Goal: Information Seeking & Learning: Compare options

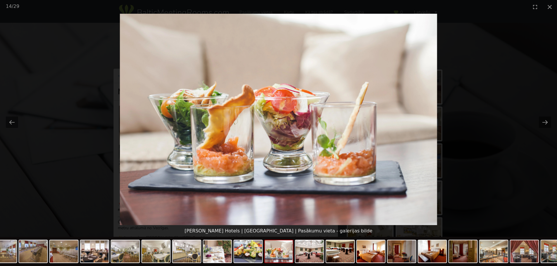
scroll to position [58, 0]
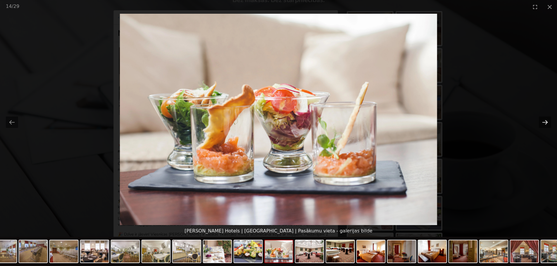
click at [545, 122] on button "Next slide" at bounding box center [545, 122] width 12 height 11
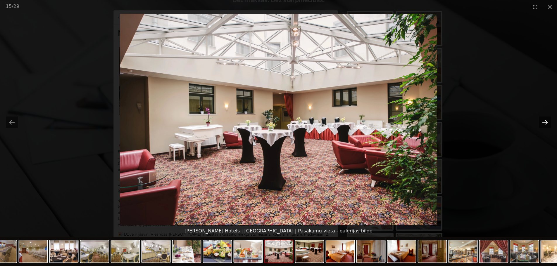
click at [545, 123] on button "Next slide" at bounding box center [545, 122] width 12 height 11
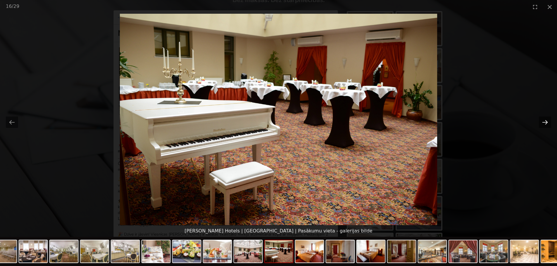
click at [542, 123] on button "Next slide" at bounding box center [545, 122] width 12 height 11
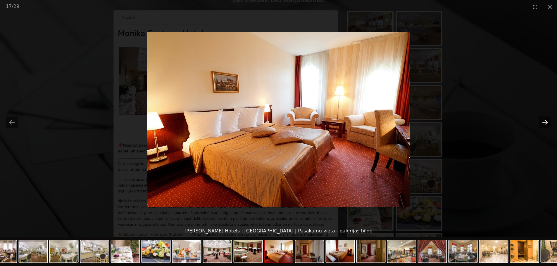
click at [542, 122] on button "Next slide" at bounding box center [545, 122] width 12 height 11
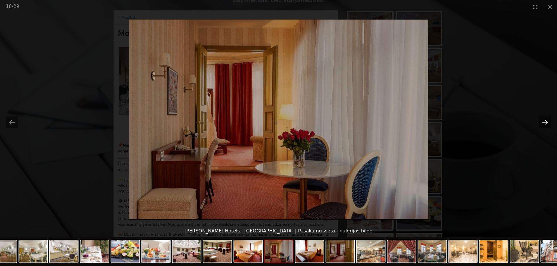
click at [542, 122] on button "Next slide" at bounding box center [545, 122] width 12 height 11
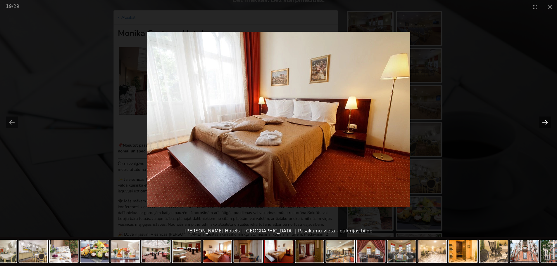
click at [542, 122] on button "Next slide" at bounding box center [545, 122] width 12 height 11
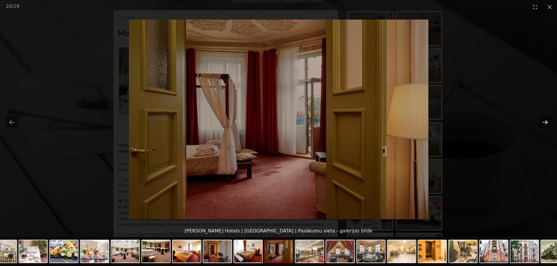
click at [542, 122] on button "Next slide" at bounding box center [545, 122] width 12 height 11
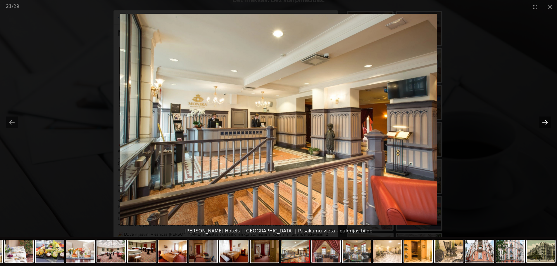
click at [542, 122] on button "Next slide" at bounding box center [545, 122] width 12 height 11
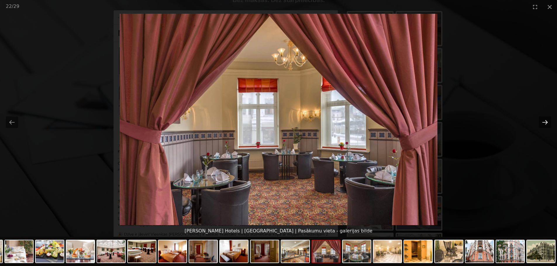
click at [542, 122] on button "Next slide" at bounding box center [545, 122] width 12 height 11
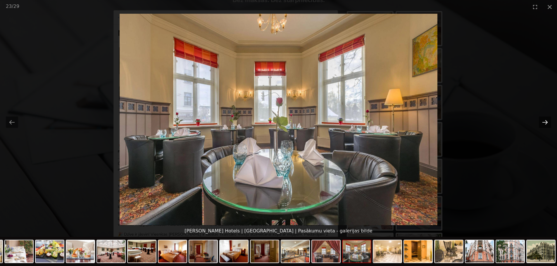
click at [542, 122] on button "Next slide" at bounding box center [545, 122] width 12 height 11
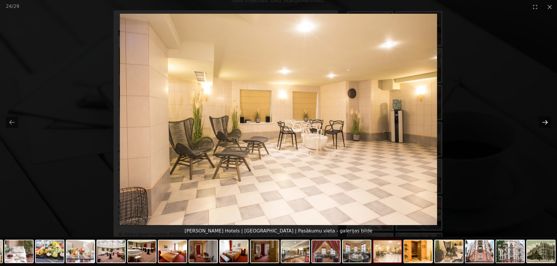
click at [542, 122] on button "Next slide" at bounding box center [545, 122] width 12 height 11
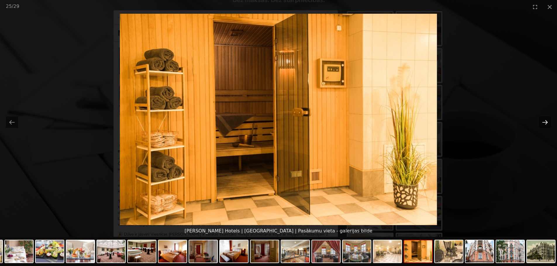
click at [542, 122] on button "Next slide" at bounding box center [545, 122] width 12 height 11
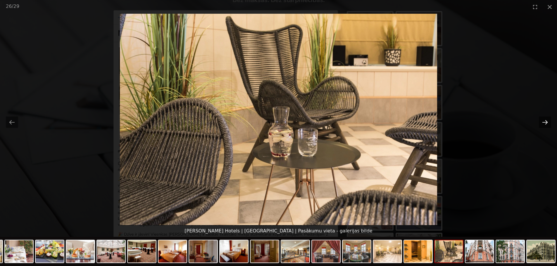
click at [542, 122] on button "Next slide" at bounding box center [545, 122] width 12 height 11
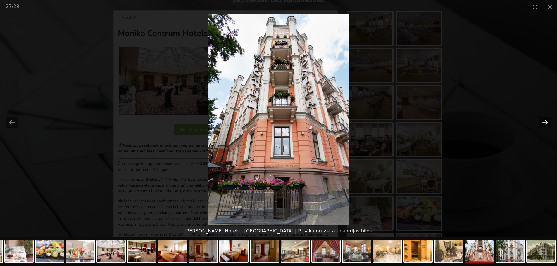
click at [542, 122] on button "Next slide" at bounding box center [545, 122] width 12 height 11
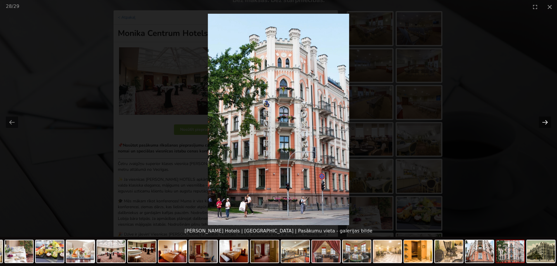
click at [542, 122] on button "Next slide" at bounding box center [545, 122] width 12 height 11
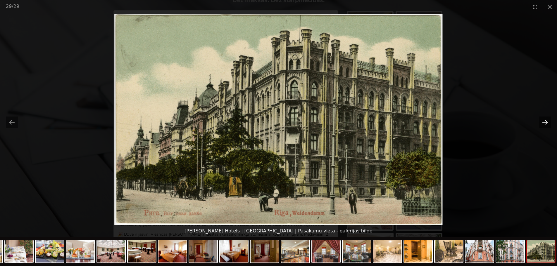
click at [542, 122] on button "Next slide" at bounding box center [545, 122] width 12 height 11
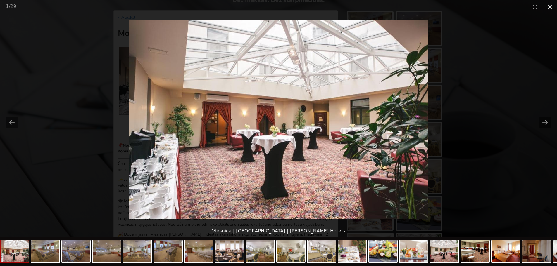
click at [550, 6] on button "Close gallery" at bounding box center [549, 7] width 15 height 14
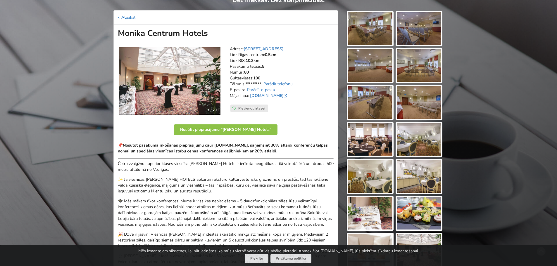
click at [118, 18] on link "< Atpakaļ" at bounding box center [127, 18] width 18 height 6
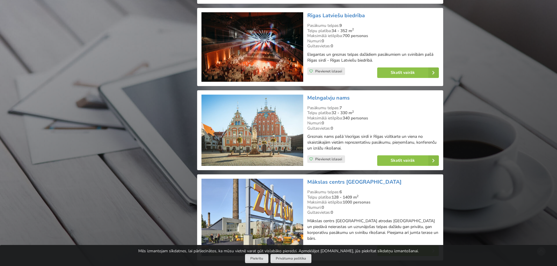
scroll to position [1242, 0]
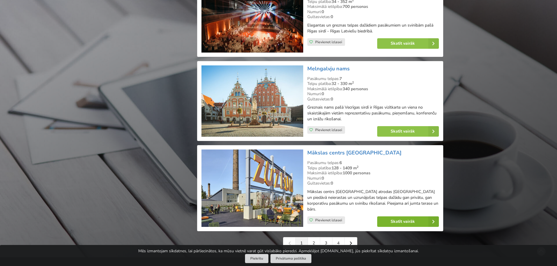
click at [392, 217] on link "Skatīt vairāk" at bounding box center [408, 222] width 62 height 11
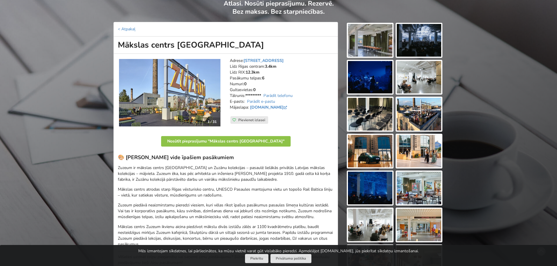
scroll to position [58, 0]
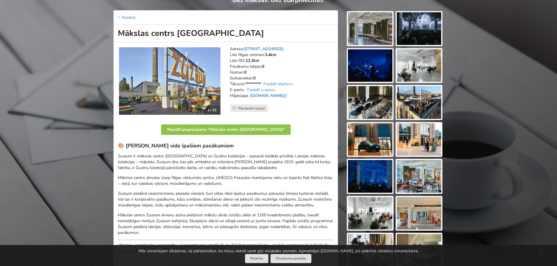
click at [365, 27] on img at bounding box center [370, 28] width 44 height 33
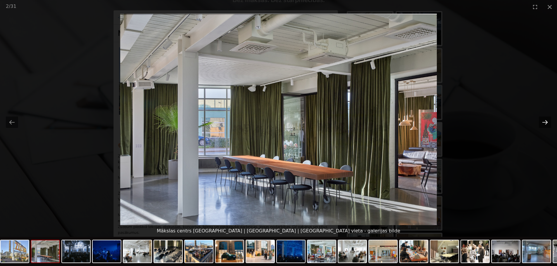
click at [542, 124] on button "Next slide" at bounding box center [545, 122] width 12 height 11
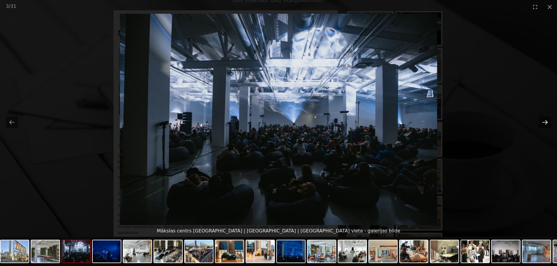
click at [541, 124] on button "Next slide" at bounding box center [545, 122] width 12 height 11
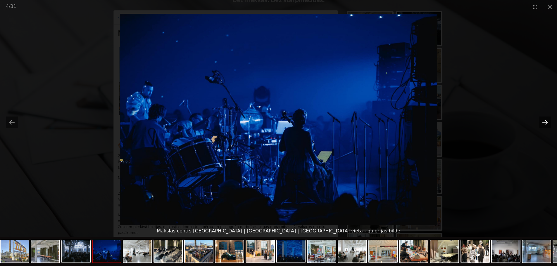
click at [541, 124] on button "Next slide" at bounding box center [545, 122] width 12 height 11
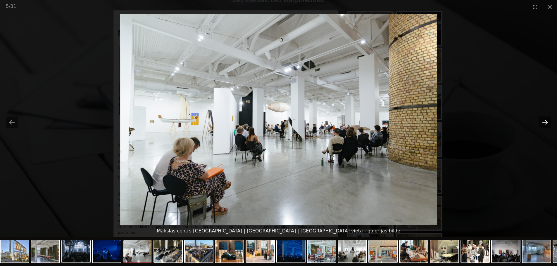
click at [541, 124] on button "Next slide" at bounding box center [545, 122] width 12 height 11
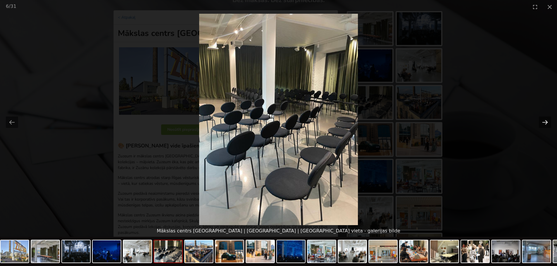
click at [541, 124] on button "Next slide" at bounding box center [545, 122] width 12 height 11
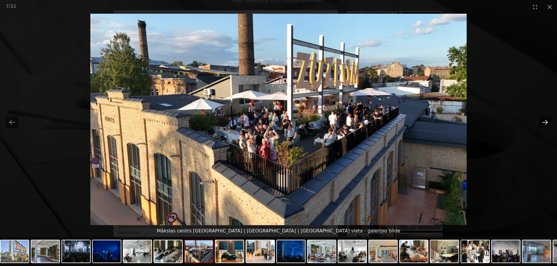
click at [541, 124] on button "Next slide" at bounding box center [545, 122] width 12 height 11
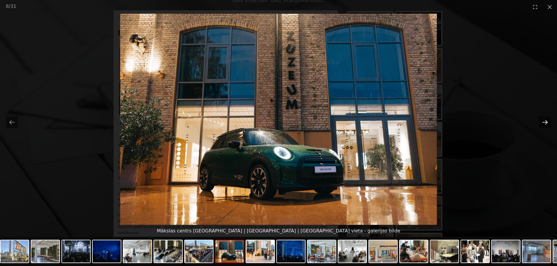
click at [541, 124] on button "Next slide" at bounding box center [545, 122] width 12 height 11
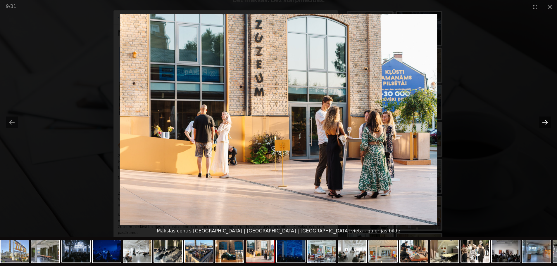
click at [541, 124] on button "Next slide" at bounding box center [545, 122] width 12 height 11
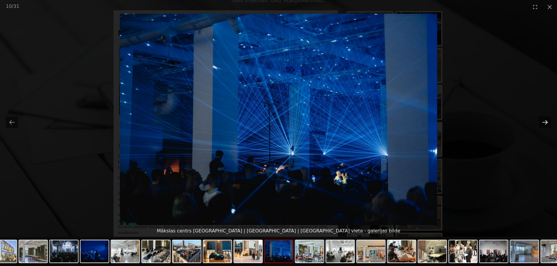
click at [541, 124] on button "Next slide" at bounding box center [545, 122] width 12 height 11
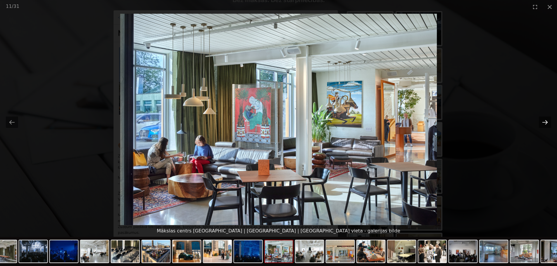
click at [541, 124] on button "Next slide" at bounding box center [545, 122] width 12 height 11
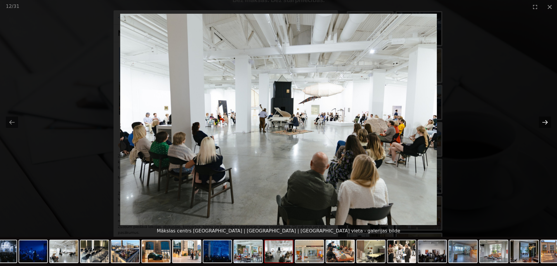
click at [541, 124] on button "Next slide" at bounding box center [545, 122] width 12 height 11
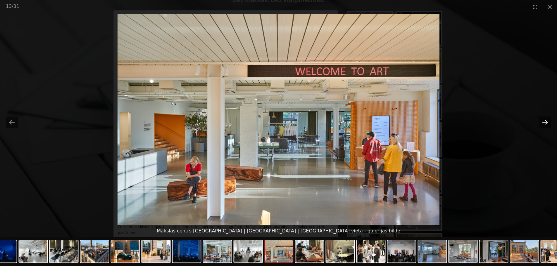
click at [541, 124] on button "Next slide" at bounding box center [545, 122] width 12 height 11
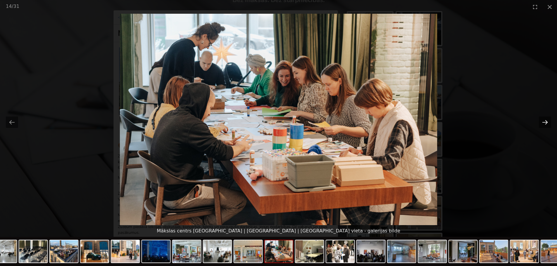
click at [541, 124] on button "Next slide" at bounding box center [545, 122] width 12 height 11
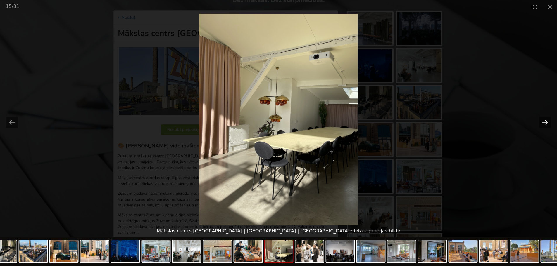
click at [541, 124] on button "Next slide" at bounding box center [545, 122] width 12 height 11
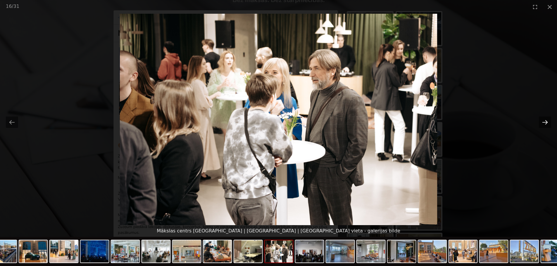
click at [541, 124] on button "Next slide" at bounding box center [545, 122] width 12 height 11
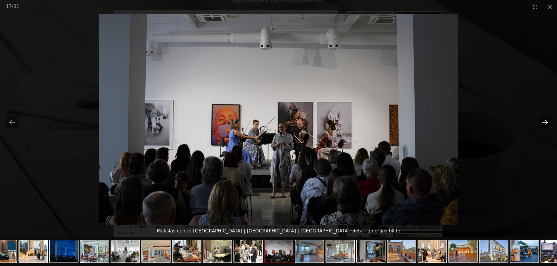
click at [541, 124] on button "Next slide" at bounding box center [545, 122] width 12 height 11
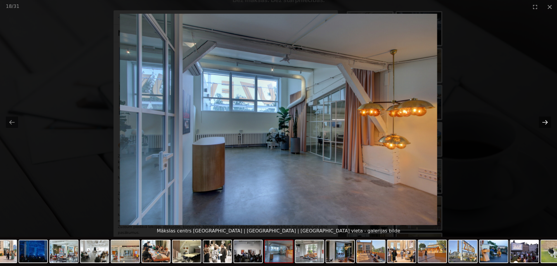
click at [541, 124] on button "Next slide" at bounding box center [545, 122] width 12 height 11
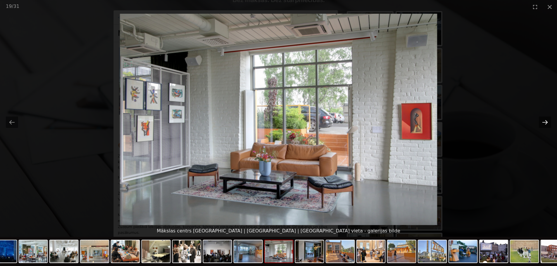
click at [541, 124] on button "Next slide" at bounding box center [545, 122] width 12 height 11
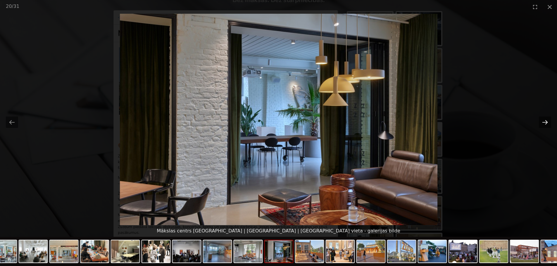
click at [541, 124] on button "Next slide" at bounding box center [545, 122] width 12 height 11
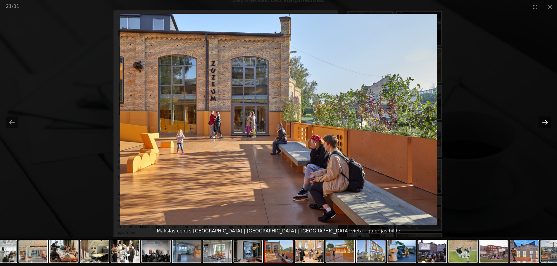
click at [541, 124] on button "Next slide" at bounding box center [545, 122] width 12 height 11
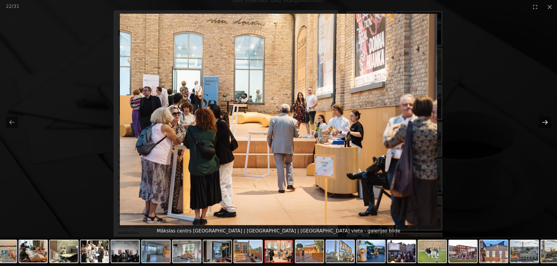
click at [541, 124] on button "Next slide" at bounding box center [545, 122] width 12 height 11
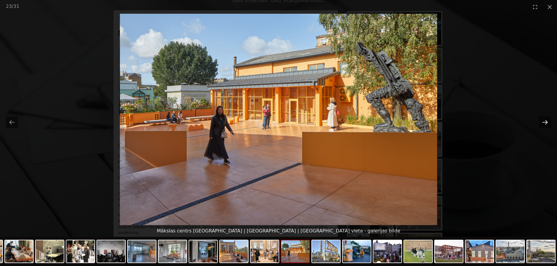
click at [541, 124] on button "Next slide" at bounding box center [545, 122] width 12 height 11
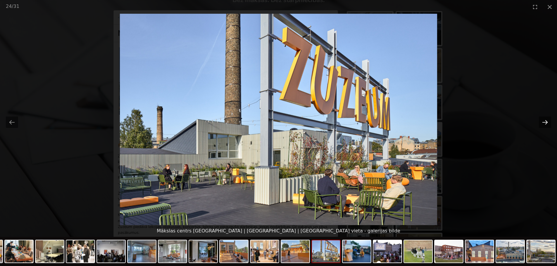
click at [541, 124] on button "Next slide" at bounding box center [545, 122] width 12 height 11
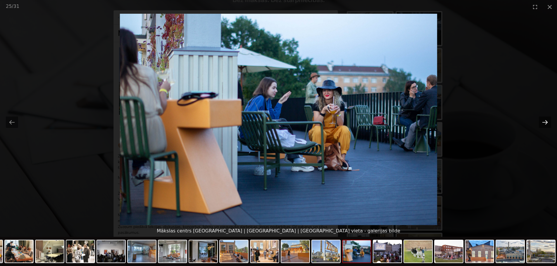
click at [541, 124] on button "Next slide" at bounding box center [545, 122] width 12 height 11
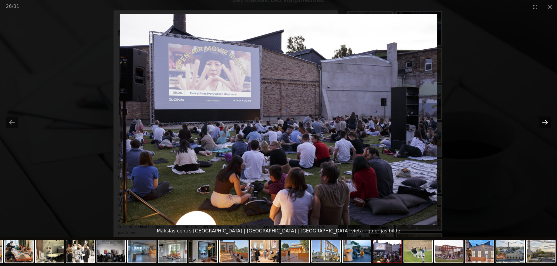
click at [541, 124] on button "Next slide" at bounding box center [545, 122] width 12 height 11
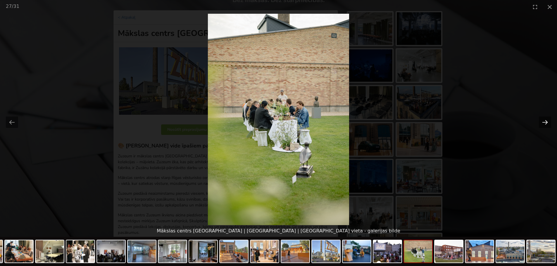
click at [541, 124] on button "Next slide" at bounding box center [545, 122] width 12 height 11
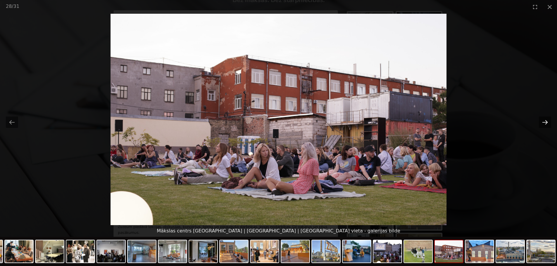
click at [541, 124] on button "Next slide" at bounding box center [545, 122] width 12 height 11
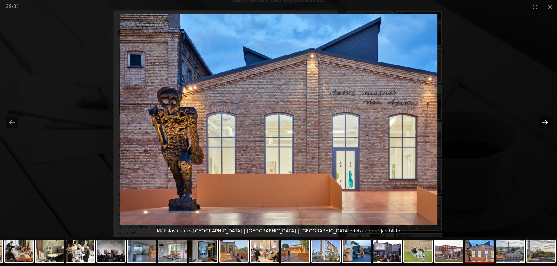
click at [541, 124] on button "Next slide" at bounding box center [545, 122] width 12 height 11
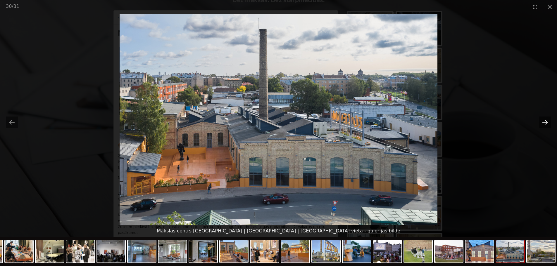
click at [541, 124] on button "Next slide" at bounding box center [545, 122] width 12 height 11
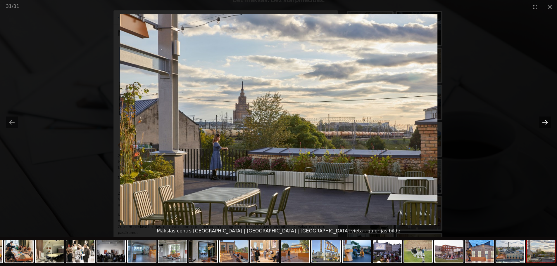
click at [541, 124] on button "Next slide" at bounding box center [545, 122] width 12 height 11
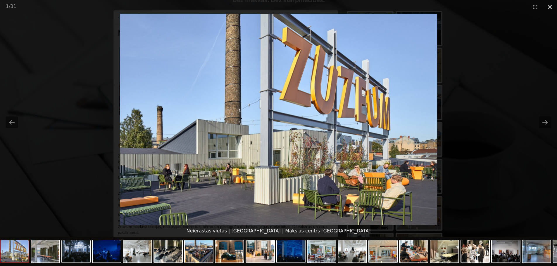
click at [551, 6] on button "Close gallery" at bounding box center [549, 7] width 15 height 14
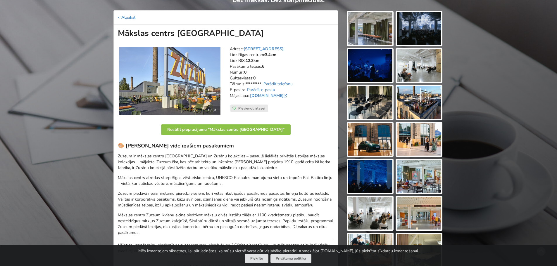
click at [126, 17] on link "< Atpakaļ" at bounding box center [127, 18] width 18 height 6
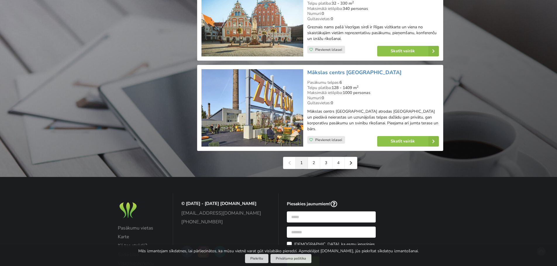
scroll to position [1329, 0]
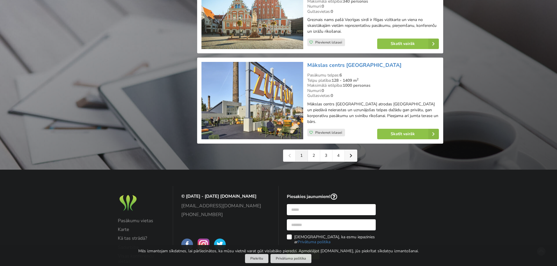
click at [352, 154] on icon at bounding box center [350, 156] width 3 height 4
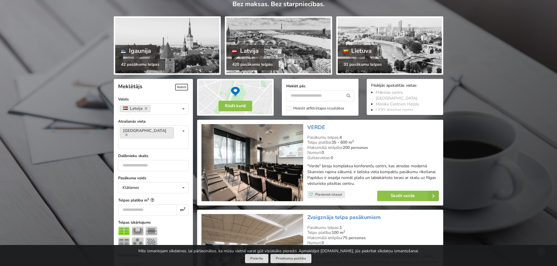
scroll to position [58, 0]
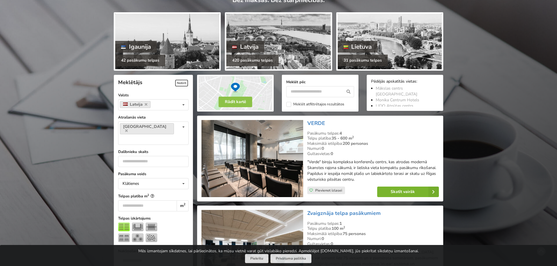
click at [394, 192] on link "Skatīt vairāk" at bounding box center [408, 192] width 62 height 11
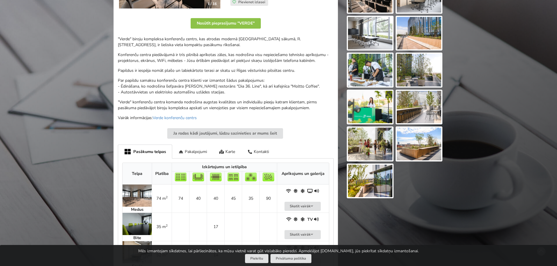
scroll to position [175, 0]
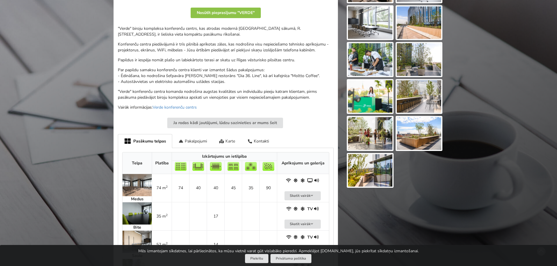
click at [231, 141] on div "Karte" at bounding box center [227, 141] width 28 height 14
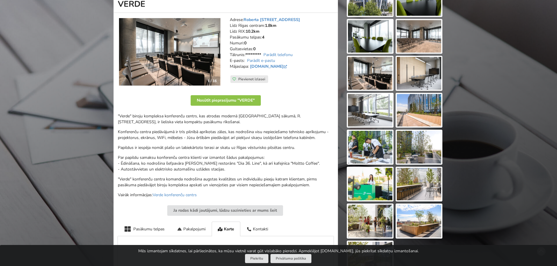
scroll to position [0, 0]
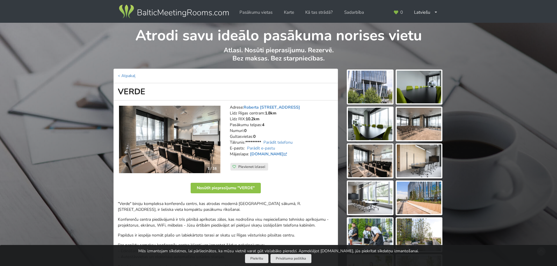
click at [354, 81] on img at bounding box center [370, 87] width 44 height 33
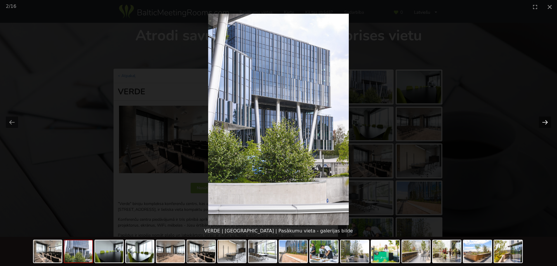
click at [545, 125] on button "Next slide" at bounding box center [545, 122] width 12 height 11
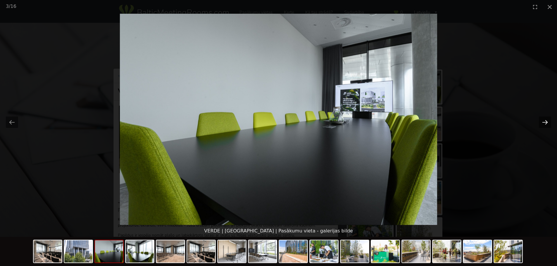
click at [545, 125] on button "Next slide" at bounding box center [545, 122] width 12 height 11
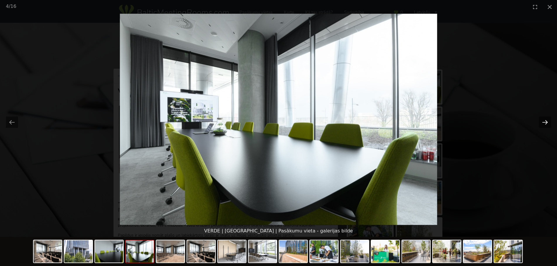
click at [545, 125] on button "Next slide" at bounding box center [545, 122] width 12 height 11
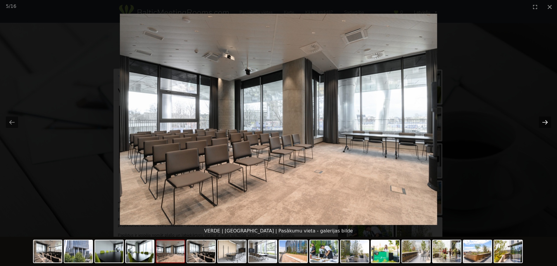
click at [545, 125] on button "Next slide" at bounding box center [545, 122] width 12 height 11
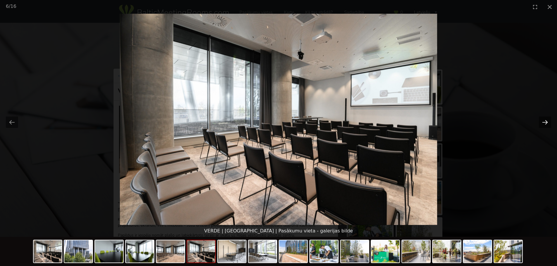
click at [545, 125] on button "Next slide" at bounding box center [545, 122] width 12 height 11
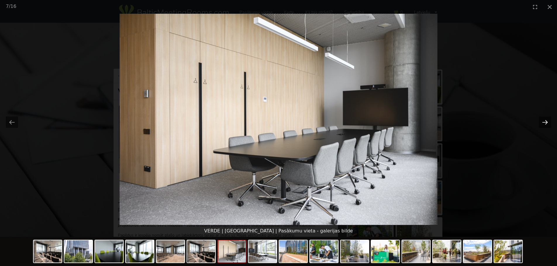
click at [545, 125] on button "Next slide" at bounding box center [545, 122] width 12 height 11
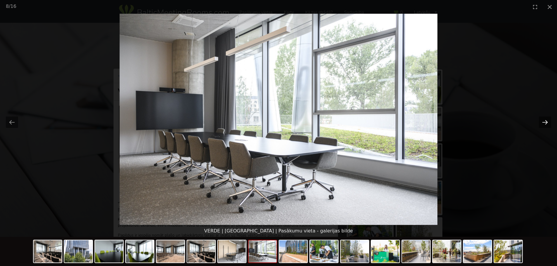
click at [545, 125] on button "Next slide" at bounding box center [545, 122] width 12 height 11
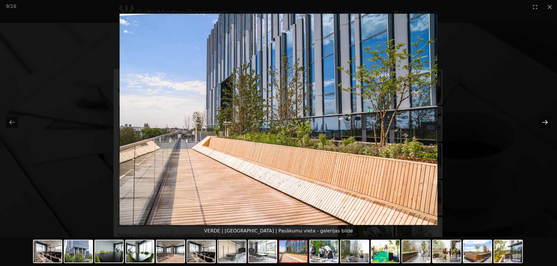
click at [545, 125] on button "Next slide" at bounding box center [545, 122] width 12 height 11
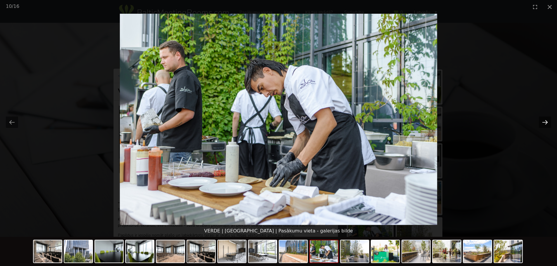
click at [545, 125] on button "Next slide" at bounding box center [545, 122] width 12 height 11
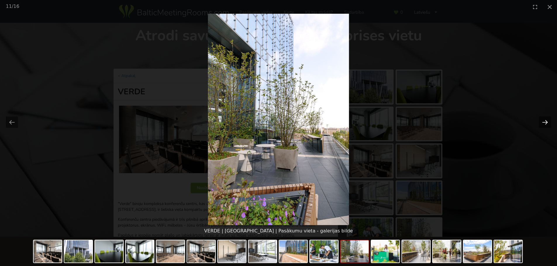
click at [545, 125] on button "Next slide" at bounding box center [545, 122] width 12 height 11
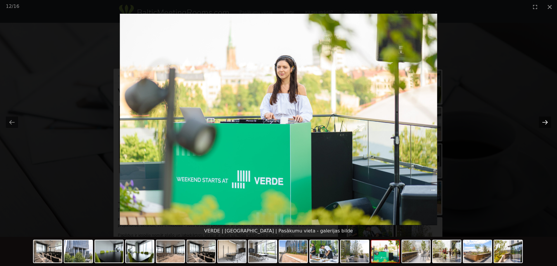
click at [545, 125] on button "Next slide" at bounding box center [545, 122] width 12 height 11
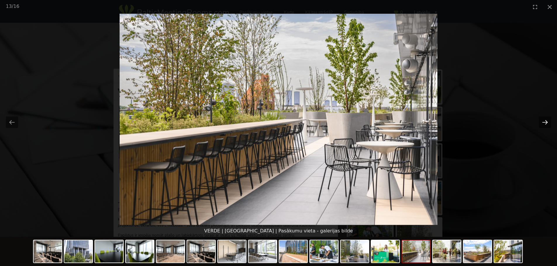
click at [545, 125] on button "Next slide" at bounding box center [545, 122] width 12 height 11
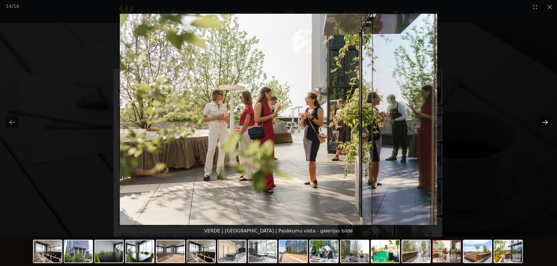
click at [545, 125] on button "Next slide" at bounding box center [545, 122] width 12 height 11
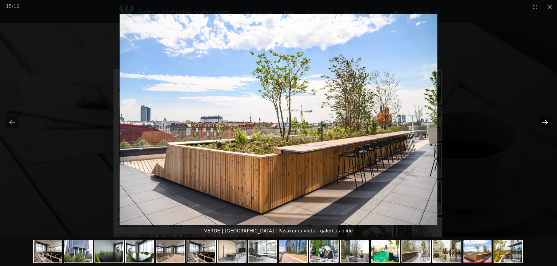
click at [545, 125] on button "Next slide" at bounding box center [545, 122] width 12 height 11
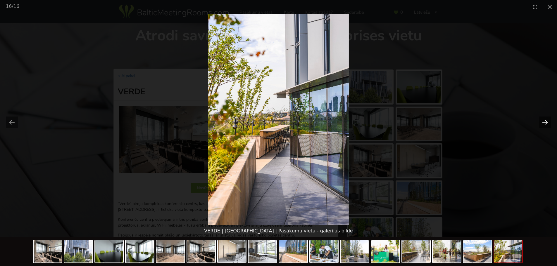
click at [545, 125] on button "Next slide" at bounding box center [545, 122] width 12 height 11
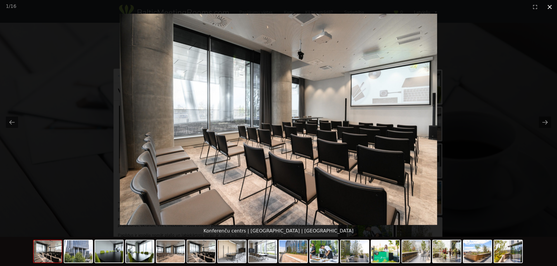
click at [549, 7] on button "Close gallery" at bounding box center [549, 7] width 15 height 14
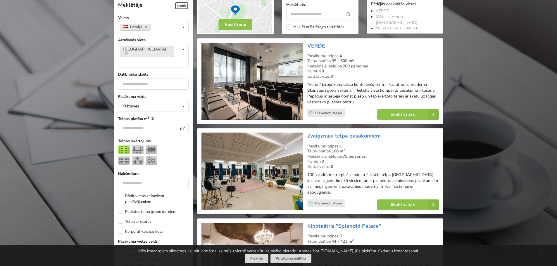
scroll to position [138, 0]
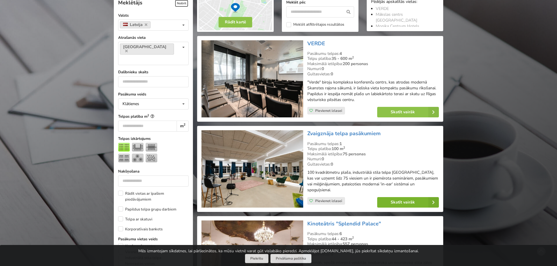
click at [404, 202] on link "Skatīt vairāk" at bounding box center [408, 202] width 62 height 11
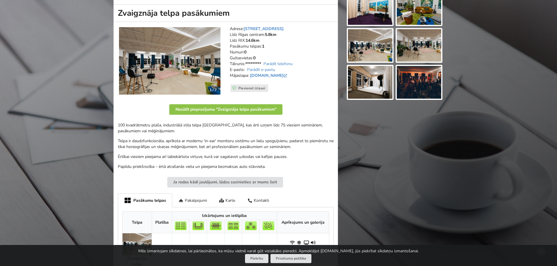
scroll to position [117, 0]
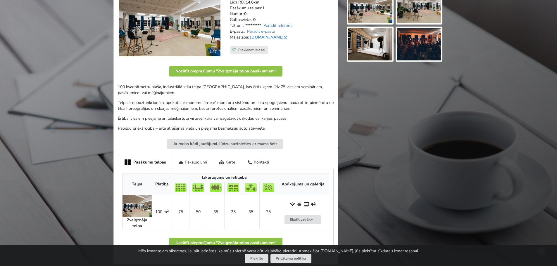
click at [227, 164] on div "Karte" at bounding box center [227, 162] width 28 height 14
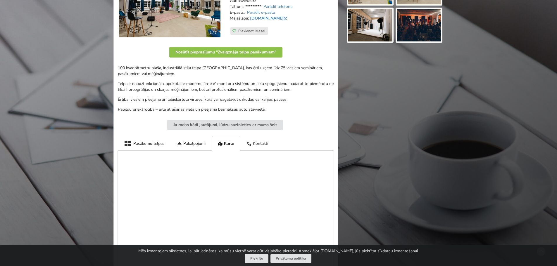
scroll to position [146, 0]
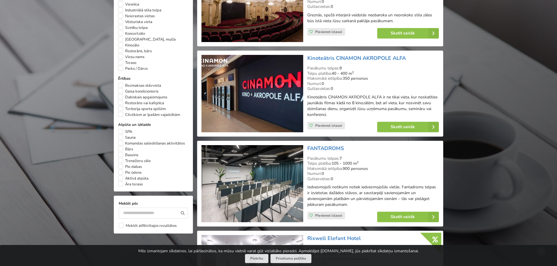
scroll to position [401, 0]
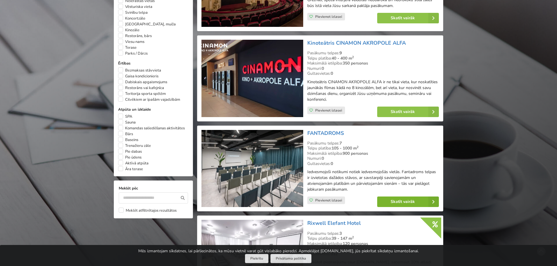
click at [401, 197] on link "Skatīt vairāk" at bounding box center [408, 202] width 62 height 11
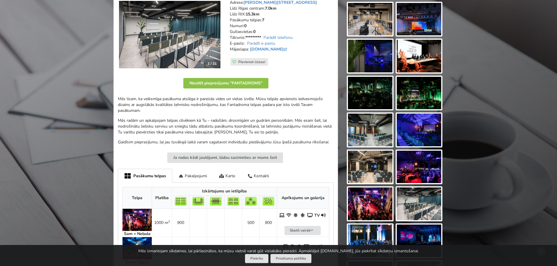
scroll to position [117, 0]
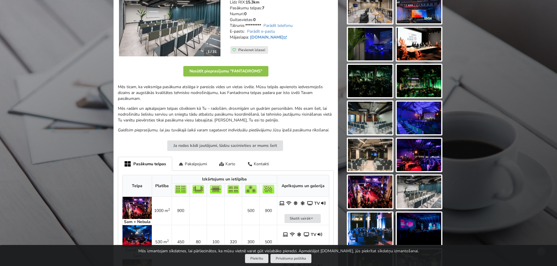
click at [230, 162] on div "Karte" at bounding box center [227, 164] width 28 height 14
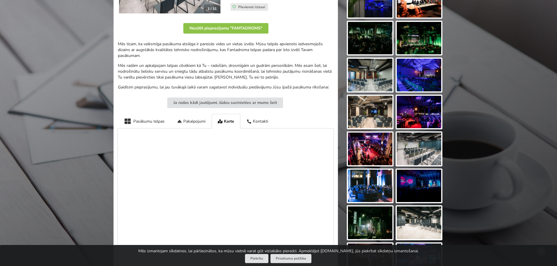
scroll to position [175, 0]
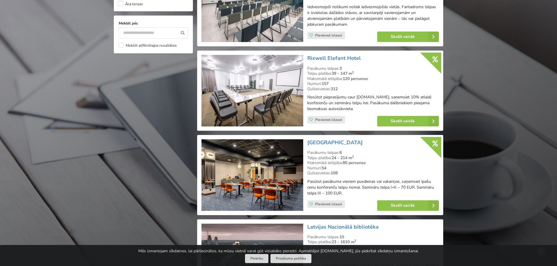
scroll to position [577, 0]
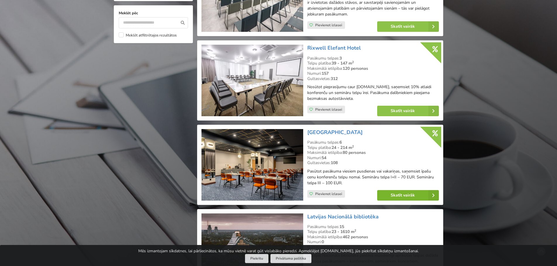
click at [401, 191] on link "Skatīt vairāk" at bounding box center [408, 195] width 62 height 11
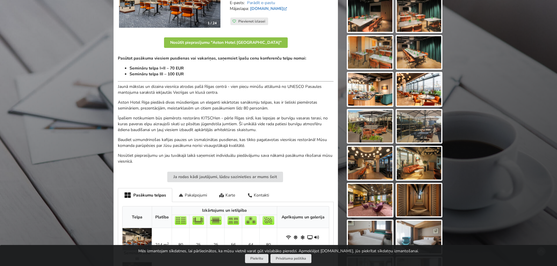
scroll to position [146, 0]
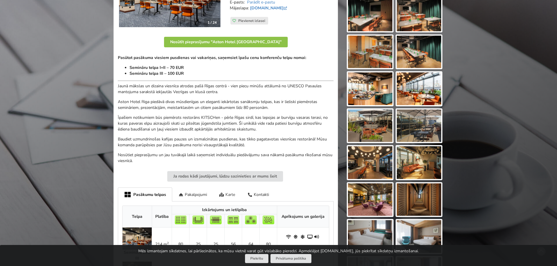
click at [226, 197] on div "Karte" at bounding box center [227, 195] width 28 height 14
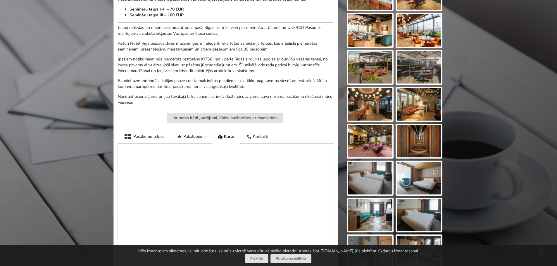
scroll to position [292, 0]
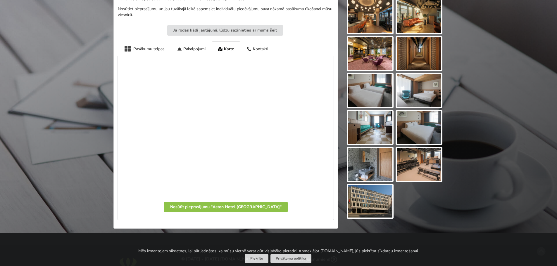
click at [153, 49] on div "Pasākumu telpas" at bounding box center [144, 48] width 53 height 14
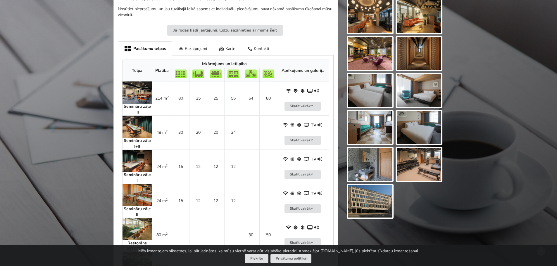
click at [142, 96] on img at bounding box center [136, 93] width 29 height 22
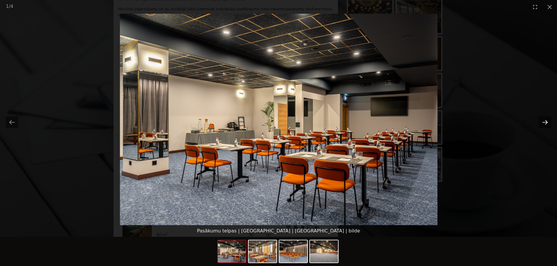
click at [543, 122] on button "Next slide" at bounding box center [545, 122] width 12 height 11
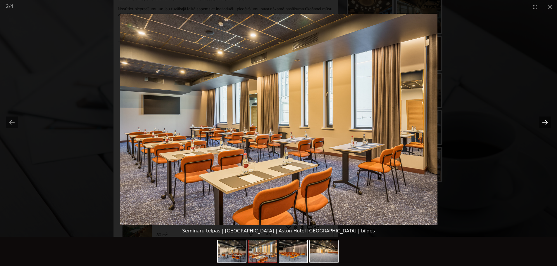
click at [543, 122] on button "Next slide" at bounding box center [545, 122] width 12 height 11
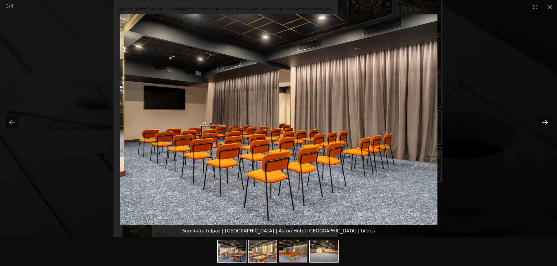
click at [543, 122] on button "Next slide" at bounding box center [545, 122] width 12 height 11
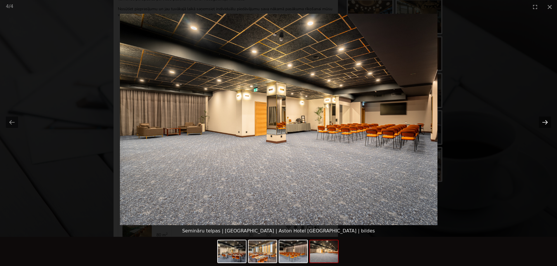
click at [543, 122] on button "Next slide" at bounding box center [545, 122] width 12 height 11
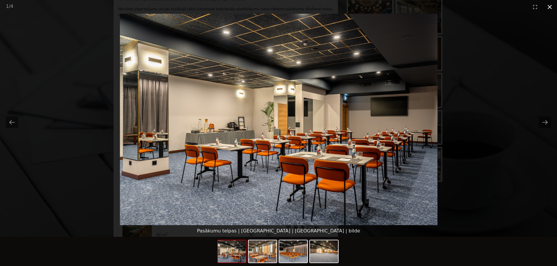
click at [551, 6] on button "Close gallery" at bounding box center [549, 7] width 15 height 14
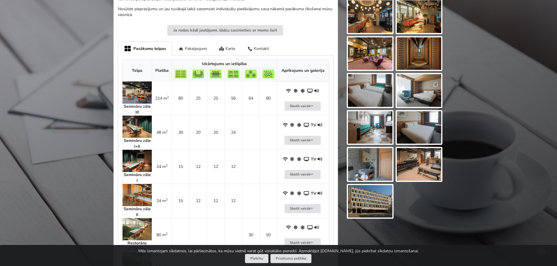
click at [142, 127] on img at bounding box center [136, 127] width 29 height 22
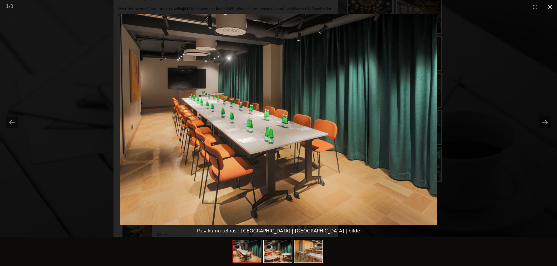
click at [550, 5] on button "Close gallery" at bounding box center [549, 7] width 15 height 14
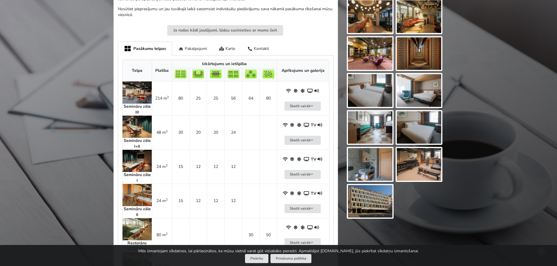
click at [132, 189] on img at bounding box center [136, 195] width 29 height 22
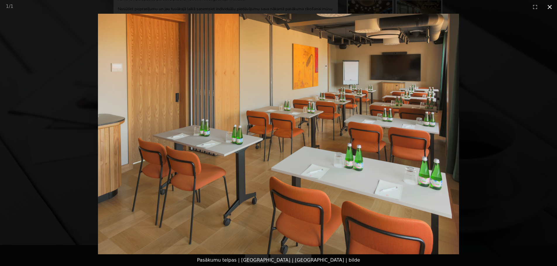
click at [548, 6] on button "Close gallery" at bounding box center [549, 7] width 15 height 14
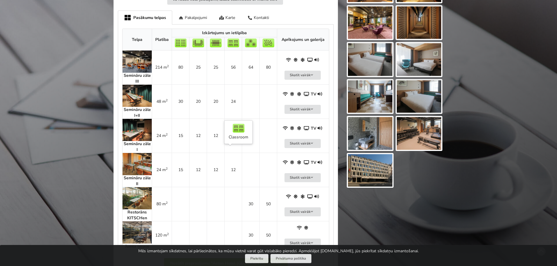
scroll to position [351, 0]
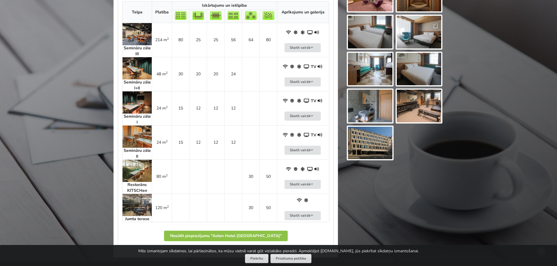
click at [139, 160] on img at bounding box center [136, 171] width 29 height 22
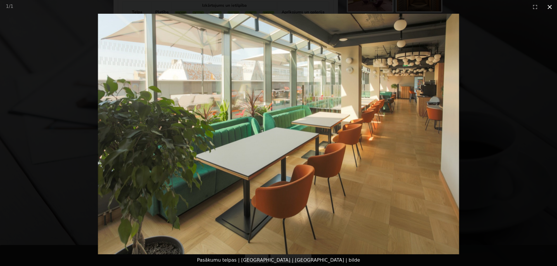
click at [550, 6] on button "Close gallery" at bounding box center [549, 7] width 15 height 14
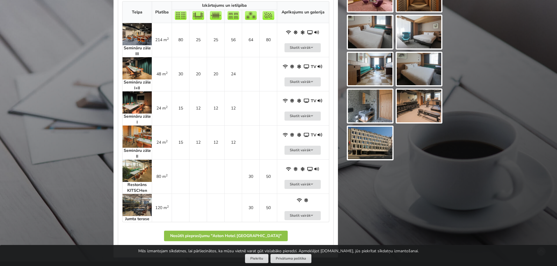
click at [140, 198] on img at bounding box center [136, 205] width 29 height 22
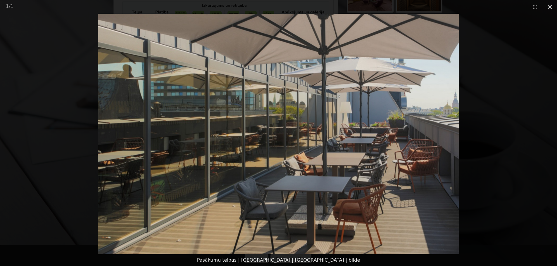
click at [551, 4] on button "Close gallery" at bounding box center [549, 7] width 15 height 14
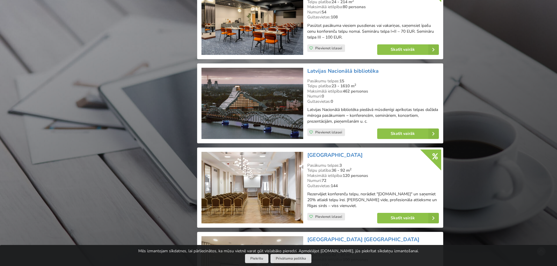
scroll to position [752, 0]
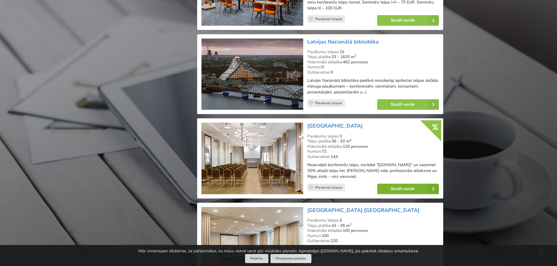
click at [387, 184] on link "Skatīt vairāk" at bounding box center [408, 189] width 62 height 11
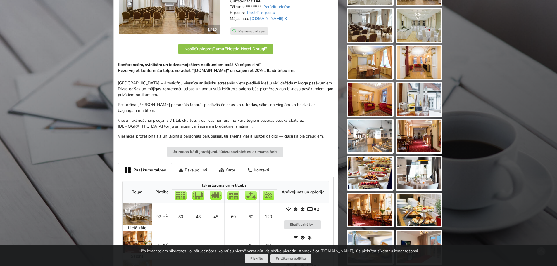
scroll to position [146, 0]
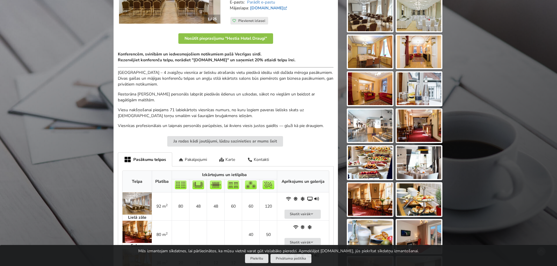
click at [228, 160] on div "Karte" at bounding box center [227, 160] width 28 height 14
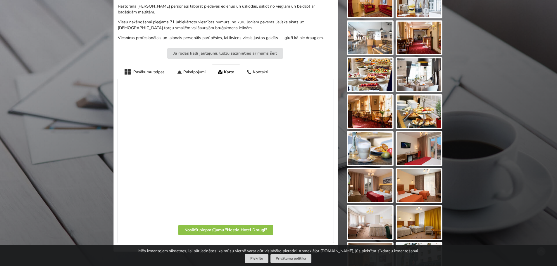
scroll to position [263, 0]
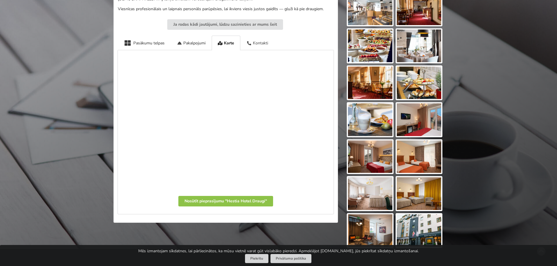
click at [260, 45] on div "Kontakti" at bounding box center [257, 43] width 34 height 14
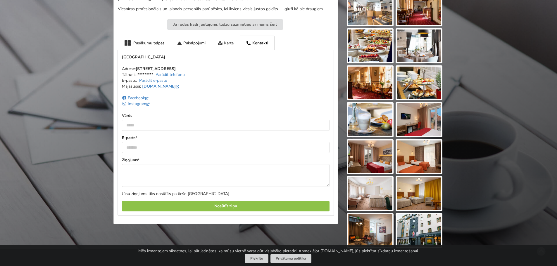
click at [229, 41] on div "Karte" at bounding box center [226, 43] width 28 height 14
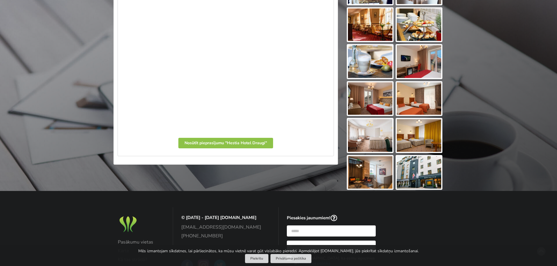
scroll to position [321, 0]
click at [422, 173] on img at bounding box center [419, 172] width 44 height 33
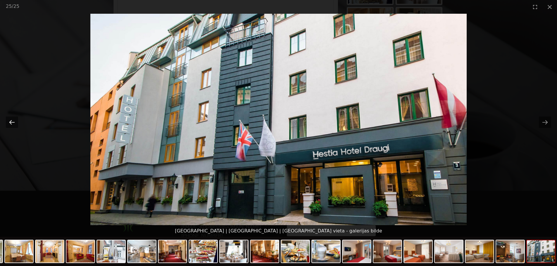
click at [10, 122] on button "Previous slide" at bounding box center [12, 122] width 12 height 11
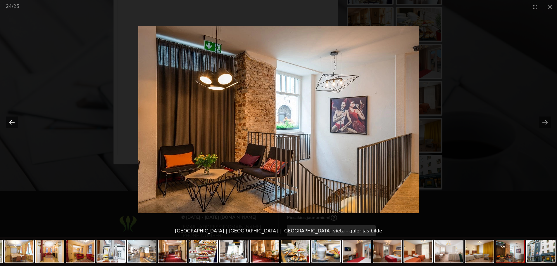
click at [10, 122] on button "Previous slide" at bounding box center [12, 122] width 12 height 11
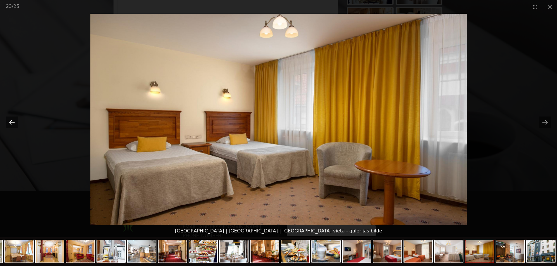
click at [10, 122] on button "Previous slide" at bounding box center [12, 122] width 12 height 11
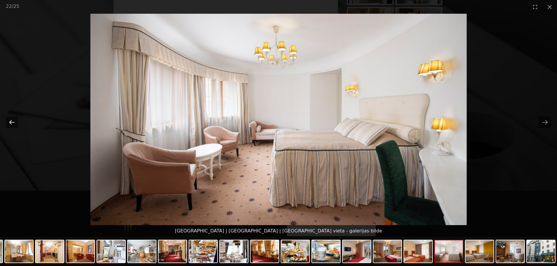
click at [10, 122] on button "Previous slide" at bounding box center [12, 122] width 12 height 11
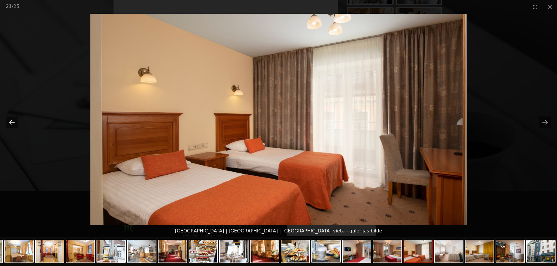
click at [10, 122] on button "Previous slide" at bounding box center [12, 122] width 12 height 11
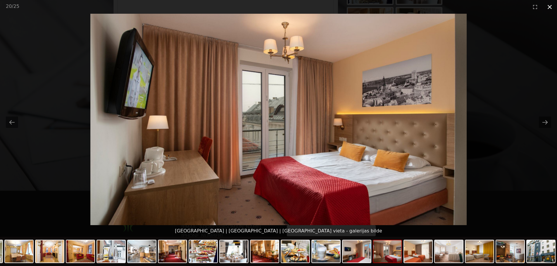
click at [551, 7] on button "Close gallery" at bounding box center [549, 7] width 15 height 14
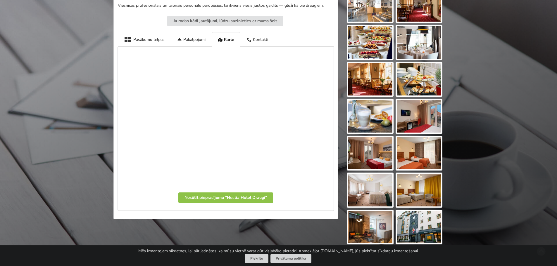
scroll to position [234, 0]
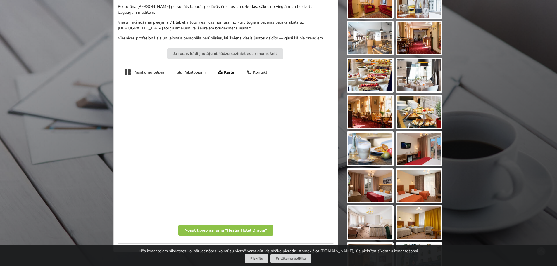
click at [152, 75] on div "Pasākumu telpas" at bounding box center [144, 72] width 53 height 14
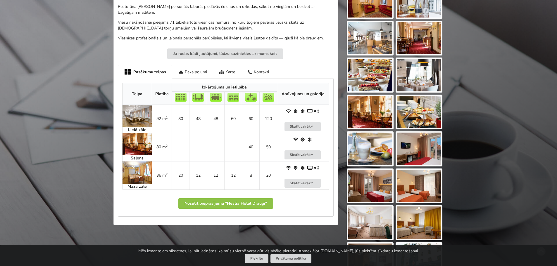
click at [136, 120] on img at bounding box center [136, 116] width 29 height 22
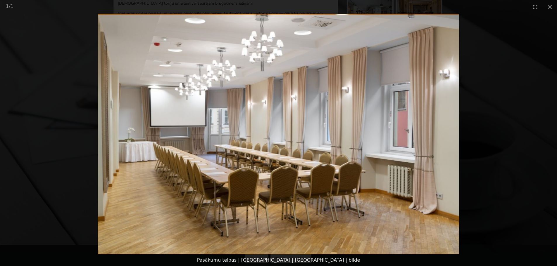
scroll to position [292, 0]
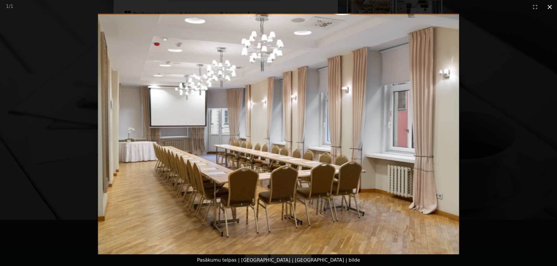
click at [550, 6] on button "Close gallery" at bounding box center [549, 7] width 15 height 14
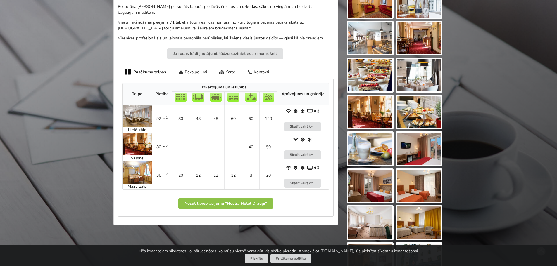
click at [139, 144] on img at bounding box center [136, 144] width 29 height 22
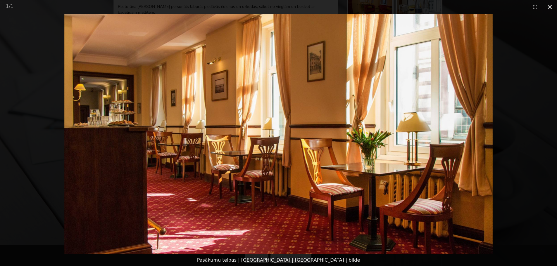
click at [549, 6] on button "Close gallery" at bounding box center [549, 7] width 15 height 14
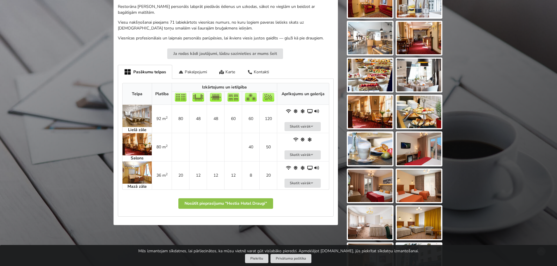
click at [139, 170] on img at bounding box center [136, 173] width 29 height 22
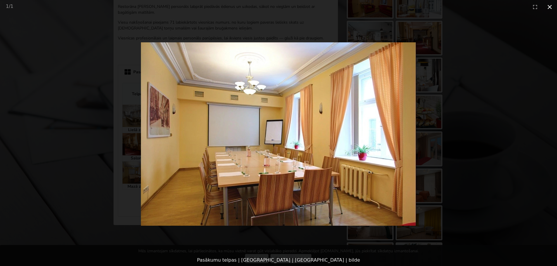
click at [553, 8] on button "Close gallery" at bounding box center [549, 7] width 15 height 14
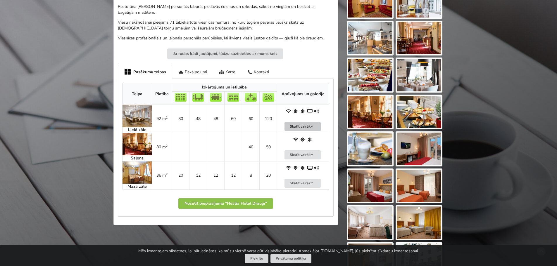
click at [306, 127] on button "Skatīt vairāk" at bounding box center [302, 126] width 36 height 9
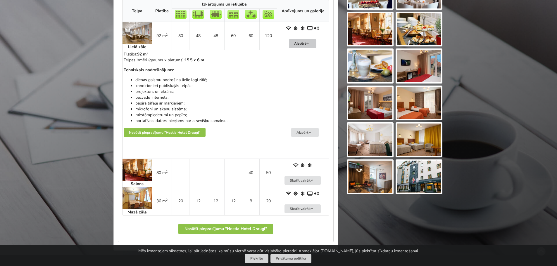
scroll to position [263, 0]
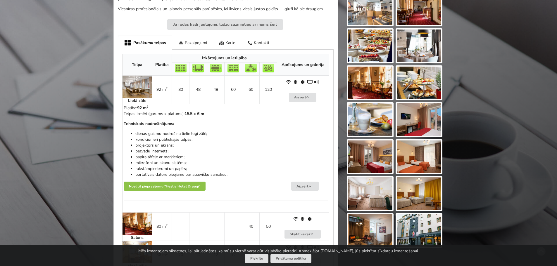
click at [129, 85] on img at bounding box center [136, 87] width 29 height 22
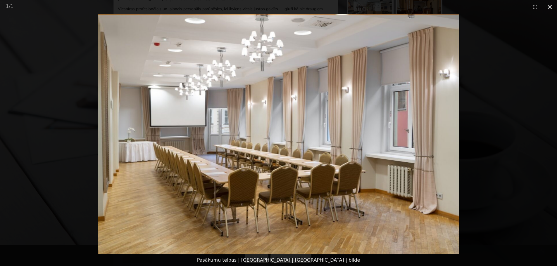
click at [549, 8] on button "Close gallery" at bounding box center [549, 7] width 15 height 14
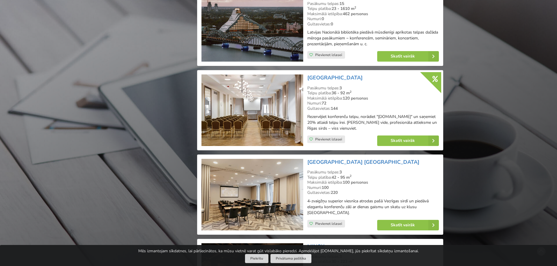
scroll to position [839, 0]
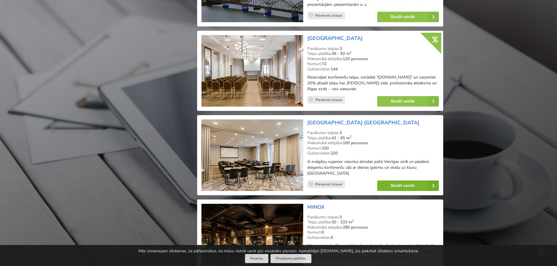
click at [393, 182] on link "Skatīt vairāk" at bounding box center [408, 186] width 62 height 11
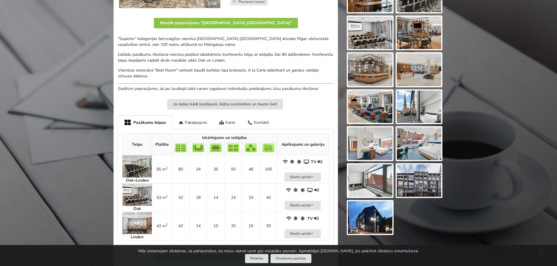
scroll to position [175, 0]
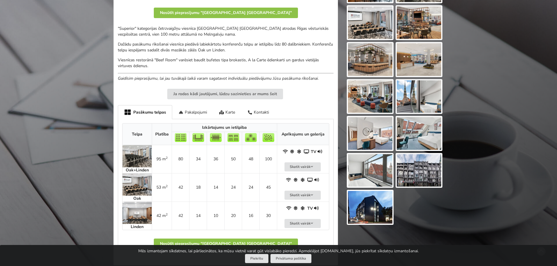
click at [131, 155] on img at bounding box center [136, 156] width 29 height 22
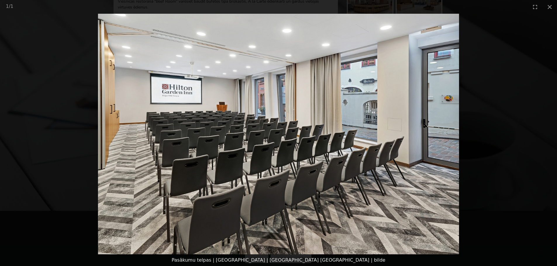
scroll to position [234, 0]
click at [417, 145] on img at bounding box center [278, 134] width 361 height 241
click at [548, 7] on button "Close gallery" at bounding box center [549, 7] width 15 height 14
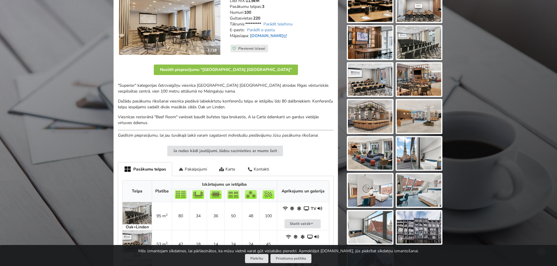
scroll to position [117, 0]
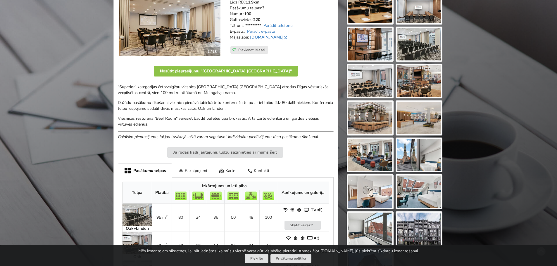
click at [380, 79] on img at bounding box center [370, 81] width 44 height 33
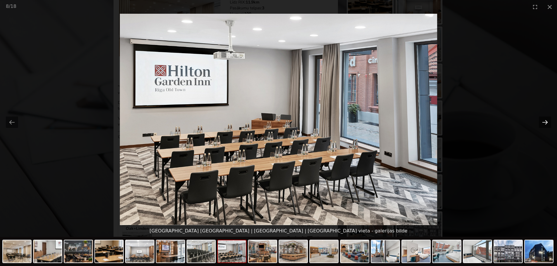
click at [539, 124] on button "Next slide" at bounding box center [545, 122] width 12 height 11
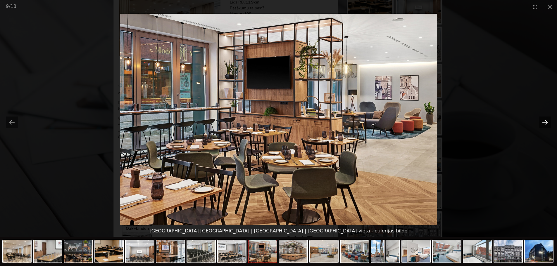
click at [539, 124] on button "Next slide" at bounding box center [545, 122] width 12 height 11
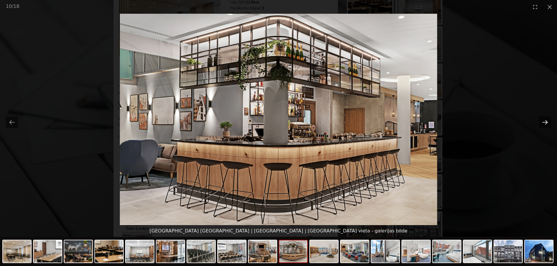
click at [539, 124] on button "Next slide" at bounding box center [545, 122] width 12 height 11
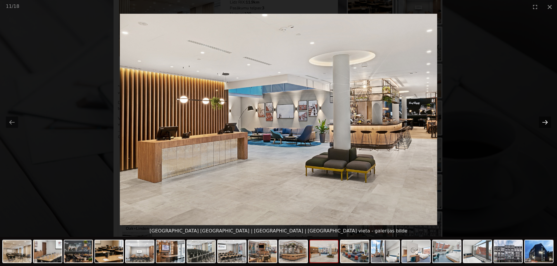
click at [539, 124] on button "Next slide" at bounding box center [545, 122] width 12 height 11
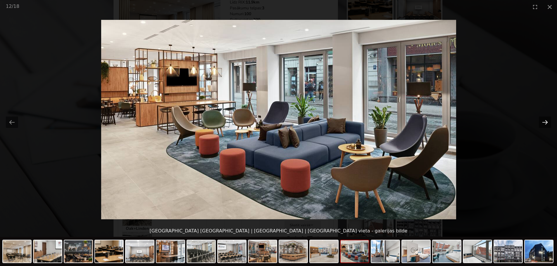
click at [539, 124] on button "Next slide" at bounding box center [545, 122] width 12 height 11
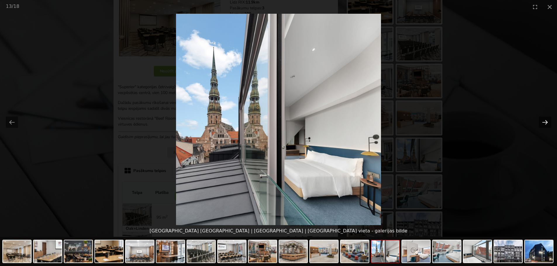
click at [539, 124] on button "Next slide" at bounding box center [545, 122] width 12 height 11
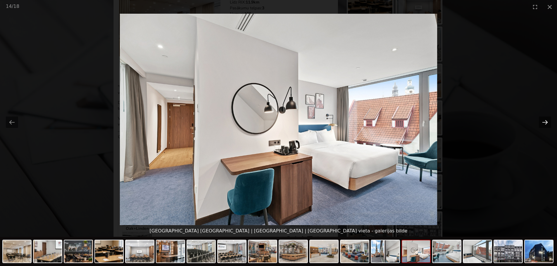
click at [539, 124] on button "Next slide" at bounding box center [545, 122] width 12 height 11
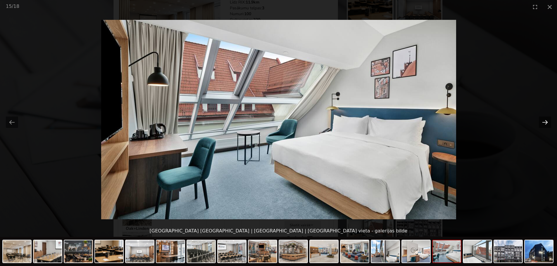
click at [539, 124] on button "Next slide" at bounding box center [545, 122] width 12 height 11
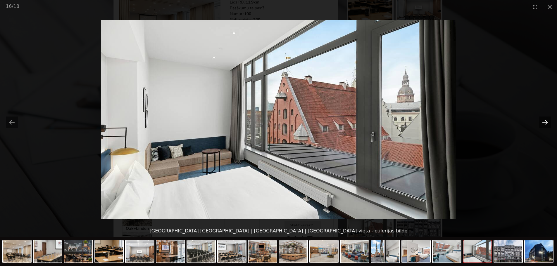
click at [539, 124] on button "Next slide" at bounding box center [545, 122] width 12 height 11
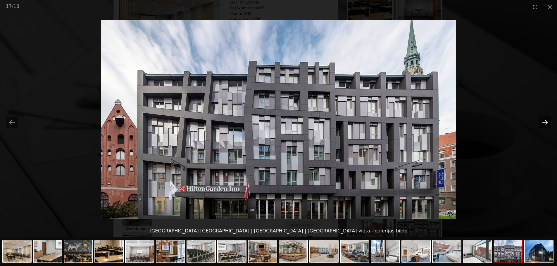
click at [539, 124] on button "Next slide" at bounding box center [545, 122] width 12 height 11
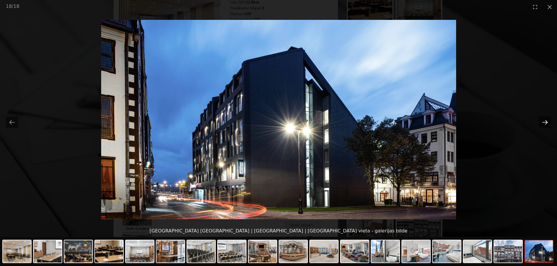
click at [539, 124] on button "Next slide" at bounding box center [545, 122] width 12 height 11
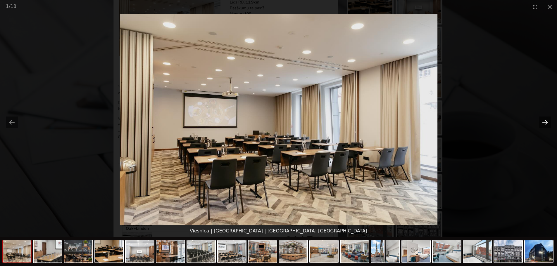
click at [539, 124] on button "Next slide" at bounding box center [545, 122] width 12 height 11
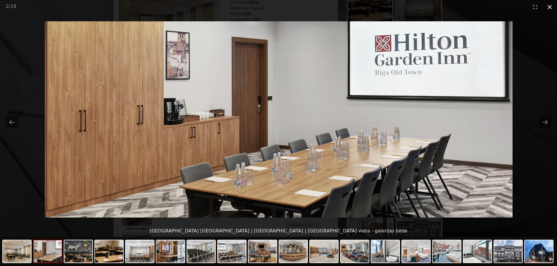
click at [548, 8] on button "Close gallery" at bounding box center [549, 7] width 15 height 14
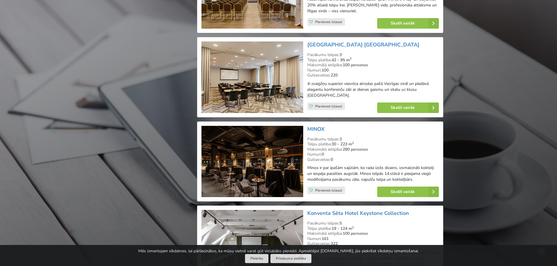
scroll to position [927, 0]
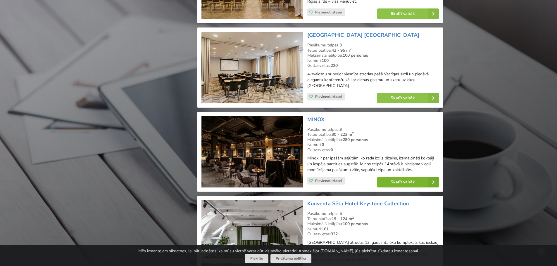
click at [389, 177] on link "Skatīt vairāk" at bounding box center [408, 182] width 62 height 11
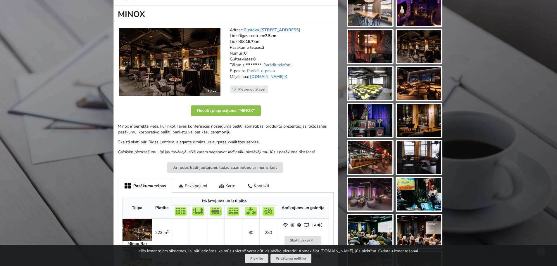
scroll to position [88, 0]
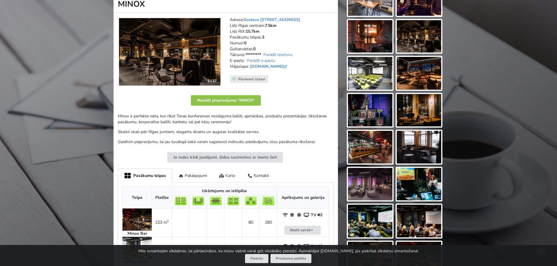
click at [232, 174] on div "Karte" at bounding box center [227, 176] width 28 height 14
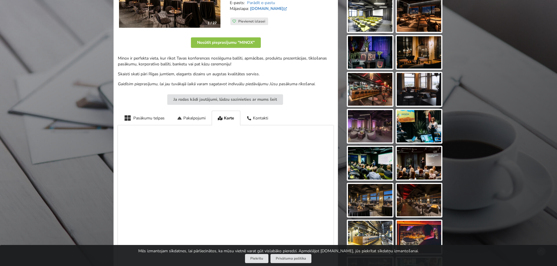
scroll to position [146, 0]
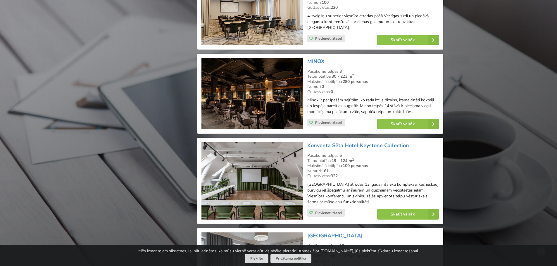
scroll to position [985, 0]
click at [408, 209] on link "Skatīt vairāk" at bounding box center [408, 214] width 62 height 11
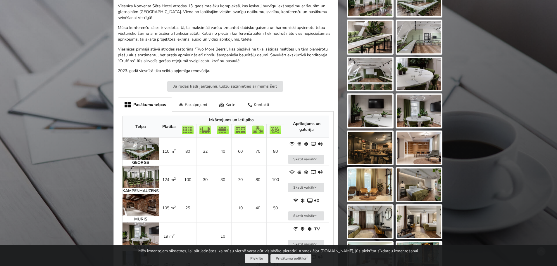
scroll to position [205, 0]
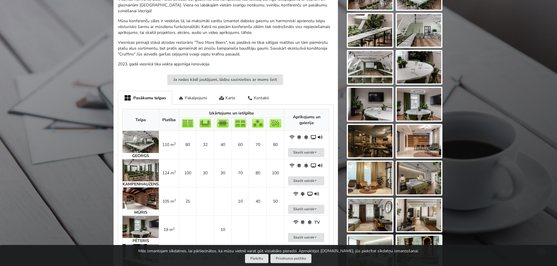
click at [137, 173] on img at bounding box center [140, 170] width 36 height 22
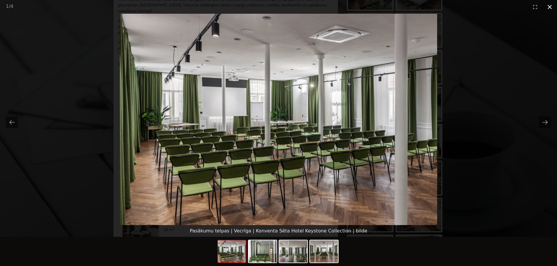
click at [547, 8] on button "Close gallery" at bounding box center [549, 7] width 15 height 14
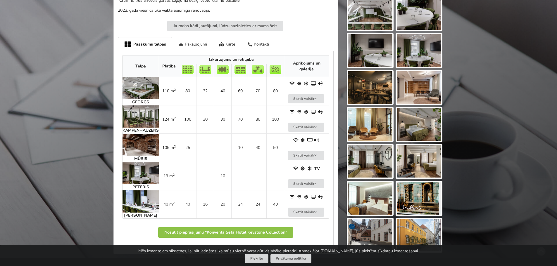
scroll to position [263, 0]
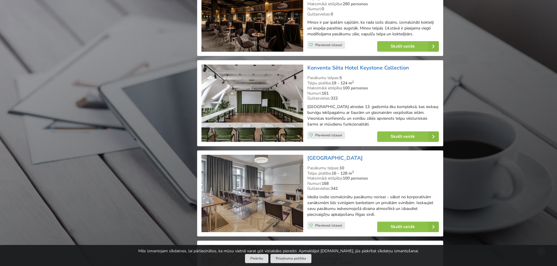
scroll to position [1073, 0]
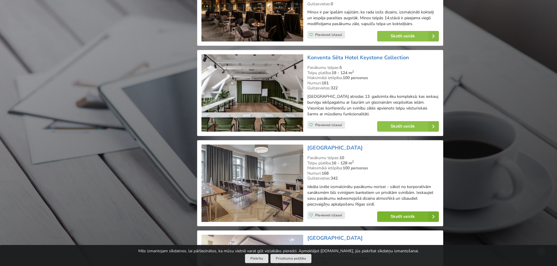
click at [388, 212] on link "Skatīt vairāk" at bounding box center [408, 217] width 62 height 11
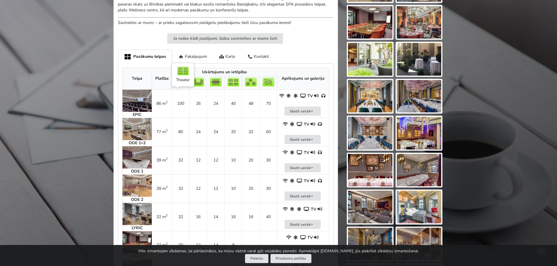
scroll to position [263, 0]
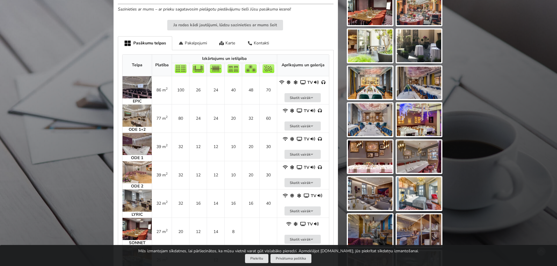
click at [146, 87] on img at bounding box center [136, 87] width 29 height 22
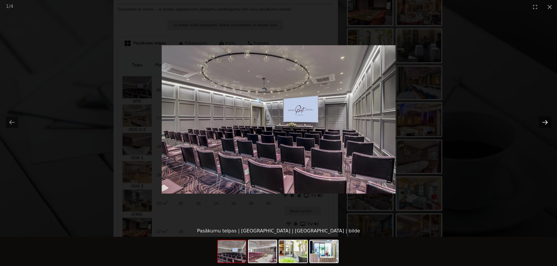
click at [542, 123] on button "Next slide" at bounding box center [545, 122] width 12 height 11
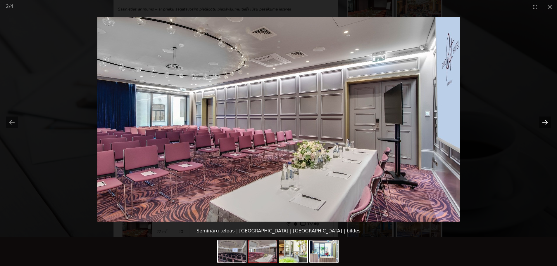
click at [542, 123] on button "Next slide" at bounding box center [545, 122] width 12 height 11
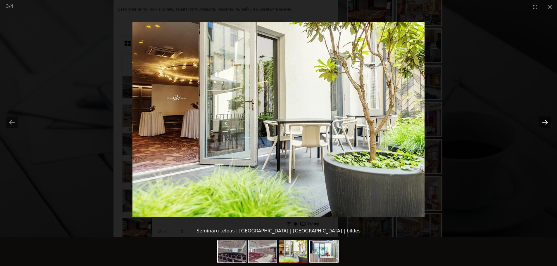
click at [542, 123] on button "Next slide" at bounding box center [545, 122] width 12 height 11
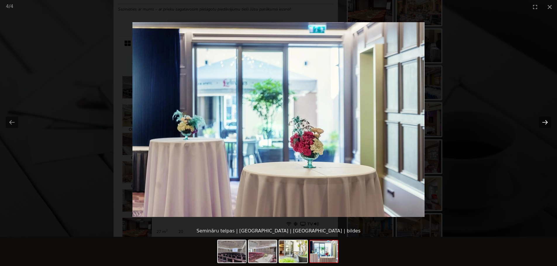
click at [542, 123] on button "Next slide" at bounding box center [545, 122] width 12 height 11
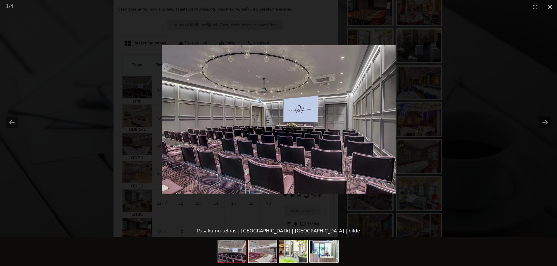
click at [552, 7] on button "Close gallery" at bounding box center [549, 7] width 15 height 14
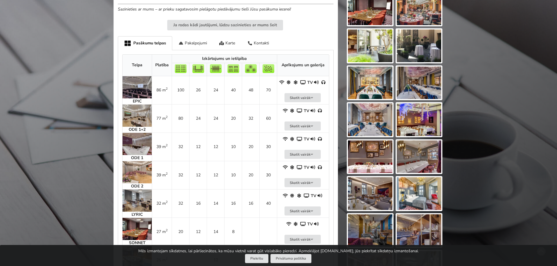
click at [139, 149] on img at bounding box center [136, 144] width 29 height 22
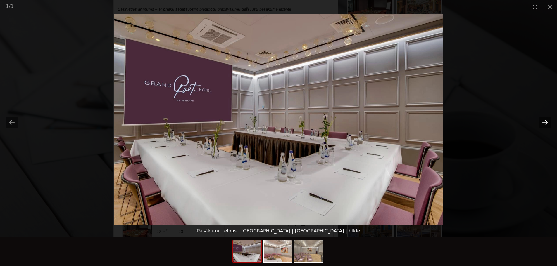
click at [548, 122] on button "Next slide" at bounding box center [545, 122] width 12 height 11
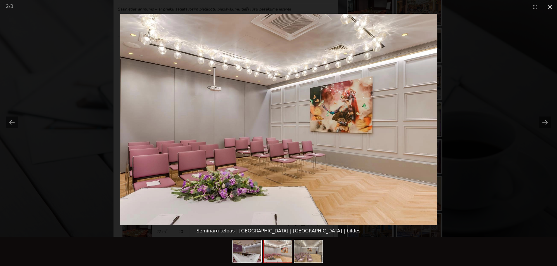
click at [552, 8] on button "Close gallery" at bounding box center [549, 7] width 15 height 14
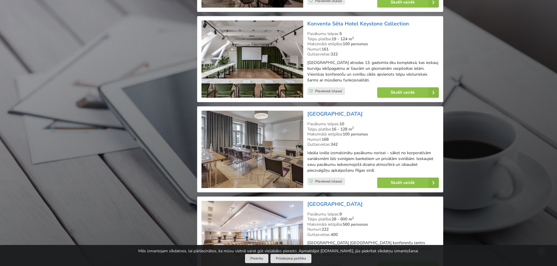
scroll to position [1161, 0]
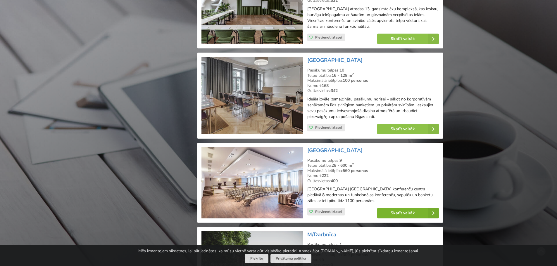
click at [409, 208] on link "Skatīt vairāk" at bounding box center [408, 213] width 62 height 11
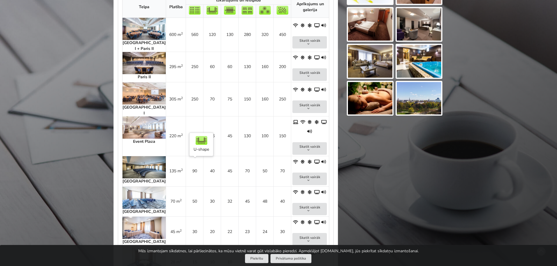
scroll to position [351, 0]
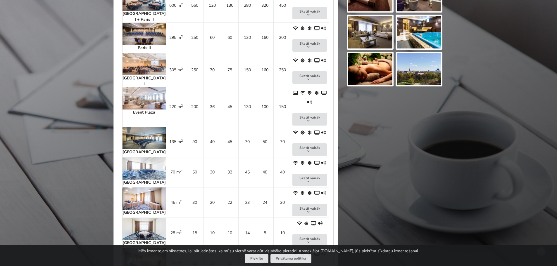
click at [129, 157] on img at bounding box center [143, 168] width 43 height 22
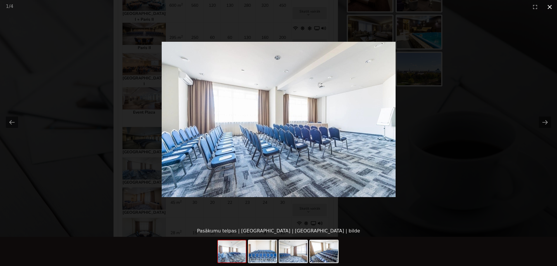
click at [546, 7] on button "Close gallery" at bounding box center [549, 7] width 15 height 14
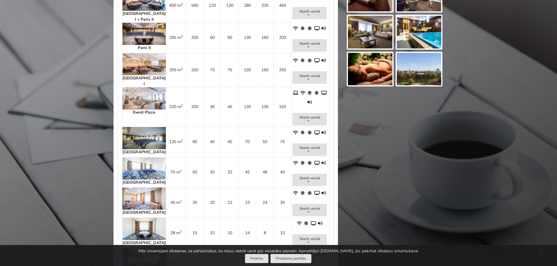
click at [139, 127] on img at bounding box center [143, 138] width 43 height 22
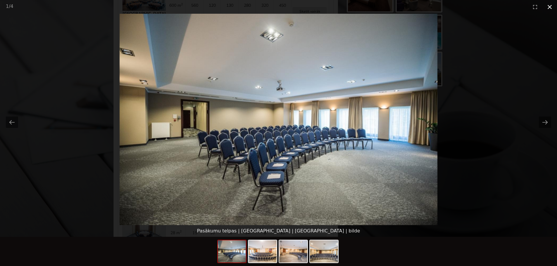
click at [549, 8] on button "Close gallery" at bounding box center [549, 7] width 15 height 14
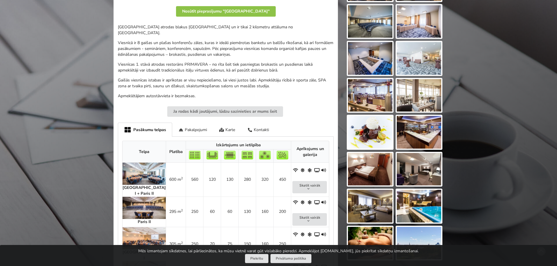
scroll to position [175, 0]
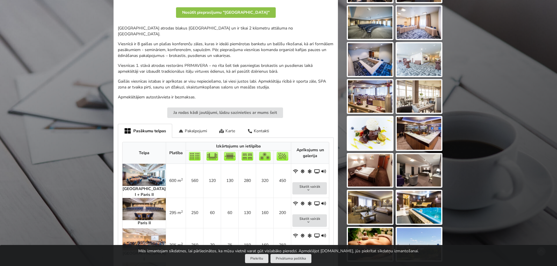
click at [232, 124] on div "Karte" at bounding box center [227, 131] width 28 height 14
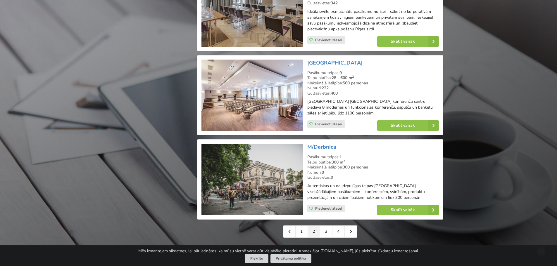
scroll to position [1278, 0]
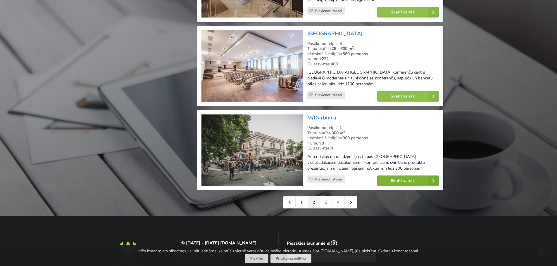
click at [399, 176] on link "Skatīt vairāk" at bounding box center [408, 181] width 62 height 11
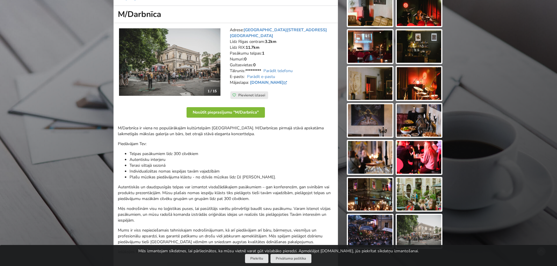
scroll to position [58, 0]
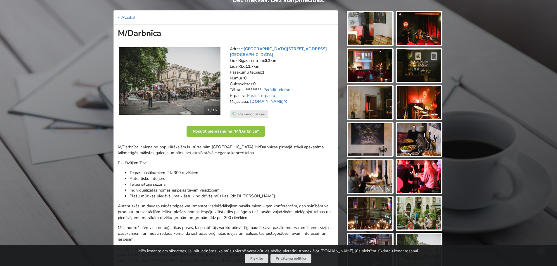
click at [359, 33] on img at bounding box center [370, 28] width 44 height 33
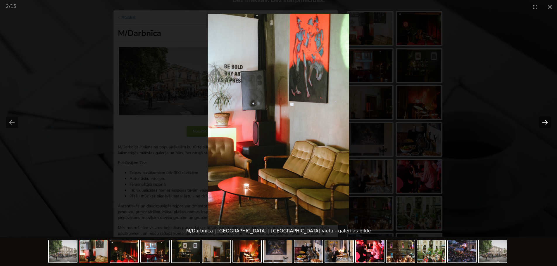
click at [541, 122] on button "Next slide" at bounding box center [545, 122] width 12 height 11
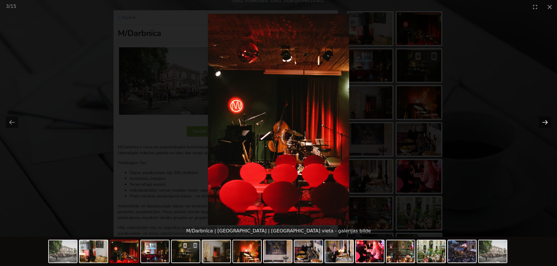
click at [541, 122] on button "Next slide" at bounding box center [545, 122] width 12 height 11
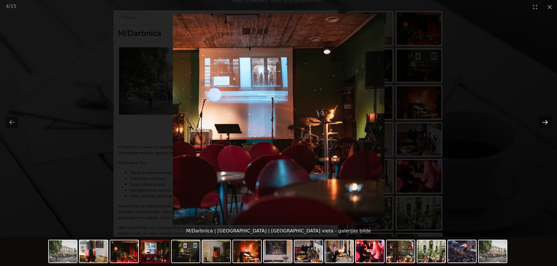
click at [541, 122] on button "Next slide" at bounding box center [545, 122] width 12 height 11
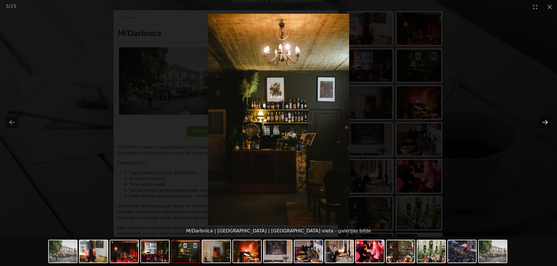
click at [541, 122] on button "Next slide" at bounding box center [545, 122] width 12 height 11
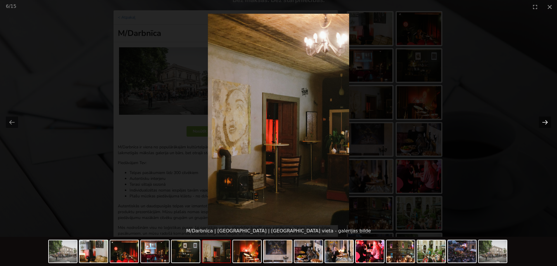
click at [541, 122] on button "Next slide" at bounding box center [545, 122] width 12 height 11
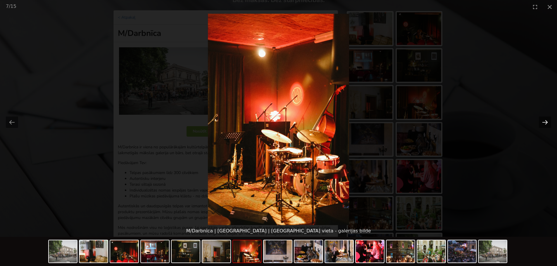
click at [541, 122] on button "Next slide" at bounding box center [545, 122] width 12 height 11
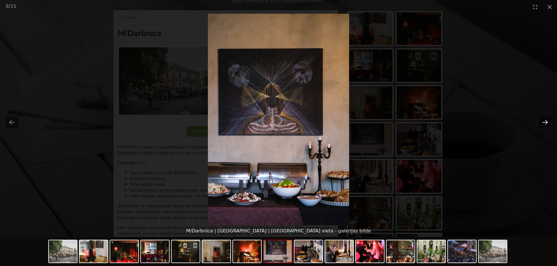
click at [541, 122] on button "Next slide" at bounding box center [545, 122] width 12 height 11
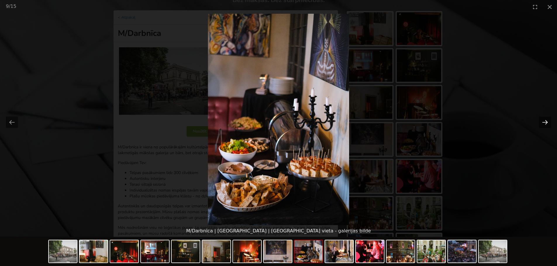
click at [541, 122] on button "Next slide" at bounding box center [545, 122] width 12 height 11
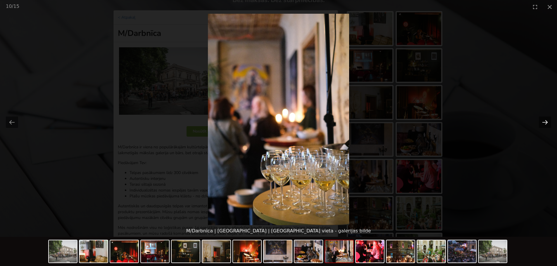
click at [541, 122] on button "Next slide" at bounding box center [545, 122] width 12 height 11
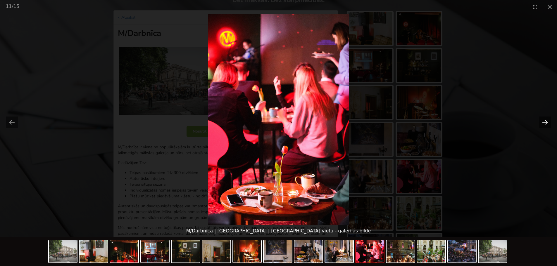
click at [541, 122] on button "Next slide" at bounding box center [545, 122] width 12 height 11
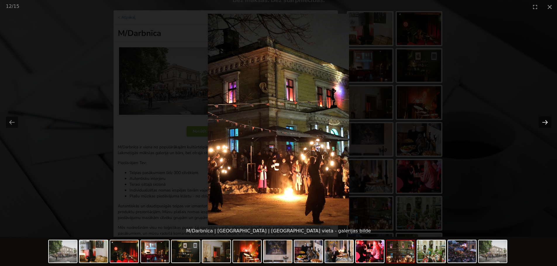
click at [541, 122] on button "Next slide" at bounding box center [545, 122] width 12 height 11
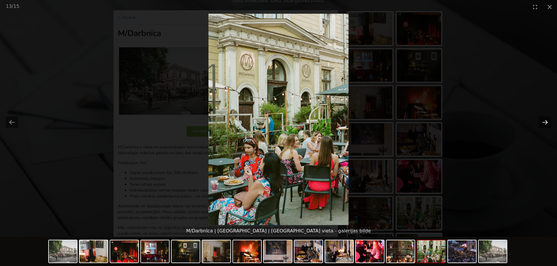
click at [541, 122] on button "Next slide" at bounding box center [545, 122] width 12 height 11
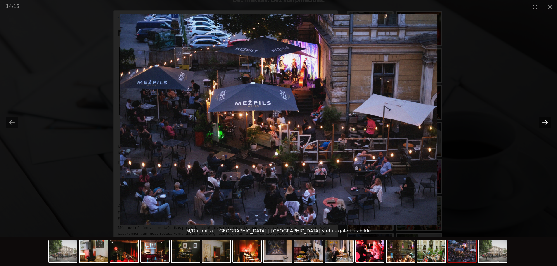
click at [541, 122] on button "Next slide" at bounding box center [545, 122] width 12 height 11
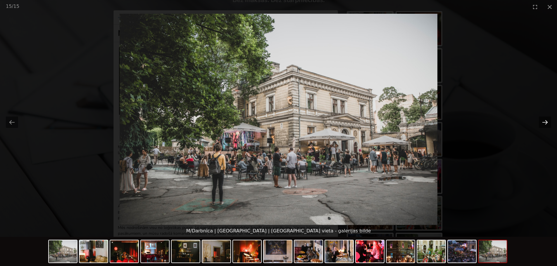
click at [541, 122] on button "Next slide" at bounding box center [545, 122] width 12 height 11
click at [551, 8] on button "Close gallery" at bounding box center [549, 7] width 15 height 14
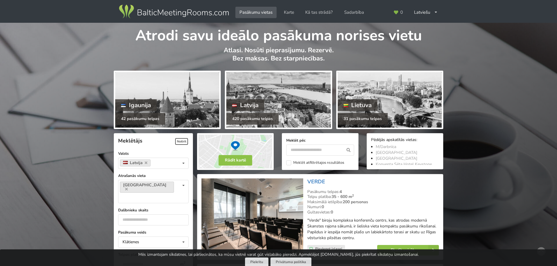
scroll to position [1278, 0]
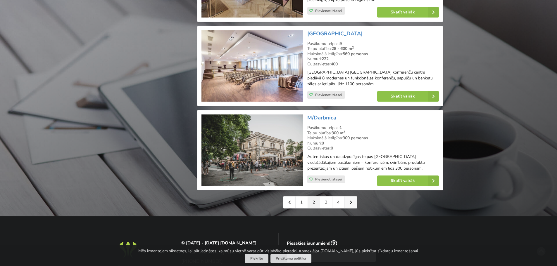
click at [353, 197] on link at bounding box center [351, 203] width 12 height 12
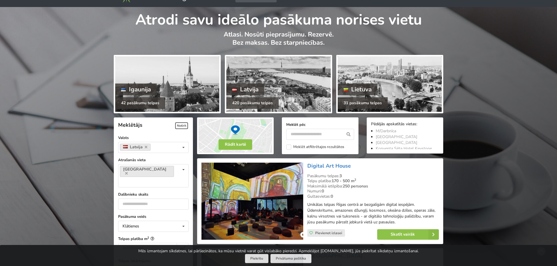
scroll to position [58, 0]
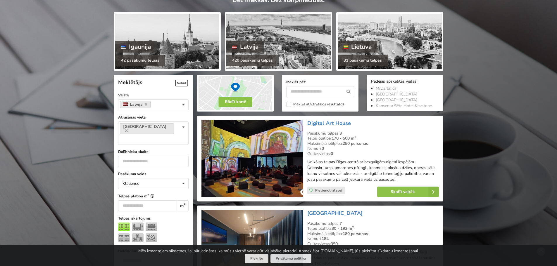
click at [286, 155] on img at bounding box center [251, 158] width 101 height 77
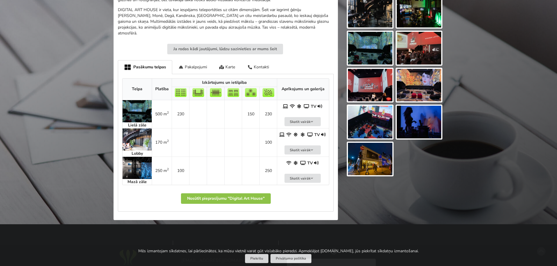
scroll to position [263, 0]
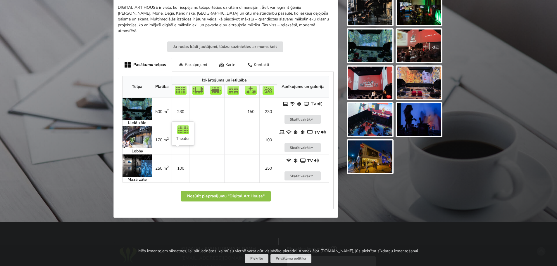
click at [179, 158] on td "100" at bounding box center [181, 168] width 18 height 28
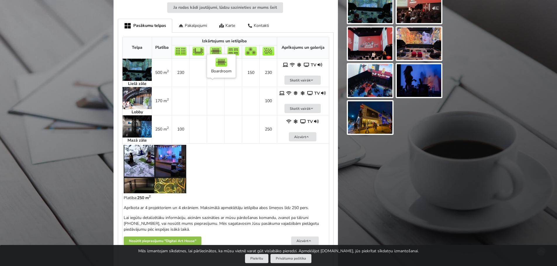
scroll to position [321, 0]
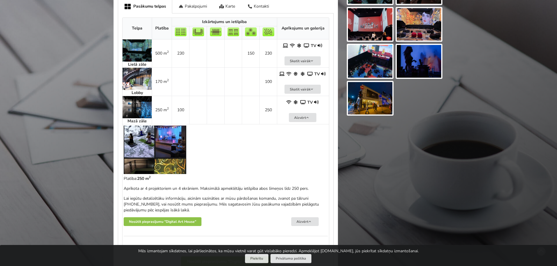
click at [147, 131] on img at bounding box center [155, 150] width 63 height 49
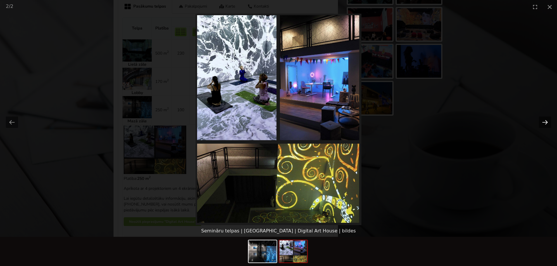
click at [547, 123] on button "Next slide" at bounding box center [545, 122] width 12 height 11
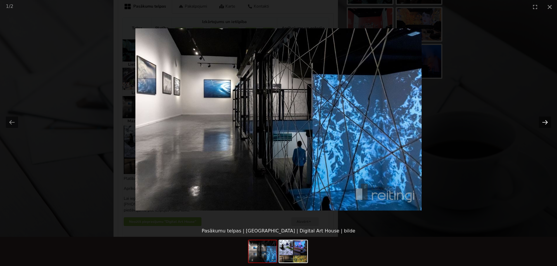
click at [547, 123] on button "Next slide" at bounding box center [545, 122] width 12 height 11
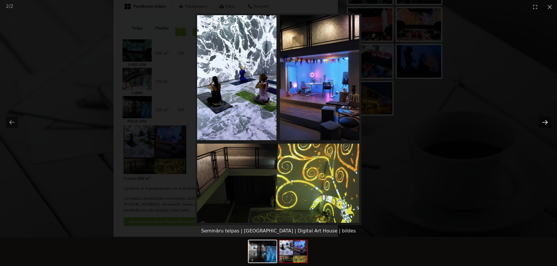
click at [547, 123] on button "Next slide" at bounding box center [545, 122] width 12 height 11
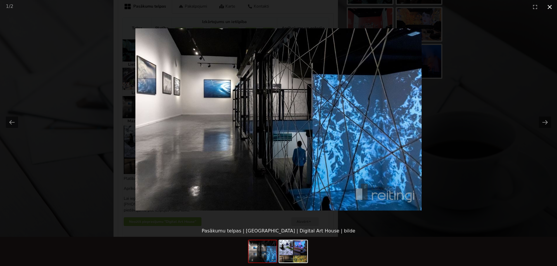
click at [548, 6] on button "Close gallery" at bounding box center [549, 7] width 15 height 14
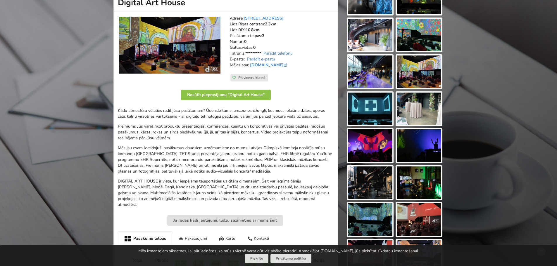
scroll to position [88, 0]
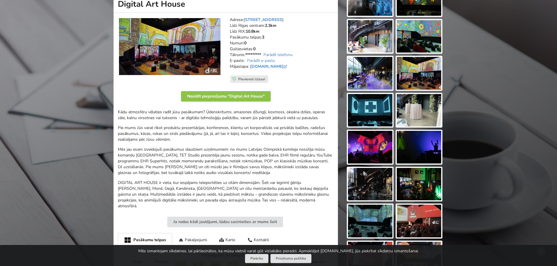
click at [382, 69] on img at bounding box center [370, 73] width 44 height 33
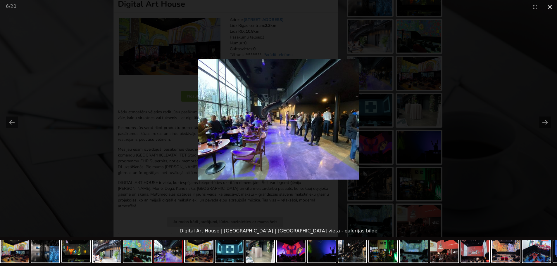
click at [547, 7] on button "Close gallery" at bounding box center [549, 7] width 15 height 14
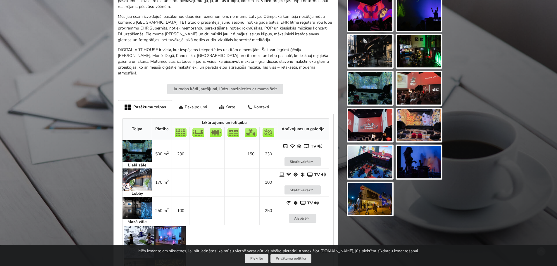
scroll to position [234, 0]
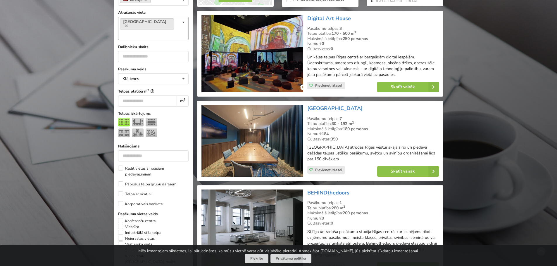
scroll to position [167, 0]
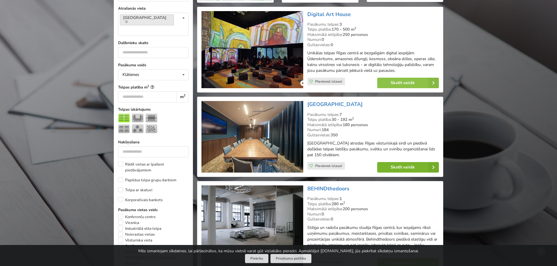
click at [392, 168] on link "Skatīt vairāk" at bounding box center [408, 167] width 62 height 11
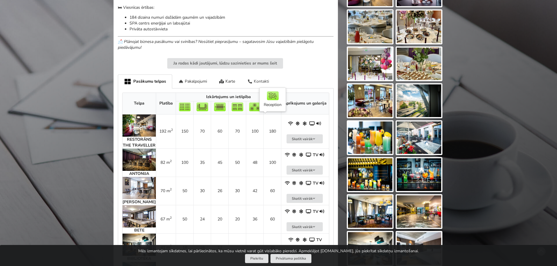
scroll to position [292, 0]
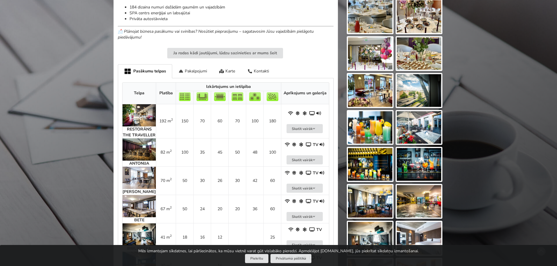
click at [131, 176] on img at bounding box center [138, 178] width 33 height 22
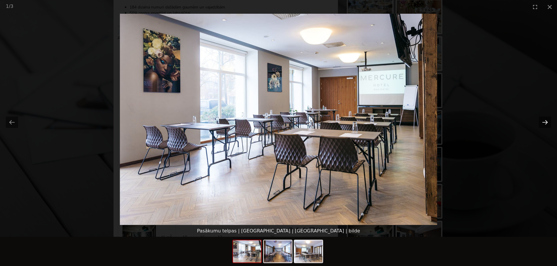
click at [546, 120] on button "Next slide" at bounding box center [545, 122] width 12 height 11
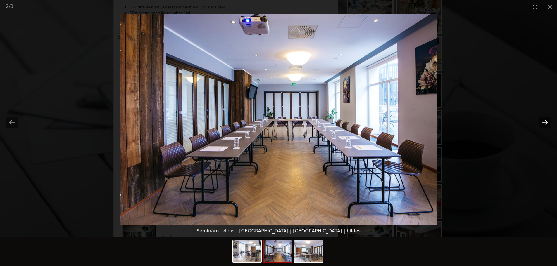
click at [546, 120] on button "Next slide" at bounding box center [545, 122] width 12 height 11
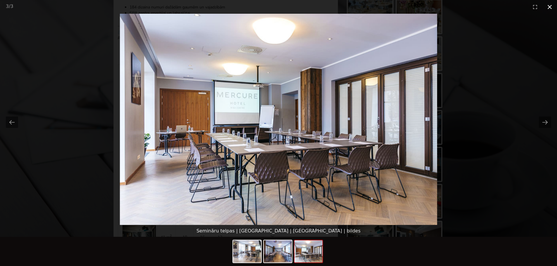
click at [549, 8] on button "Close gallery" at bounding box center [549, 7] width 15 height 14
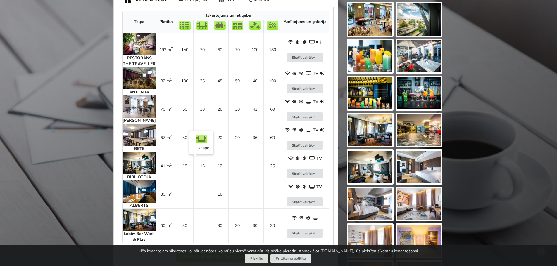
scroll to position [380, 0]
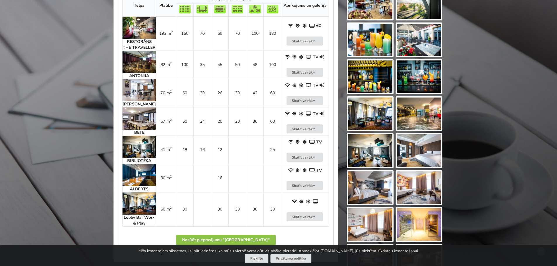
click at [139, 158] on img at bounding box center [138, 147] width 33 height 22
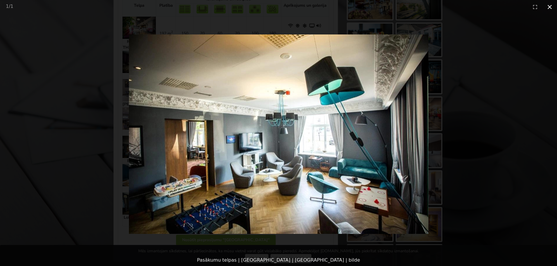
click at [551, 8] on button "Close gallery" at bounding box center [549, 7] width 15 height 14
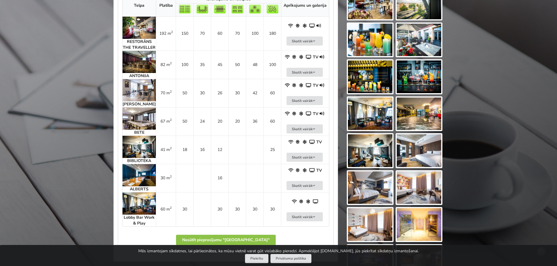
click at [142, 124] on img at bounding box center [138, 119] width 33 height 22
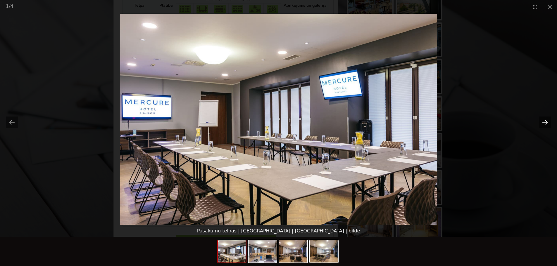
click at [540, 123] on button "Next slide" at bounding box center [545, 122] width 12 height 11
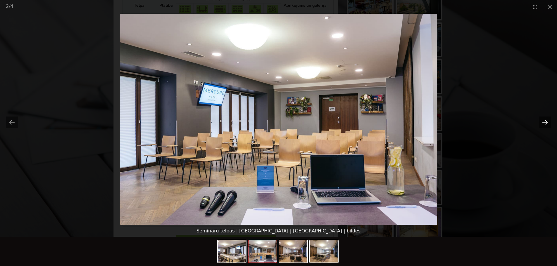
click at [540, 123] on button "Next slide" at bounding box center [545, 122] width 12 height 11
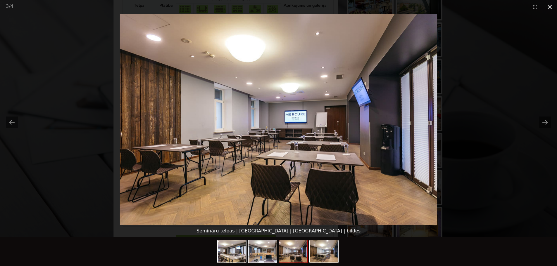
click at [553, 5] on button "Close gallery" at bounding box center [549, 7] width 15 height 14
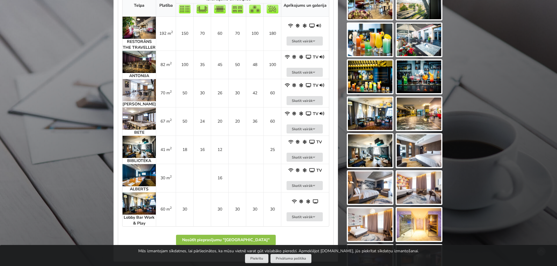
click at [139, 69] on img at bounding box center [138, 62] width 33 height 22
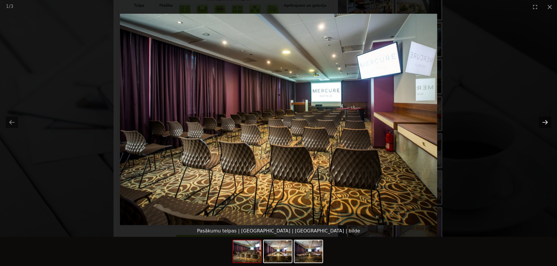
click at [544, 123] on button "Next slide" at bounding box center [545, 122] width 12 height 11
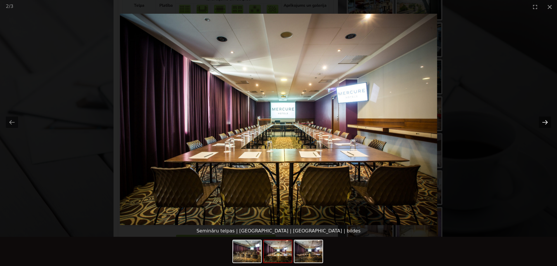
click at [544, 123] on button "Next slide" at bounding box center [545, 122] width 12 height 11
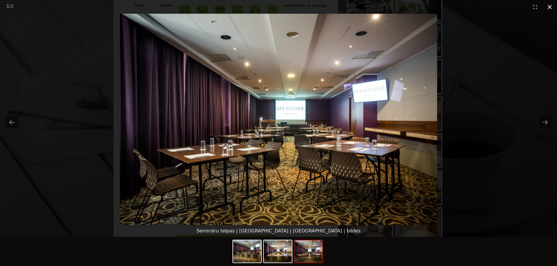
click at [549, 6] on button "Close gallery" at bounding box center [549, 7] width 15 height 14
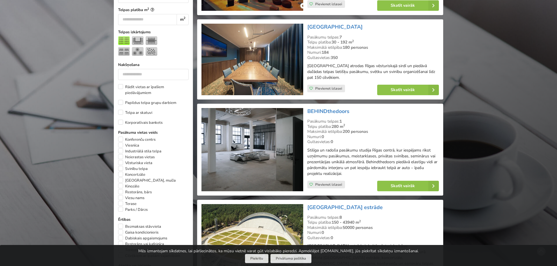
scroll to position [255, 0]
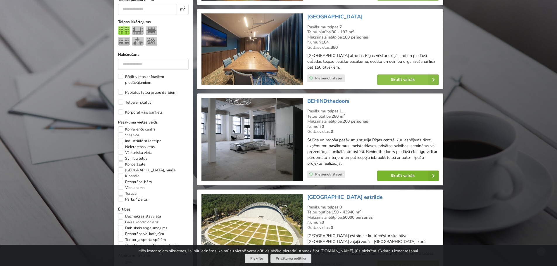
click at [390, 176] on link "Skatīt vairāk" at bounding box center [408, 176] width 62 height 11
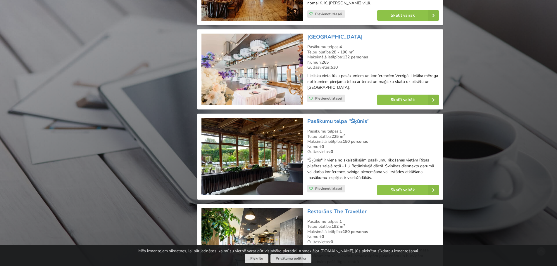
scroll to position [781, 0]
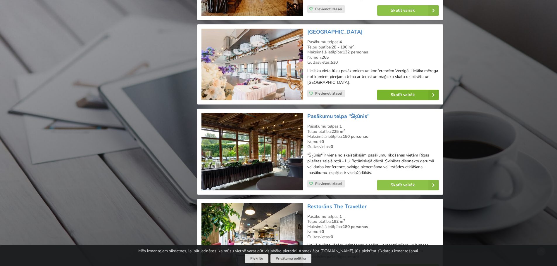
click at [387, 92] on link "Skatīt vairāk" at bounding box center [408, 95] width 62 height 11
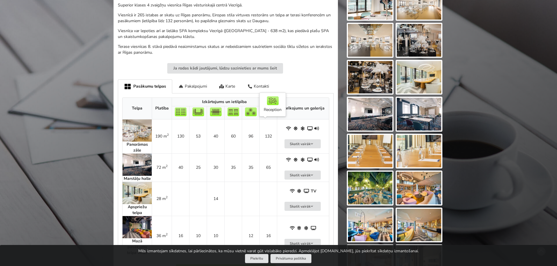
scroll to position [234, 0]
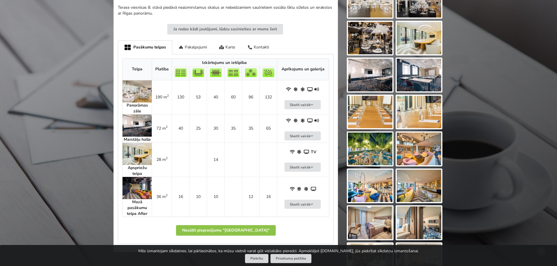
click at [134, 93] on img at bounding box center [136, 91] width 29 height 22
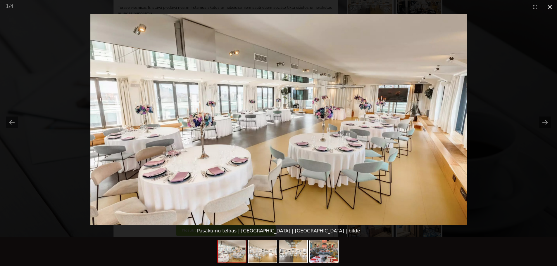
click at [549, 4] on button "Close gallery" at bounding box center [549, 7] width 15 height 14
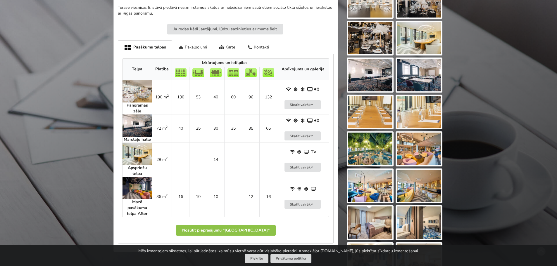
click at [133, 124] on img at bounding box center [136, 126] width 29 height 22
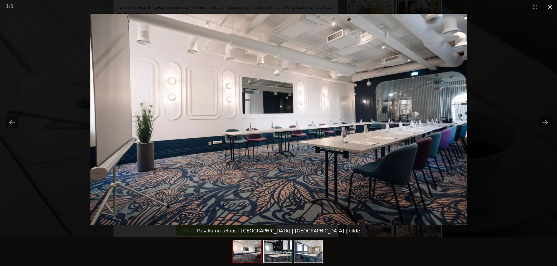
click at [553, 7] on button "Close gallery" at bounding box center [549, 7] width 15 height 14
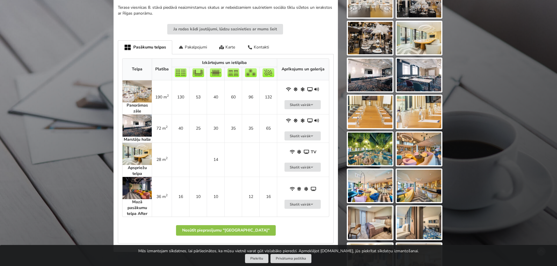
click at [139, 95] on img at bounding box center [136, 91] width 29 height 22
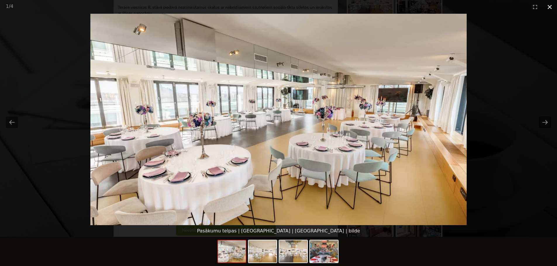
click at [548, 5] on button "Close gallery" at bounding box center [549, 7] width 15 height 14
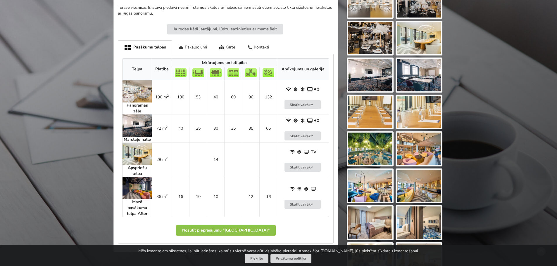
click at [19, 69] on div "Atrodi savu ideālo pasākuma norises vietu Atlasi. Nosūti pieprasījumu. Rezervē.…" at bounding box center [278, 54] width 557 height 530
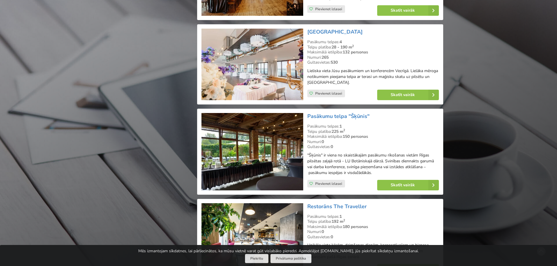
scroll to position [810, 0]
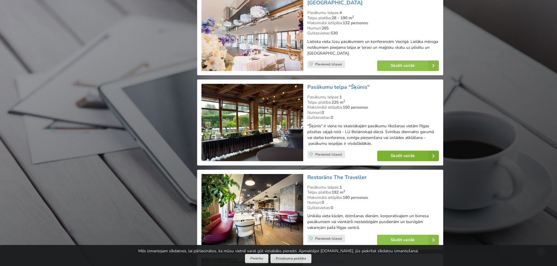
click at [406, 152] on link "Skatīt vairāk" at bounding box center [408, 156] width 62 height 11
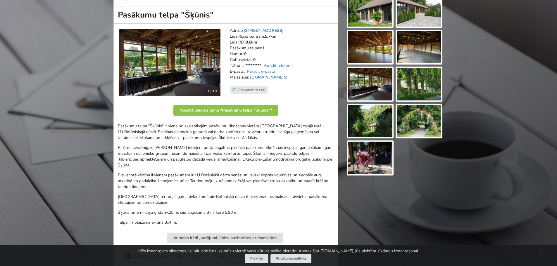
scroll to position [146, 0]
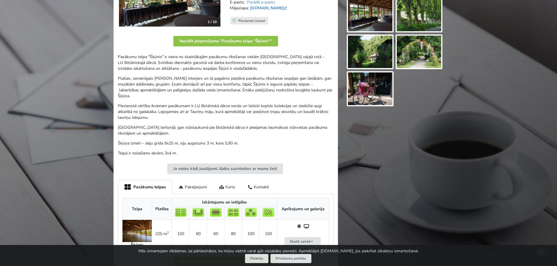
click at [232, 180] on div "Karte" at bounding box center [227, 187] width 28 height 14
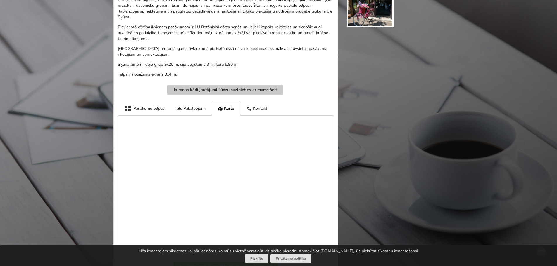
scroll to position [234, 0]
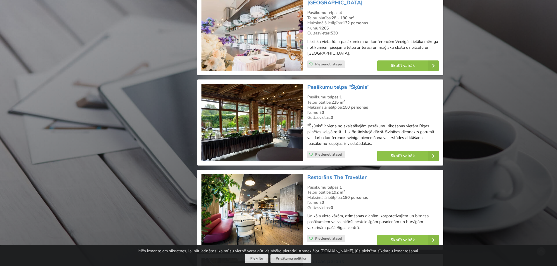
scroll to position [839, 0]
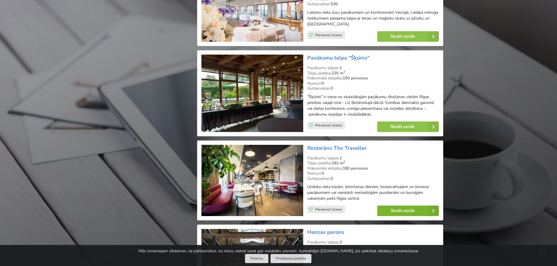
click at [420, 208] on link "Skatīt vairāk" at bounding box center [408, 211] width 62 height 11
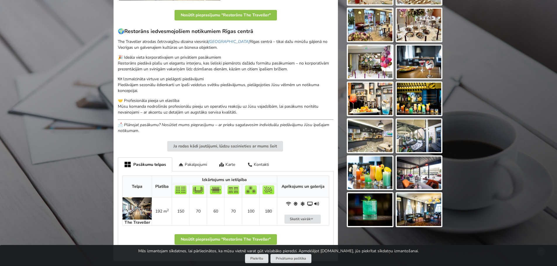
scroll to position [175, 0]
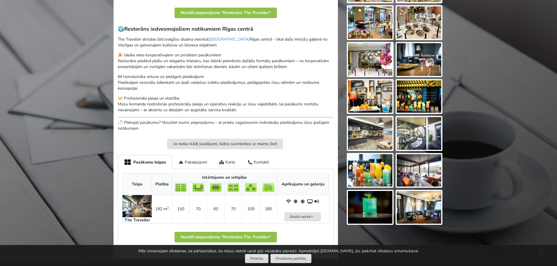
click at [143, 204] on img at bounding box center [136, 206] width 29 height 22
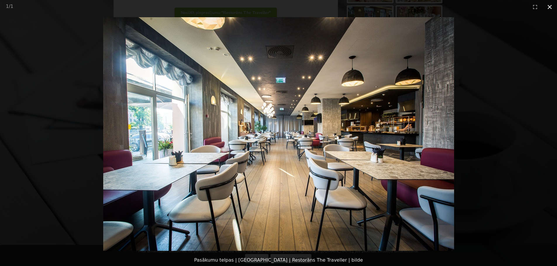
click at [551, 8] on button "Close gallery" at bounding box center [549, 7] width 15 height 14
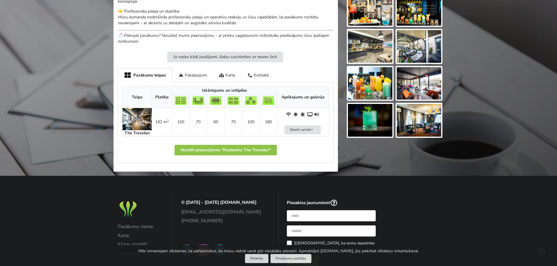
scroll to position [263, 0]
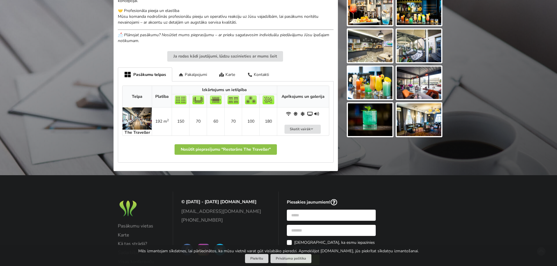
click at [417, 125] on img at bounding box center [419, 119] width 44 height 33
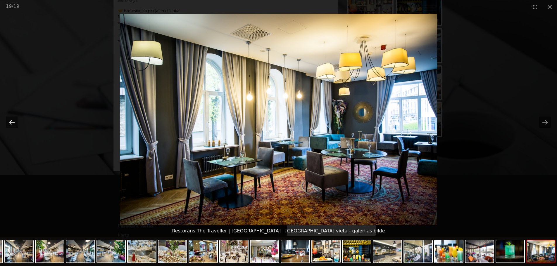
click at [10, 124] on button "Previous slide" at bounding box center [12, 122] width 12 height 11
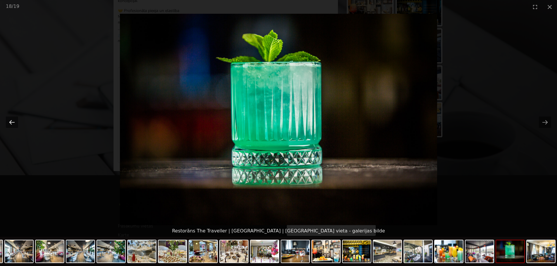
click at [10, 124] on button "Previous slide" at bounding box center [12, 122] width 12 height 11
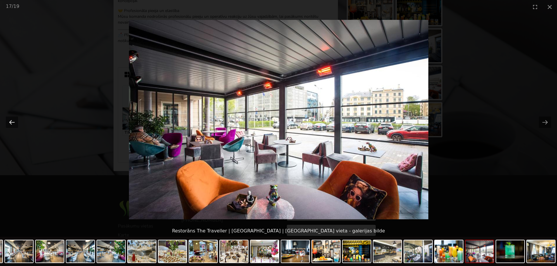
click at [10, 124] on button "Previous slide" at bounding box center [12, 122] width 12 height 11
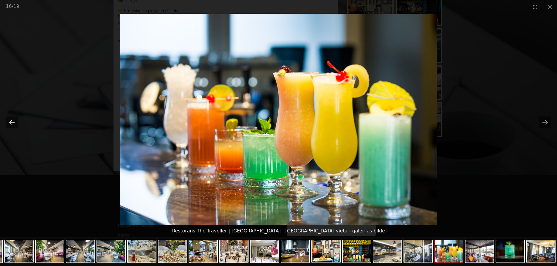
click at [10, 124] on button "Previous slide" at bounding box center [12, 122] width 12 height 11
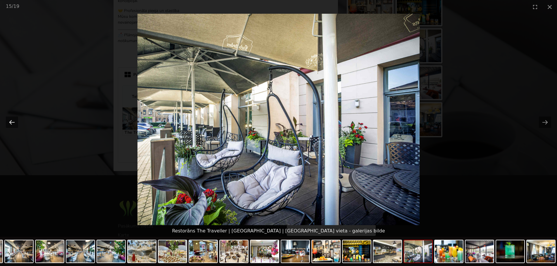
click at [10, 124] on button "Previous slide" at bounding box center [12, 122] width 12 height 11
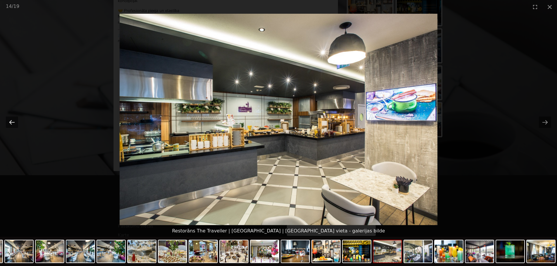
click at [10, 124] on button "Previous slide" at bounding box center [12, 122] width 12 height 11
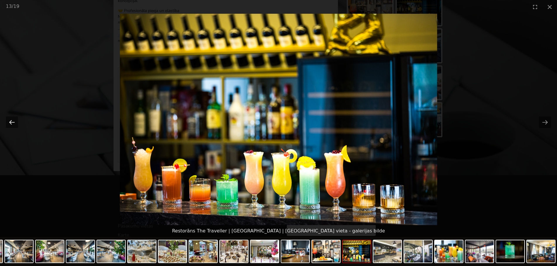
click at [10, 124] on button "Previous slide" at bounding box center [12, 122] width 12 height 11
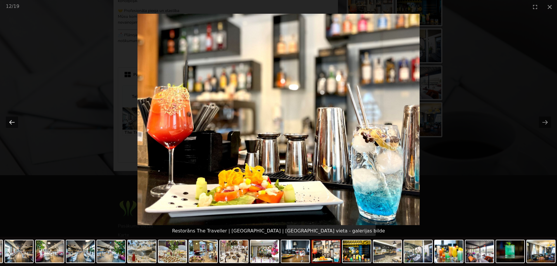
click at [10, 124] on button "Previous slide" at bounding box center [12, 122] width 12 height 11
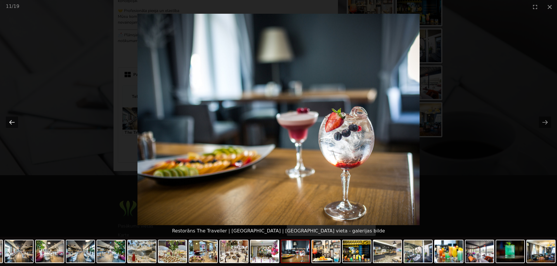
click at [10, 124] on button "Previous slide" at bounding box center [12, 122] width 12 height 11
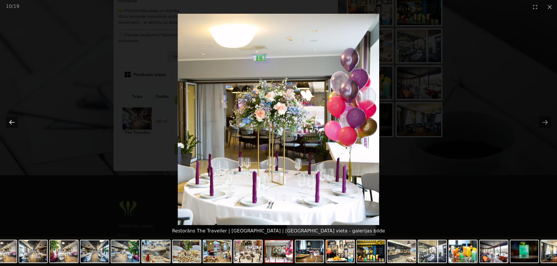
click at [10, 124] on button "Previous slide" at bounding box center [12, 122] width 12 height 11
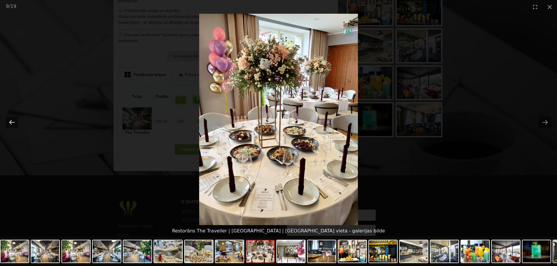
click at [10, 124] on button "Previous slide" at bounding box center [12, 122] width 12 height 11
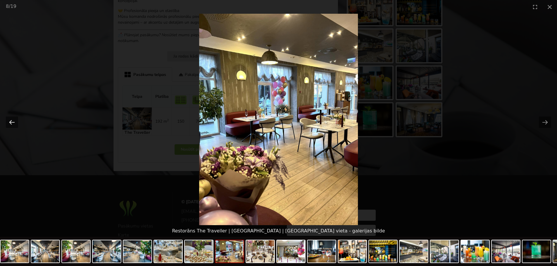
click at [10, 124] on button "Previous slide" at bounding box center [12, 122] width 12 height 11
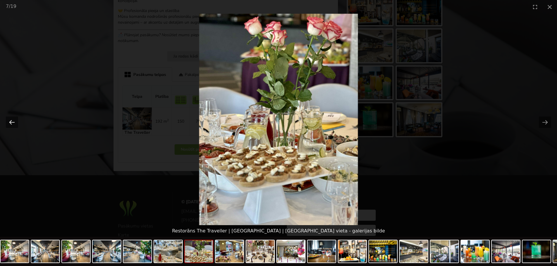
click at [10, 124] on button "Previous slide" at bounding box center [12, 122] width 12 height 11
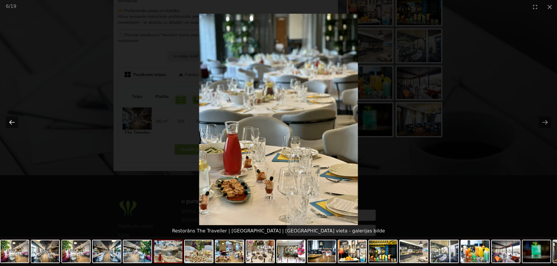
click at [10, 124] on button "Previous slide" at bounding box center [12, 122] width 12 height 11
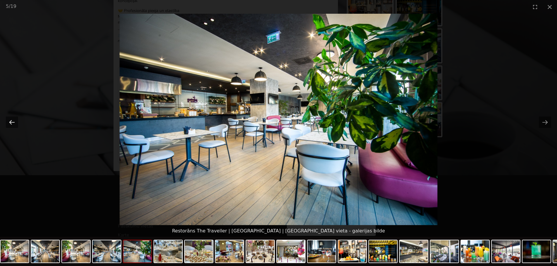
click at [10, 124] on button "Previous slide" at bounding box center [12, 122] width 12 height 11
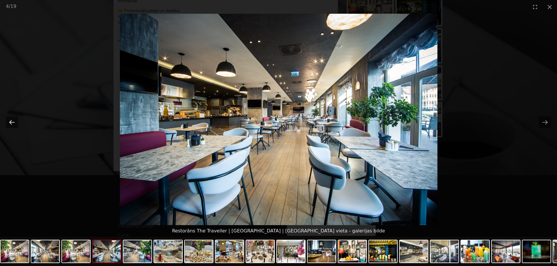
click at [10, 124] on button "Previous slide" at bounding box center [12, 122] width 12 height 11
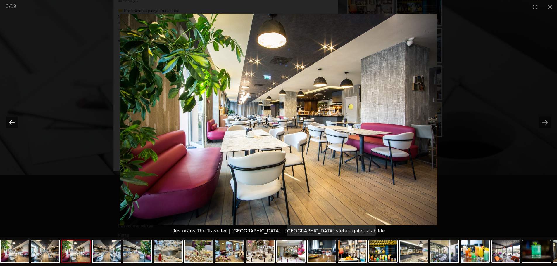
click at [10, 124] on button "Previous slide" at bounding box center [12, 122] width 12 height 11
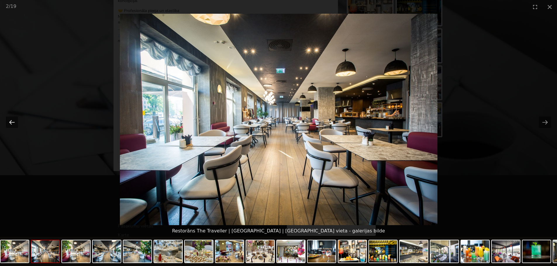
click at [10, 124] on button "Previous slide" at bounding box center [12, 122] width 12 height 11
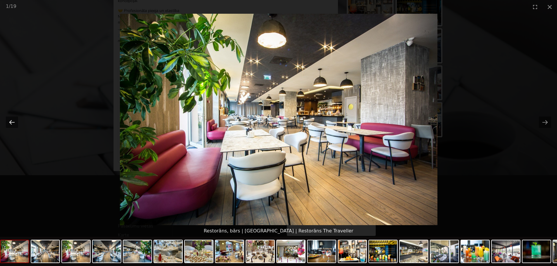
click at [10, 124] on button "Previous slide" at bounding box center [12, 122] width 12 height 11
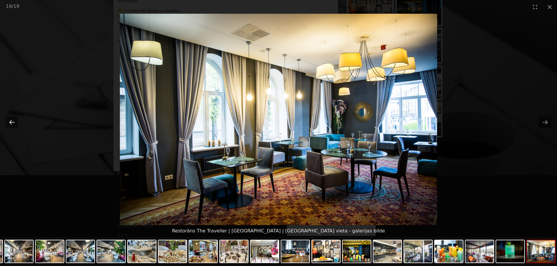
click at [10, 124] on button "Previous slide" at bounding box center [12, 122] width 12 height 11
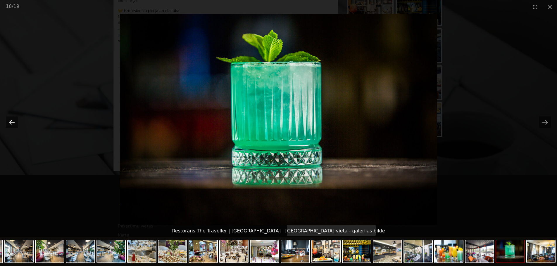
click at [10, 124] on button "Previous slide" at bounding box center [12, 122] width 12 height 11
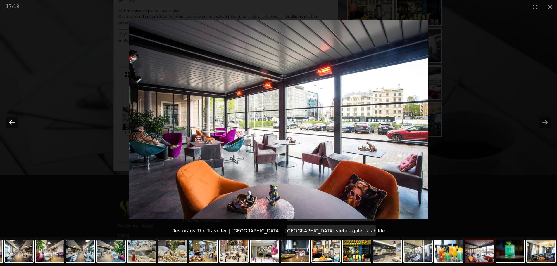
click at [10, 124] on button "Previous slide" at bounding box center [12, 122] width 12 height 11
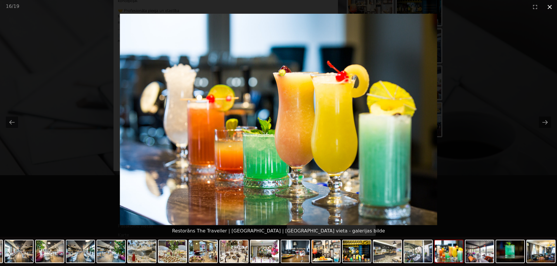
click at [548, 7] on button "Close gallery" at bounding box center [549, 7] width 15 height 14
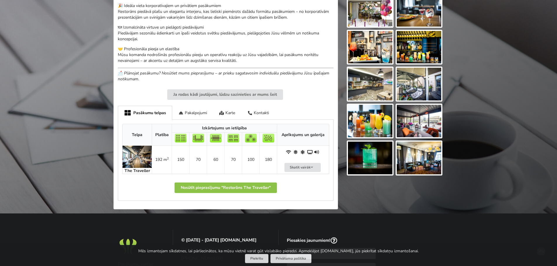
scroll to position [146, 0]
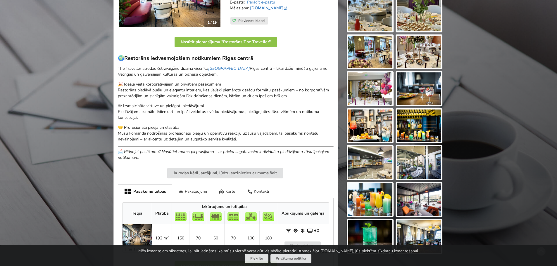
click at [232, 192] on div "Karte" at bounding box center [227, 191] width 28 height 14
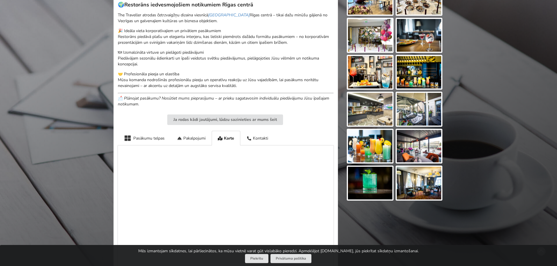
scroll to position [205, 0]
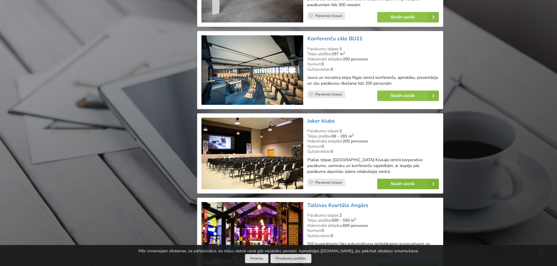
scroll to position [1249, 0]
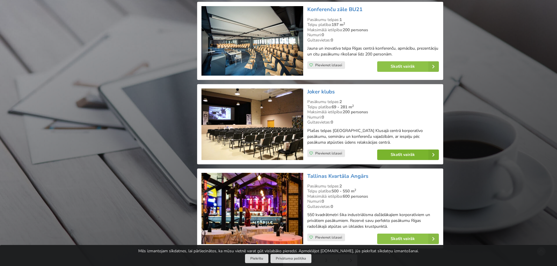
click at [386, 150] on link "Skatīt vairāk" at bounding box center [408, 155] width 62 height 11
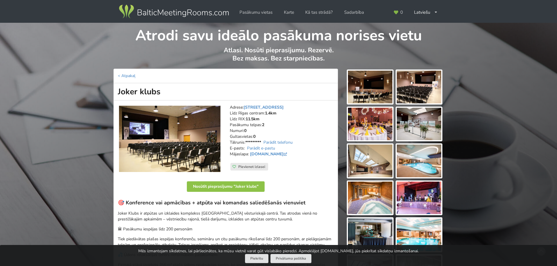
click at [366, 158] on img at bounding box center [370, 161] width 44 height 33
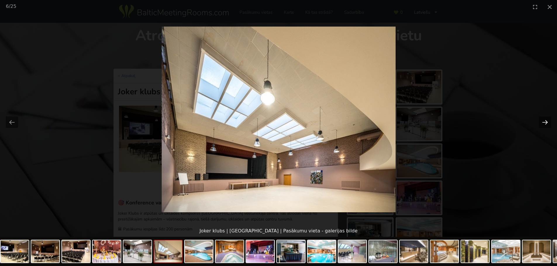
click at [543, 122] on button "Next slide" at bounding box center [545, 122] width 12 height 11
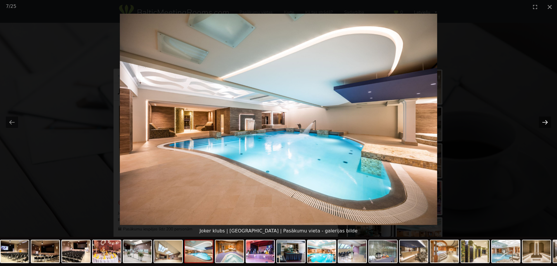
click at [543, 122] on button "Next slide" at bounding box center [545, 122] width 12 height 11
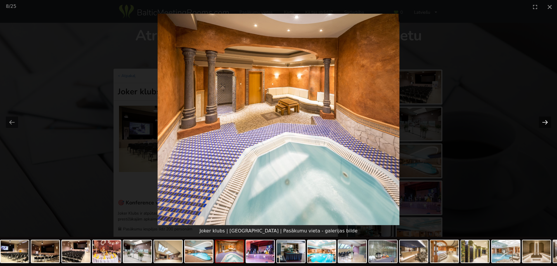
click at [543, 122] on button "Next slide" at bounding box center [545, 122] width 12 height 11
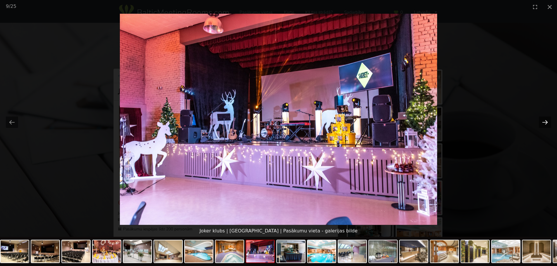
click at [543, 122] on button "Next slide" at bounding box center [545, 122] width 12 height 11
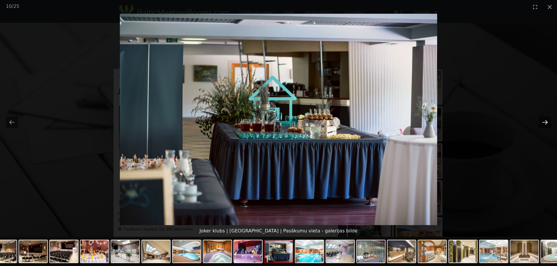
click at [543, 122] on button "Next slide" at bounding box center [545, 122] width 12 height 11
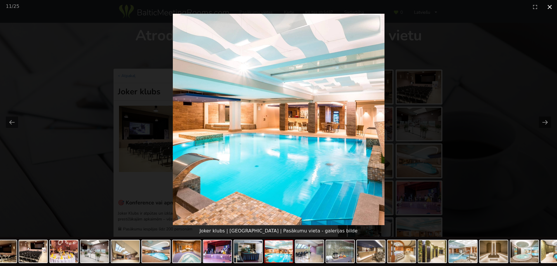
click at [548, 8] on button "Close gallery" at bounding box center [549, 7] width 15 height 14
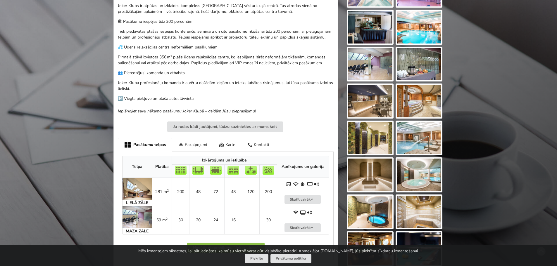
scroll to position [263, 0]
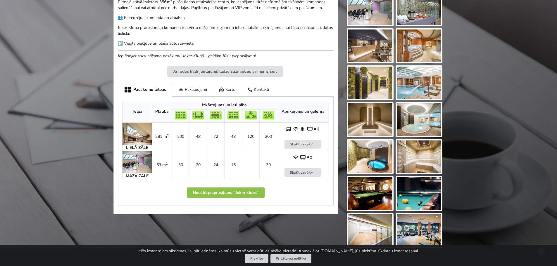
click at [134, 139] on img at bounding box center [136, 134] width 29 height 22
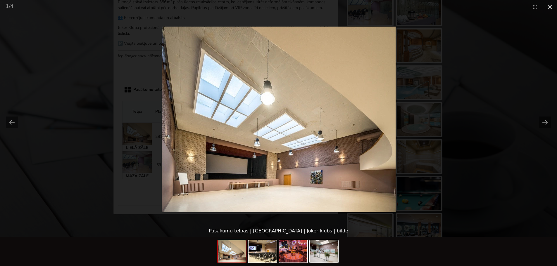
click at [548, 8] on button "Close gallery" at bounding box center [549, 7] width 15 height 14
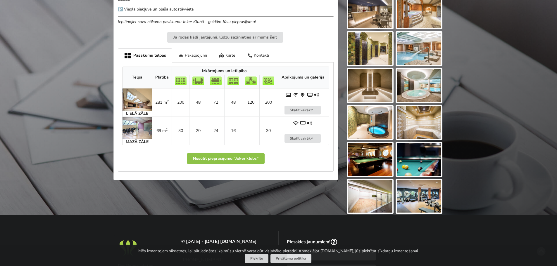
scroll to position [351, 0]
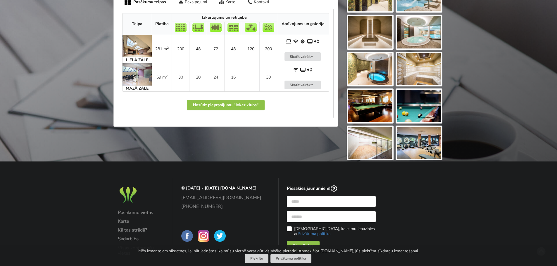
click at [412, 142] on img at bounding box center [419, 143] width 44 height 33
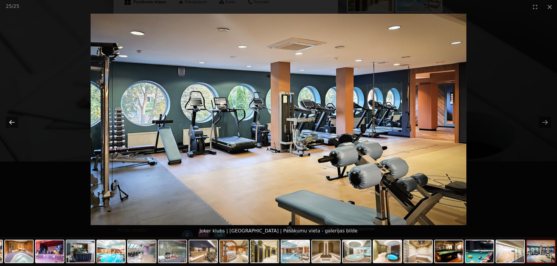
click at [14, 123] on button "Previous slide" at bounding box center [12, 122] width 12 height 11
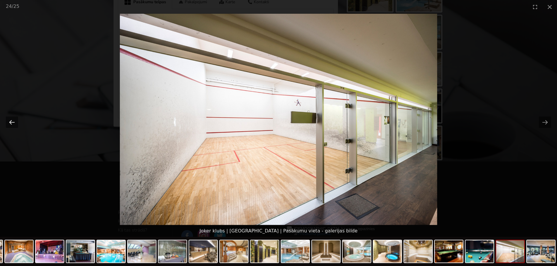
click at [14, 123] on button "Previous slide" at bounding box center [12, 122] width 12 height 11
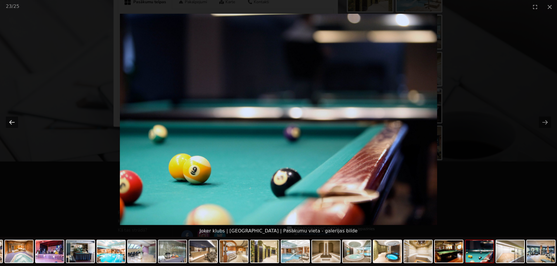
click at [14, 123] on button "Previous slide" at bounding box center [12, 122] width 12 height 11
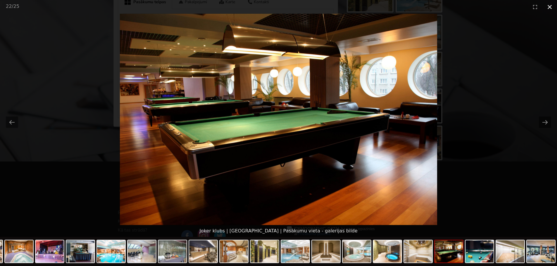
click at [549, 4] on button "Close gallery" at bounding box center [549, 7] width 15 height 14
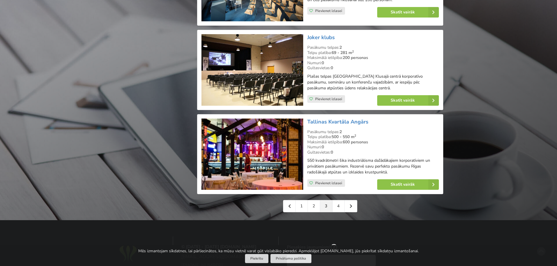
scroll to position [1307, 0]
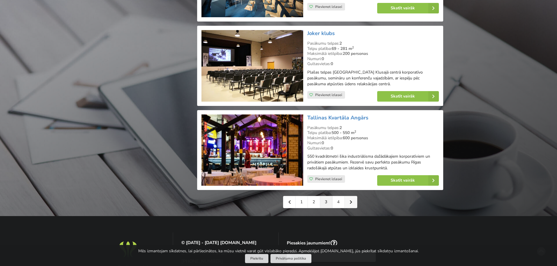
click at [349, 200] on icon at bounding box center [350, 202] width 3 height 4
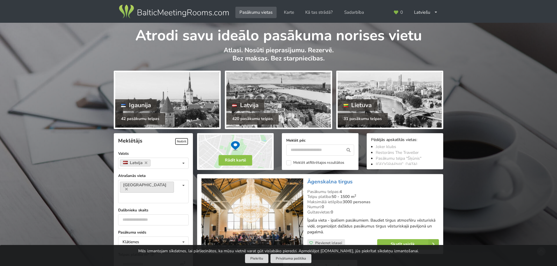
scroll to position [88, 0]
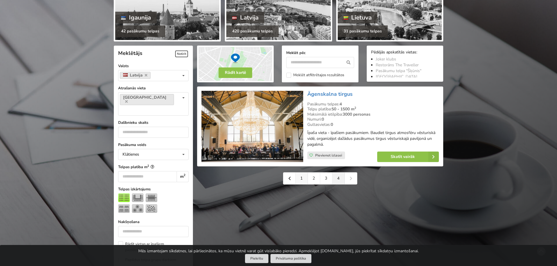
click at [301, 179] on link "1" at bounding box center [301, 179] width 12 height 12
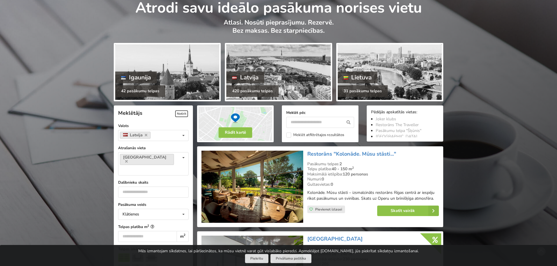
scroll to position [88, 0]
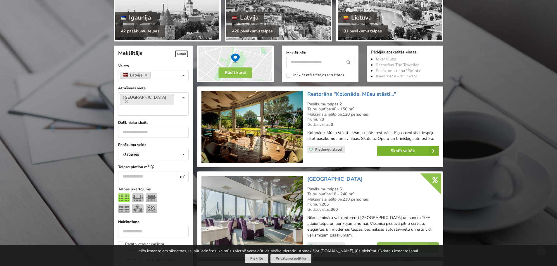
click at [413, 150] on link "Skatīt vairāk" at bounding box center [408, 151] width 62 height 11
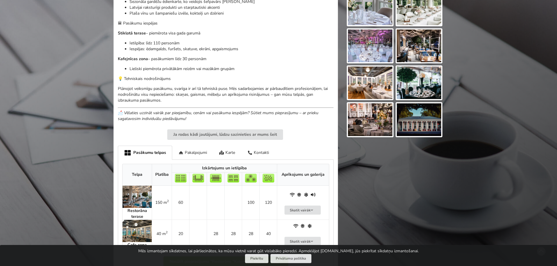
scroll to position [292, 0]
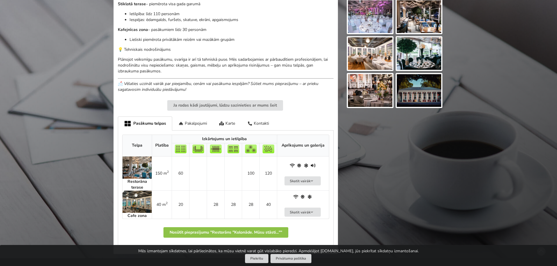
click at [143, 164] on img at bounding box center [136, 168] width 29 height 22
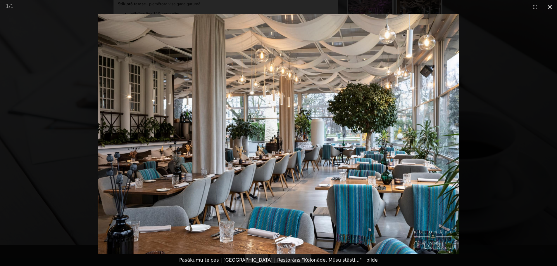
click at [550, 4] on button "Close gallery" at bounding box center [549, 7] width 15 height 14
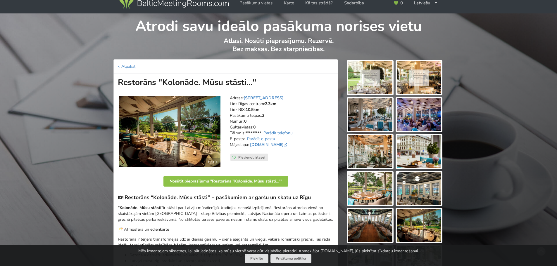
scroll to position [0, 0]
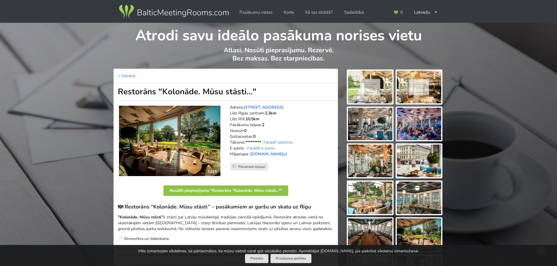
click at [380, 88] on img at bounding box center [370, 87] width 44 height 33
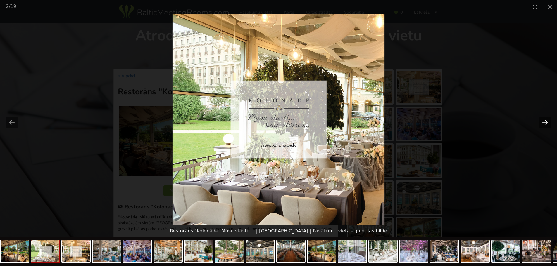
click at [545, 123] on button "Next slide" at bounding box center [545, 122] width 12 height 11
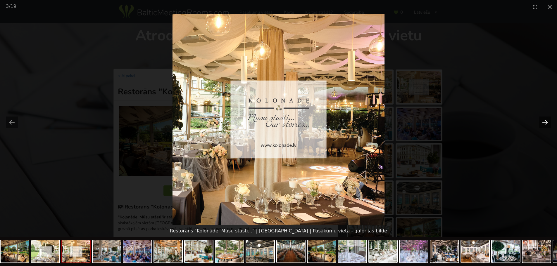
click at [545, 123] on button "Next slide" at bounding box center [545, 122] width 12 height 11
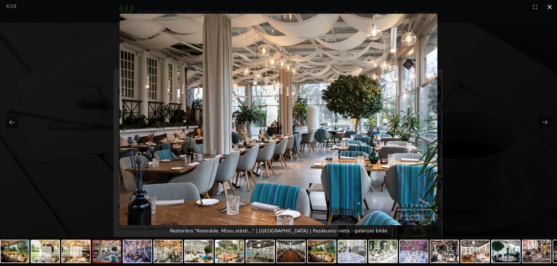
click at [549, 9] on button "Close gallery" at bounding box center [549, 7] width 15 height 14
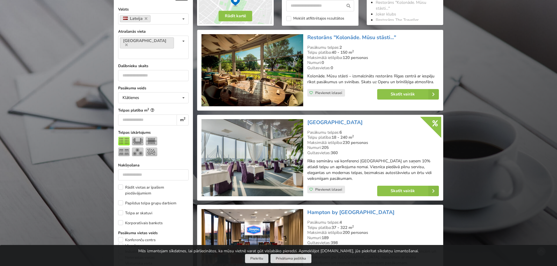
scroll to position [146, 0]
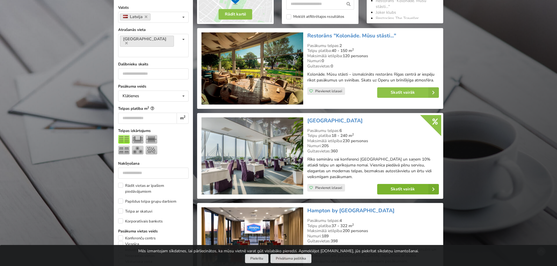
click at [419, 190] on link "Skatīt vairāk" at bounding box center [408, 189] width 62 height 11
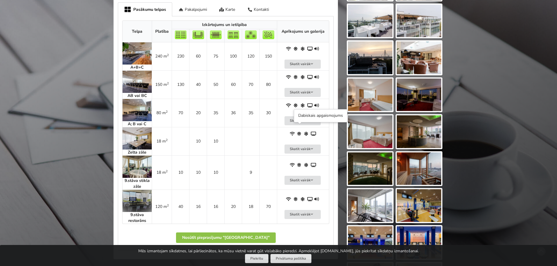
scroll to position [409, 0]
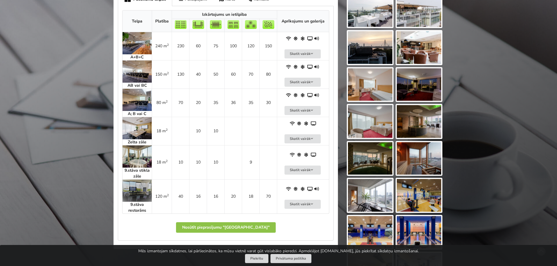
click at [138, 180] on img at bounding box center [136, 191] width 29 height 22
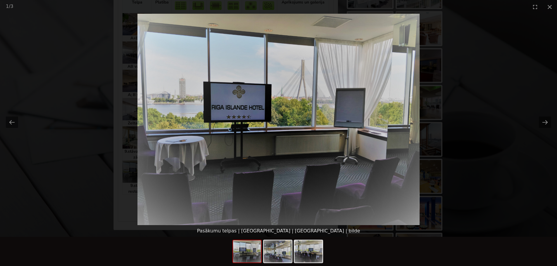
scroll to position [438, 0]
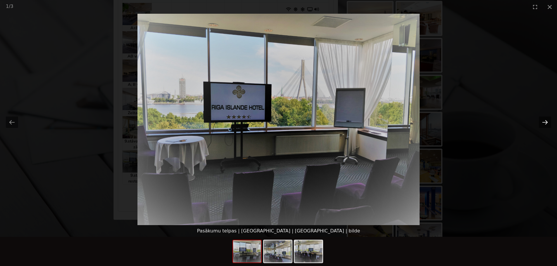
click at [542, 124] on button "Next slide" at bounding box center [545, 122] width 12 height 11
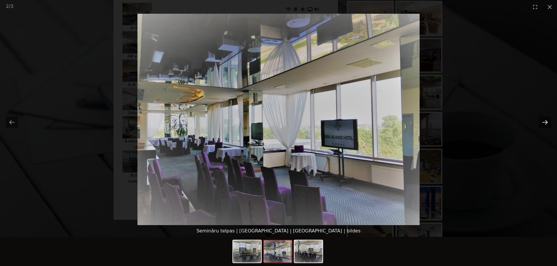
click at [542, 124] on button "Next slide" at bounding box center [545, 122] width 12 height 11
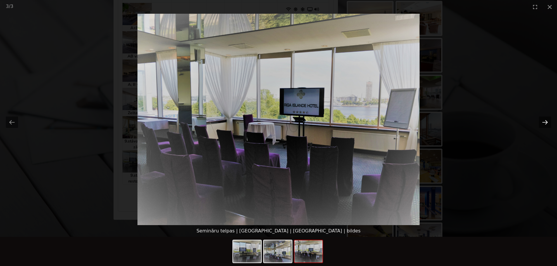
click at [542, 124] on button "Next slide" at bounding box center [545, 122] width 12 height 11
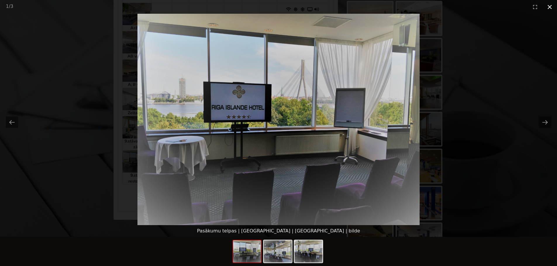
click at [551, 7] on button "Close gallery" at bounding box center [549, 7] width 15 height 14
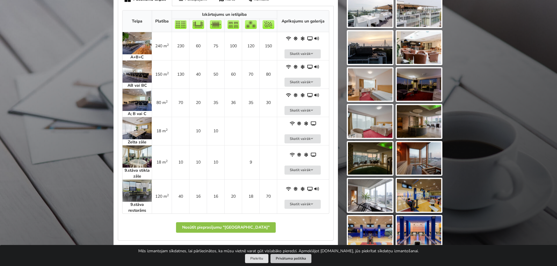
click at [289, 261] on link "Privātuma politika" at bounding box center [290, 258] width 41 height 9
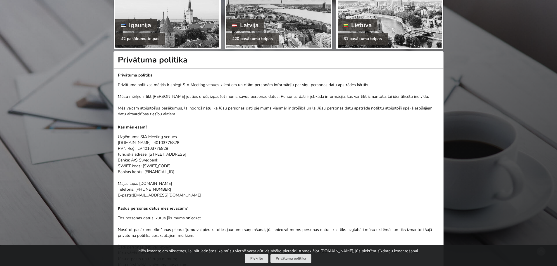
scroll to position [88, 0]
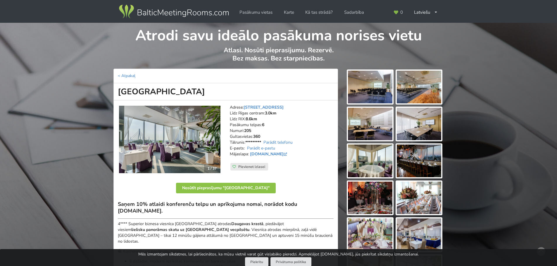
scroll to position [409, 0]
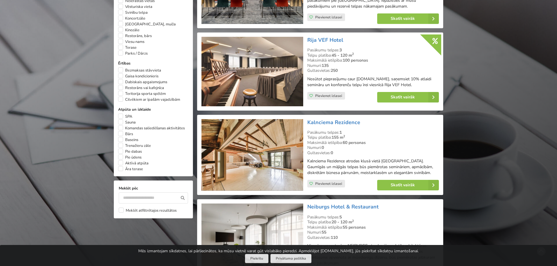
scroll to position [409, 0]
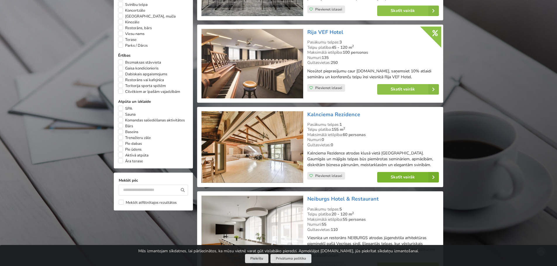
click at [379, 176] on link "Skatīt vairāk" at bounding box center [408, 177] width 62 height 11
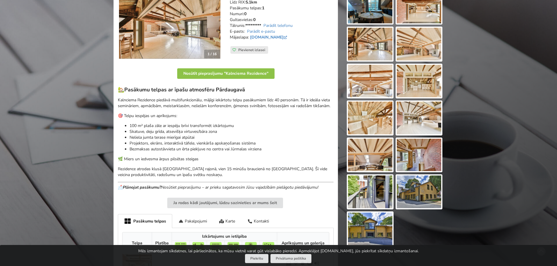
scroll to position [88, 0]
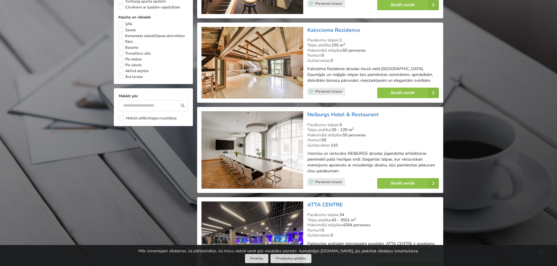
scroll to position [497, 0]
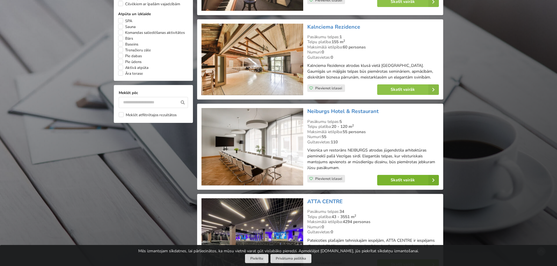
click at [393, 180] on link "Skatīt vairāk" at bounding box center [408, 180] width 62 height 11
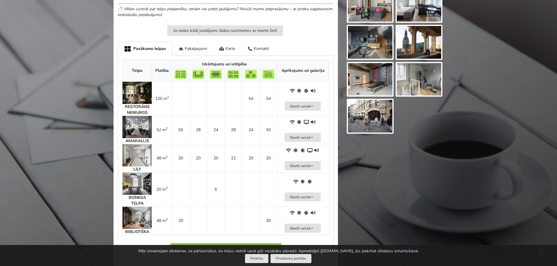
scroll to position [351, 0]
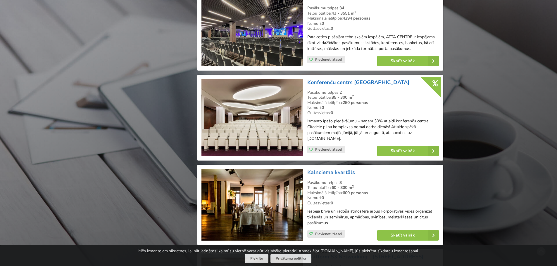
scroll to position [701, 0]
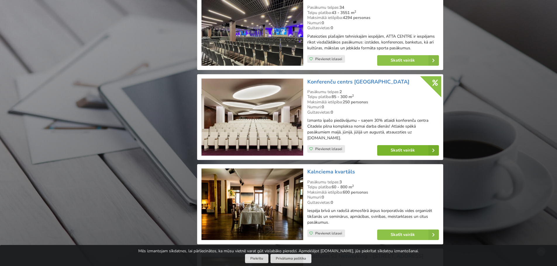
click at [391, 150] on link "Skatīt vairāk" at bounding box center [408, 150] width 62 height 11
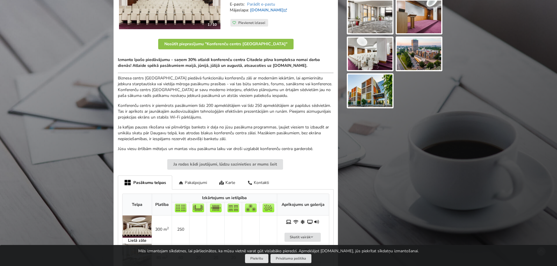
scroll to position [205, 0]
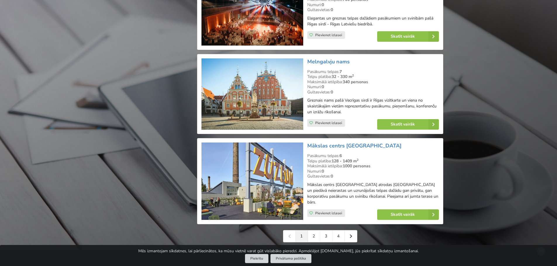
scroll to position [1256, 0]
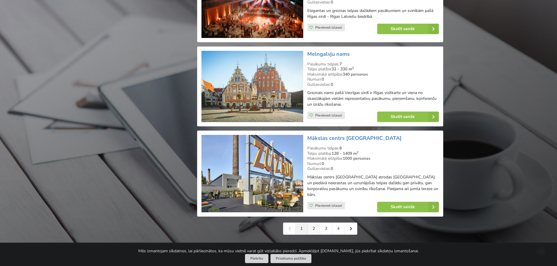
click at [315, 223] on link "2" at bounding box center [314, 229] width 12 height 12
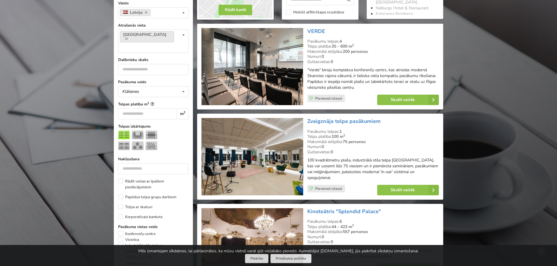
scroll to position [175, 0]
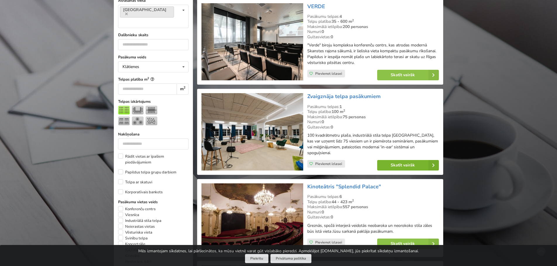
click at [395, 162] on link "Skatīt vairāk" at bounding box center [408, 165] width 62 height 11
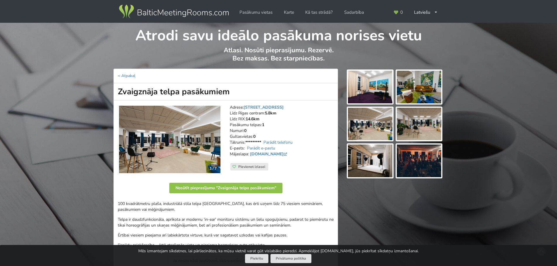
click at [365, 125] on img at bounding box center [370, 124] width 44 height 33
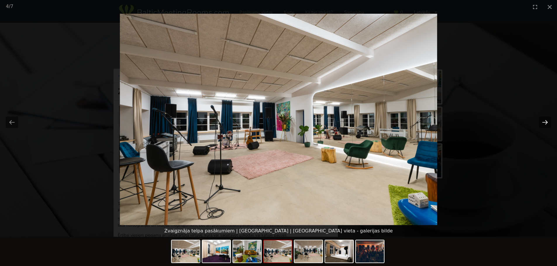
click at [541, 123] on button "Next slide" at bounding box center [545, 122] width 12 height 11
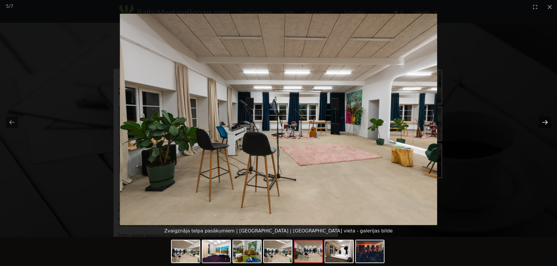
click at [541, 123] on button "Next slide" at bounding box center [545, 122] width 12 height 11
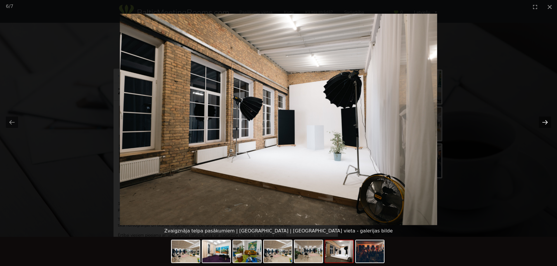
click at [541, 123] on button "Next slide" at bounding box center [545, 122] width 12 height 11
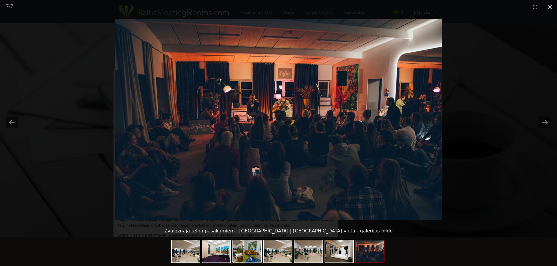
click at [549, 6] on button "Close gallery" at bounding box center [549, 7] width 15 height 14
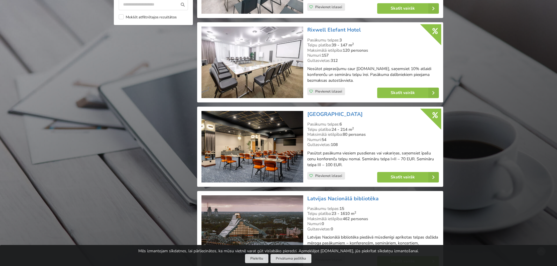
scroll to position [584, 0]
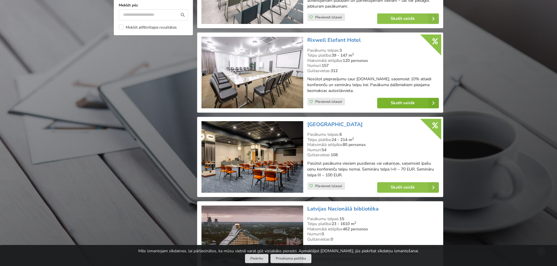
click at [409, 99] on link "Skatīt vairāk" at bounding box center [408, 103] width 62 height 11
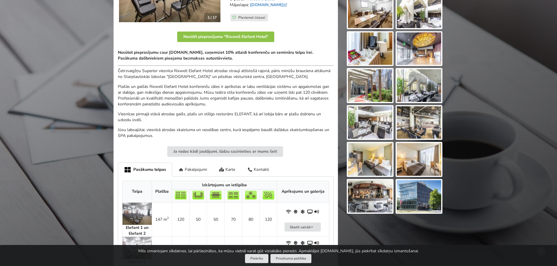
scroll to position [205, 0]
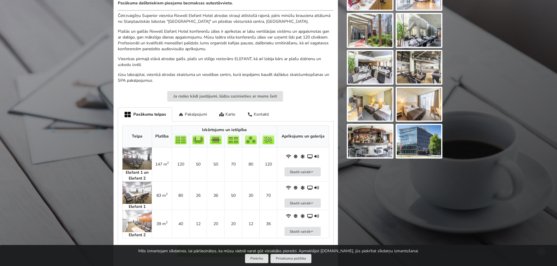
click at [135, 156] on img at bounding box center [136, 159] width 29 height 22
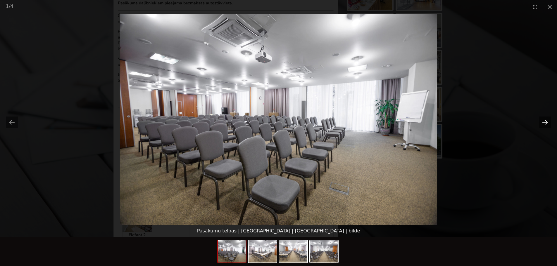
click at [540, 120] on button "Next slide" at bounding box center [545, 122] width 12 height 11
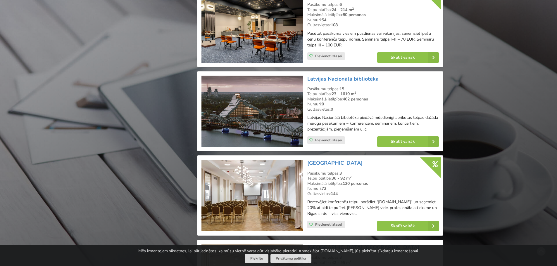
scroll to position [731, 0]
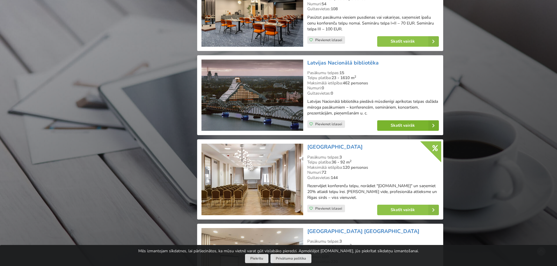
click at [420, 121] on link "Skatīt vairāk" at bounding box center [408, 125] width 62 height 11
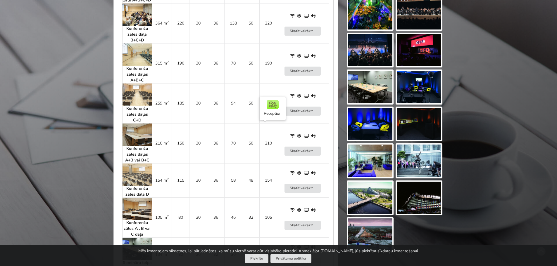
scroll to position [380, 0]
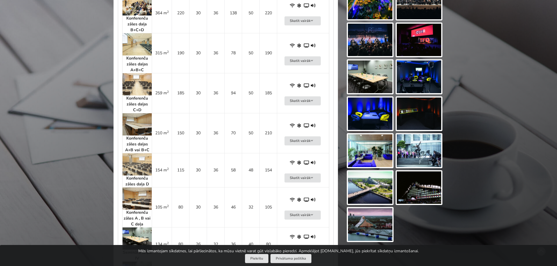
click at [130, 162] on img at bounding box center [136, 164] width 29 height 22
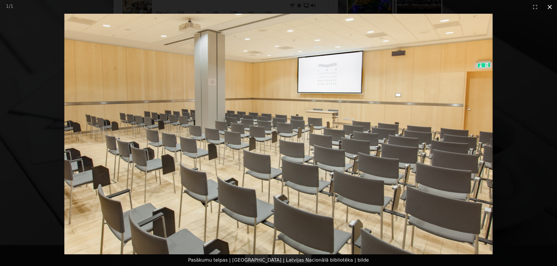
click at [551, 8] on button "Close gallery" at bounding box center [549, 7] width 15 height 14
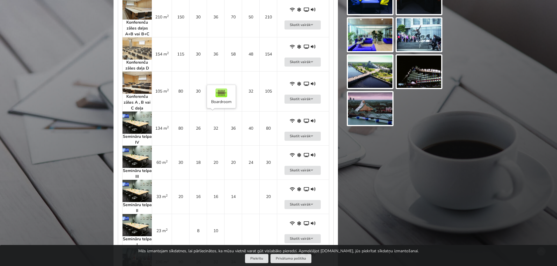
scroll to position [497, 0]
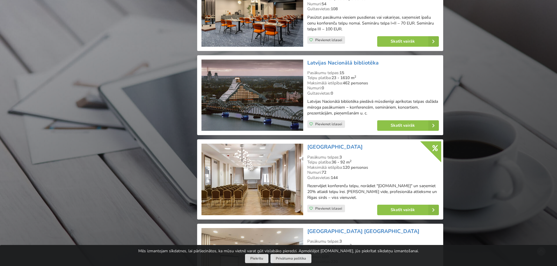
scroll to position [760, 0]
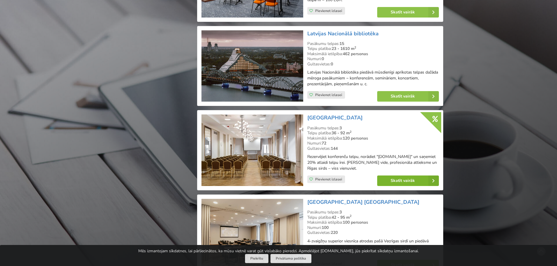
click at [397, 176] on link "Skatīt vairāk" at bounding box center [408, 181] width 62 height 11
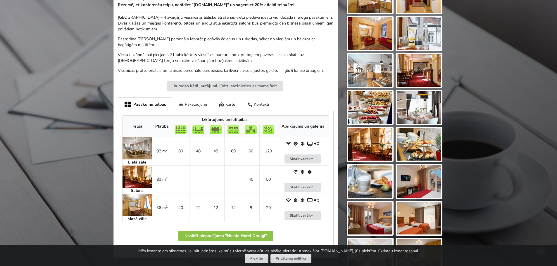
scroll to position [205, 0]
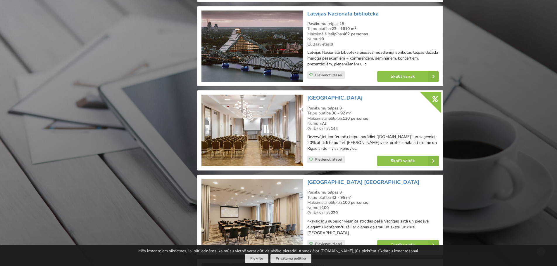
scroll to position [789, 0]
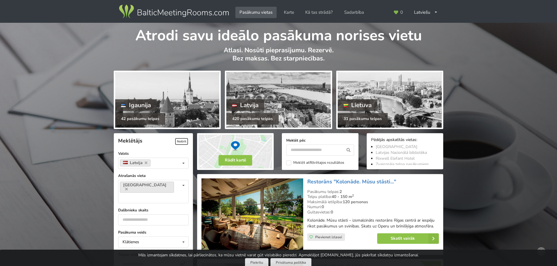
scroll to position [1256, 0]
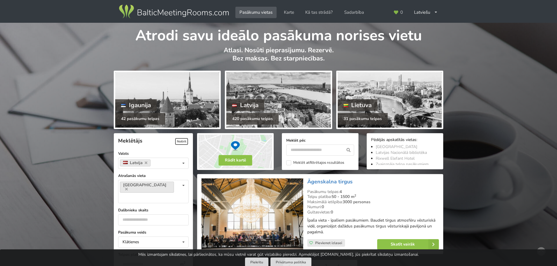
scroll to position [88, 0]
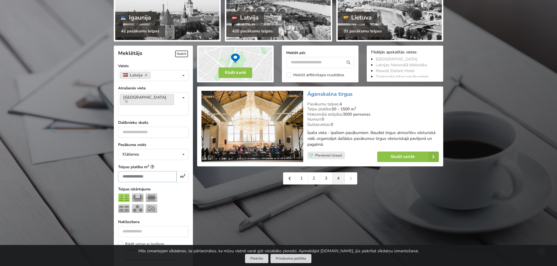
click at [173, 171] on input "number" at bounding box center [147, 176] width 58 height 11
click at [164, 171] on input "*" at bounding box center [147, 176] width 58 height 11
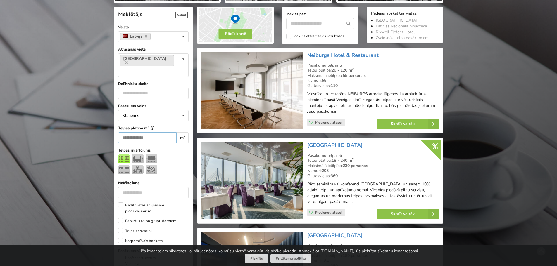
scroll to position [131, 0]
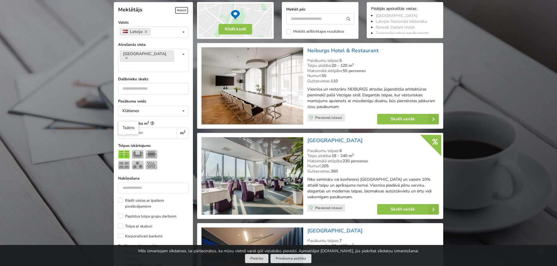
click at [124, 150] on img at bounding box center [124, 154] width 12 height 9
click at [131, 128] on input "*" at bounding box center [147, 133] width 58 height 11
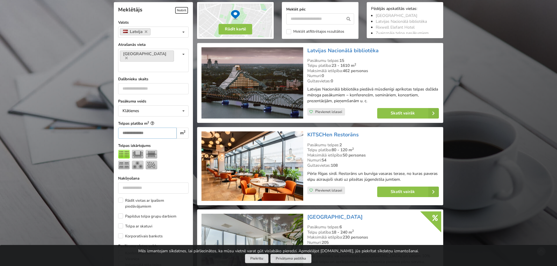
drag, startPoint x: 134, startPoint y: 122, endPoint x: 125, endPoint y: 121, distance: 9.7
click at [125, 128] on input "***" at bounding box center [147, 133] width 58 height 11
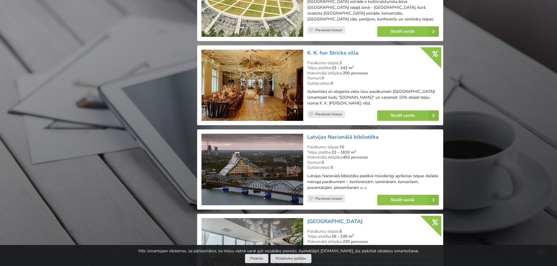
scroll to position [920, 0]
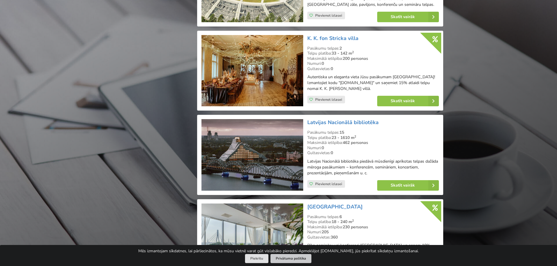
type input "***"
click at [285, 259] on link "Privātuma politika" at bounding box center [290, 258] width 41 height 9
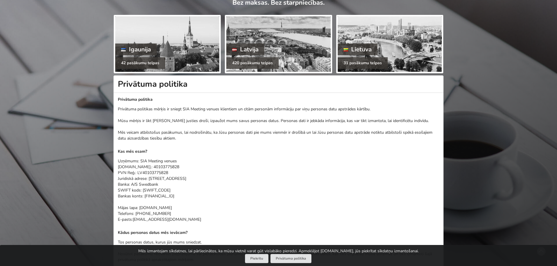
scroll to position [58, 0]
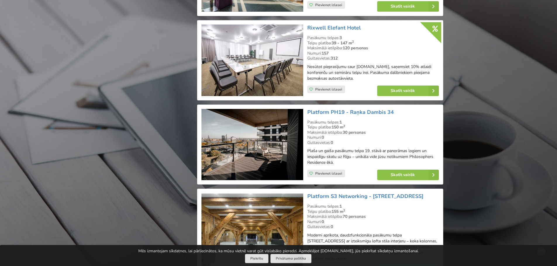
scroll to position [1212, 0]
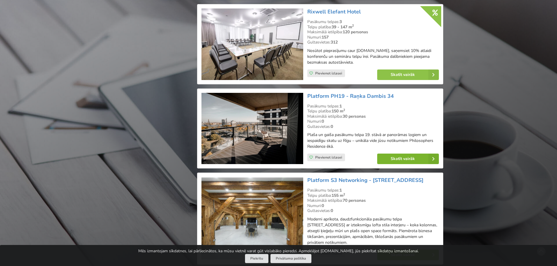
click at [404, 154] on link "Skatīt vairāk" at bounding box center [408, 159] width 62 height 11
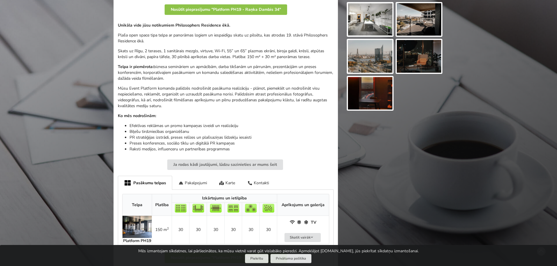
scroll to position [263, 0]
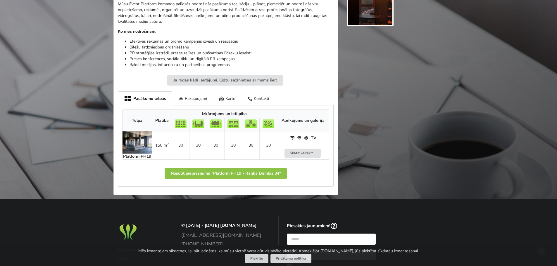
click at [138, 140] on img at bounding box center [136, 142] width 29 height 22
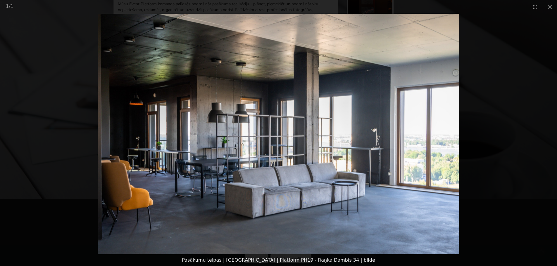
click at [533, 160] on picture at bounding box center [278, 134] width 557 height 241
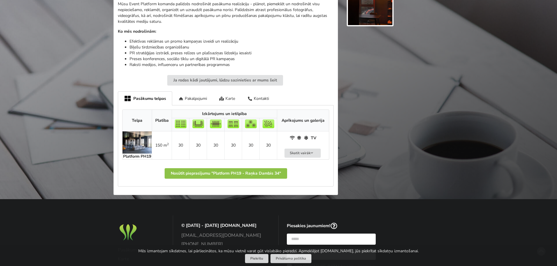
click at [235, 99] on div "Karte" at bounding box center [227, 98] width 28 height 14
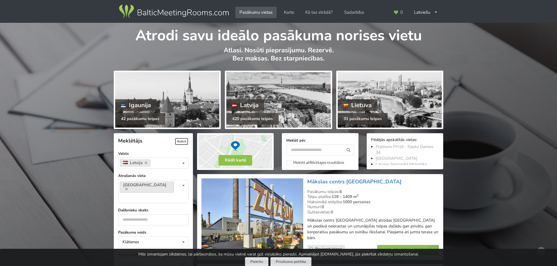
scroll to position [1212, 0]
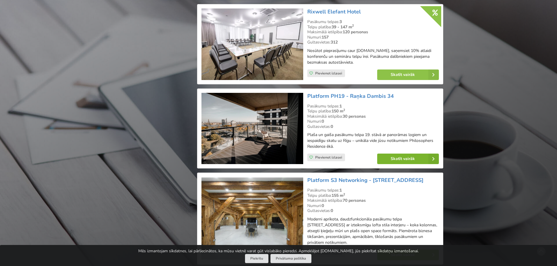
click at [384, 154] on link "Skatīt vairāk" at bounding box center [408, 159] width 62 height 11
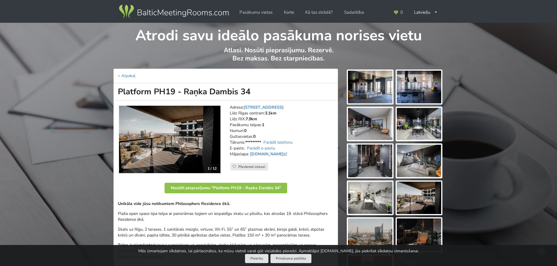
click at [359, 91] on img at bounding box center [370, 87] width 44 height 33
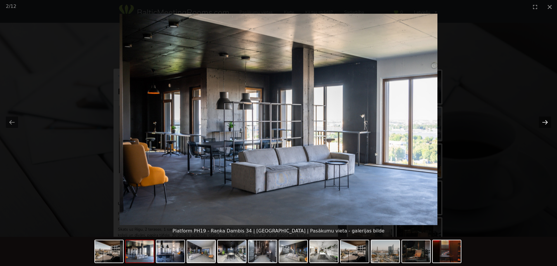
click at [542, 122] on button "Next slide" at bounding box center [545, 122] width 12 height 11
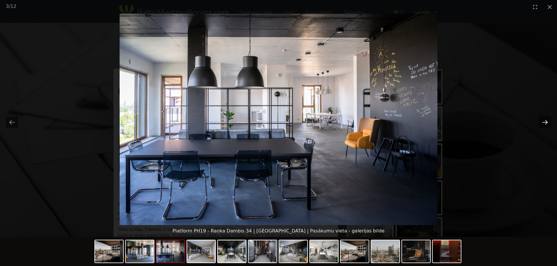
click at [542, 122] on button "Next slide" at bounding box center [545, 122] width 12 height 11
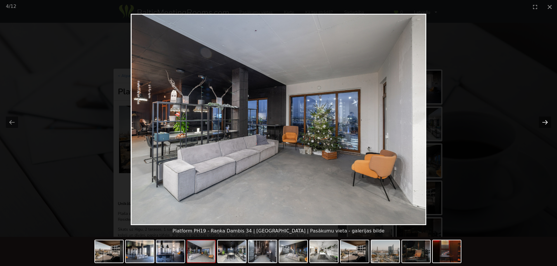
click at [542, 122] on button "Next slide" at bounding box center [545, 122] width 12 height 11
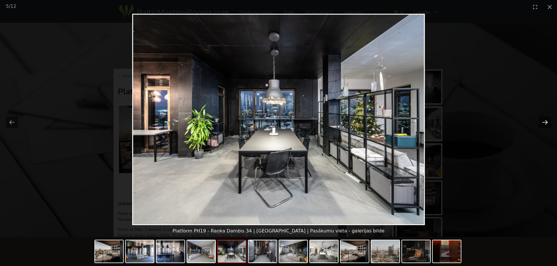
click at [542, 122] on button "Next slide" at bounding box center [545, 122] width 12 height 11
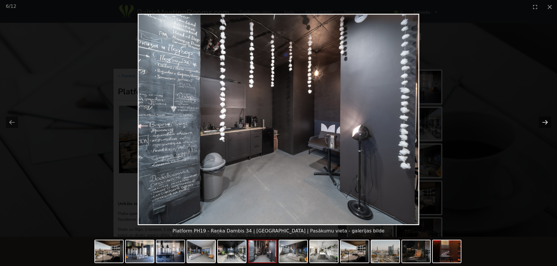
click at [542, 122] on button "Next slide" at bounding box center [545, 122] width 12 height 11
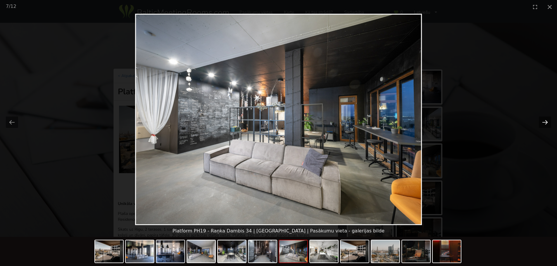
click at [542, 122] on button "Next slide" at bounding box center [545, 122] width 12 height 11
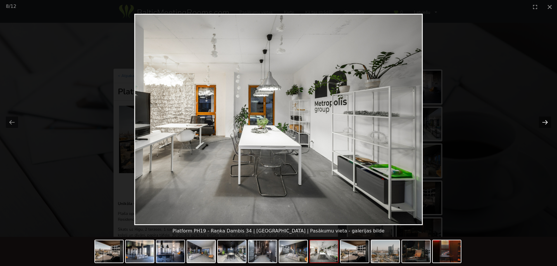
click at [542, 122] on button "Next slide" at bounding box center [545, 122] width 12 height 11
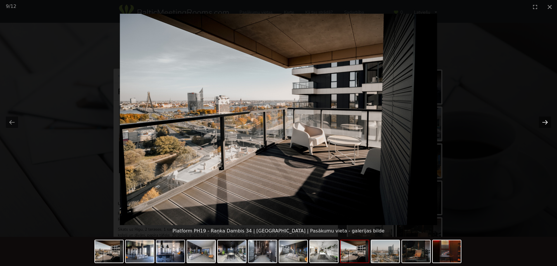
click at [542, 122] on button "Next slide" at bounding box center [545, 122] width 12 height 11
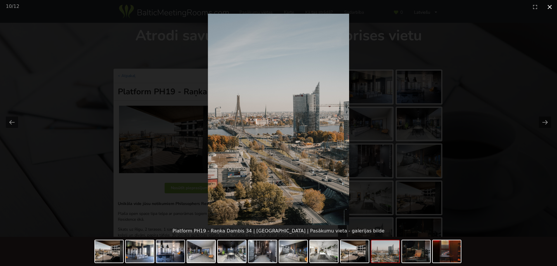
click at [551, 5] on button "Close gallery" at bounding box center [549, 7] width 15 height 14
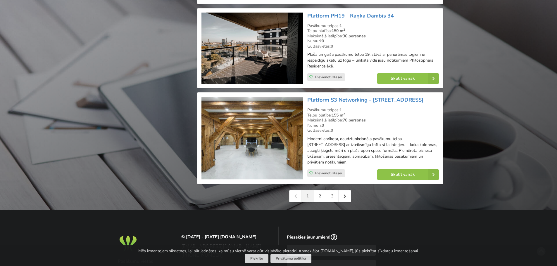
scroll to position [1300, 0]
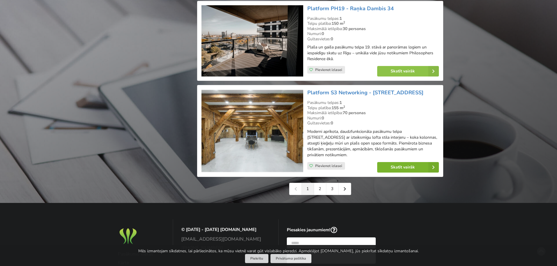
click at [383, 162] on link "Skatīt vairāk" at bounding box center [408, 167] width 62 height 11
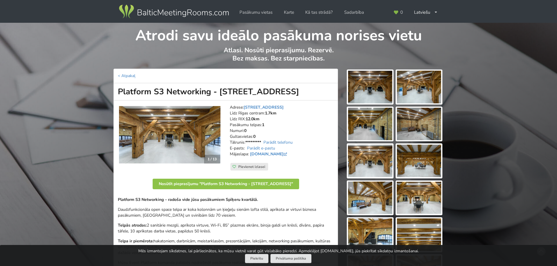
click at [364, 86] on img at bounding box center [370, 87] width 44 height 33
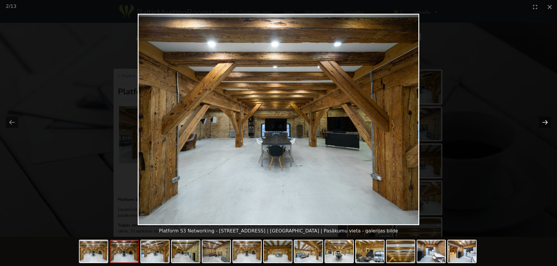
click at [542, 122] on button "Next slide" at bounding box center [545, 122] width 12 height 11
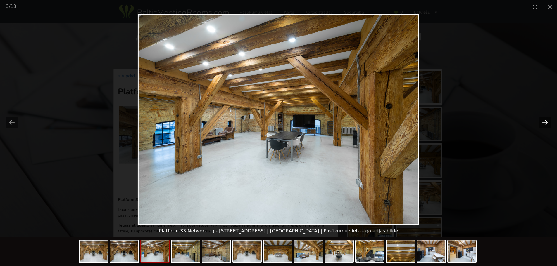
click at [542, 122] on button "Next slide" at bounding box center [545, 122] width 12 height 11
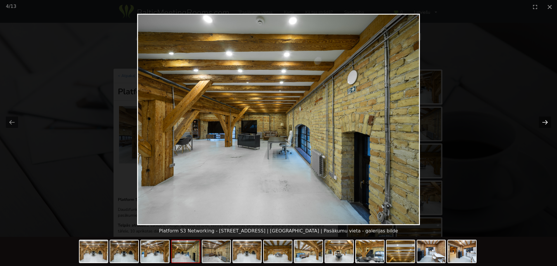
click at [542, 122] on button "Next slide" at bounding box center [545, 122] width 12 height 11
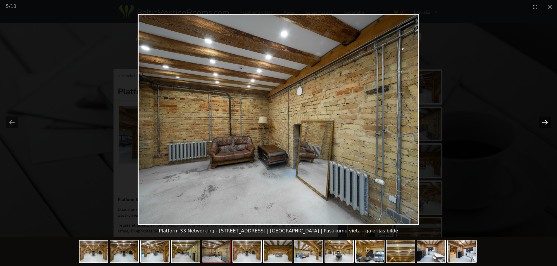
click at [542, 122] on button "Next slide" at bounding box center [545, 122] width 12 height 11
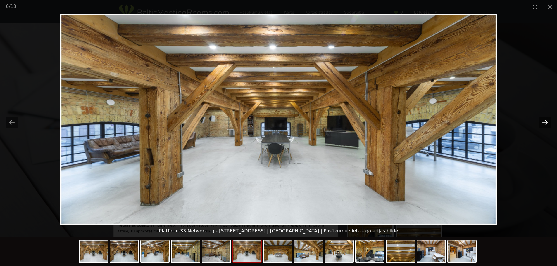
click at [542, 122] on button "Next slide" at bounding box center [545, 122] width 12 height 11
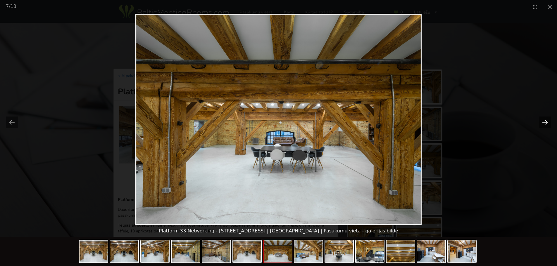
click at [542, 122] on button "Next slide" at bounding box center [545, 122] width 12 height 11
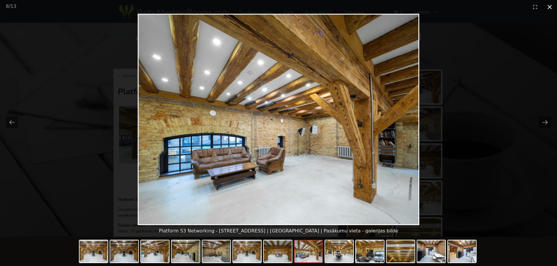
click at [546, 8] on button "Close gallery" at bounding box center [549, 7] width 15 height 14
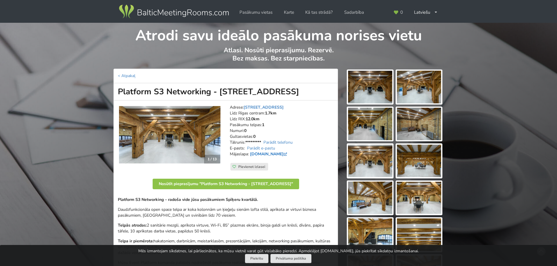
click at [273, 154] on link "www.facebook.com" at bounding box center [269, 154] width 38 height 6
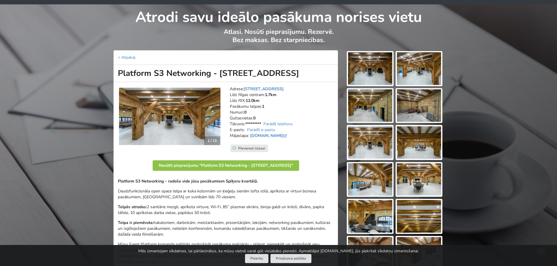
scroll to position [88, 0]
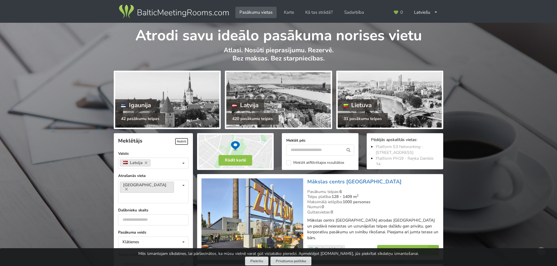
scroll to position [1300, 0]
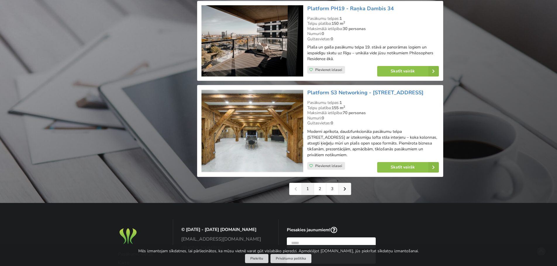
click at [345, 183] on link at bounding box center [344, 189] width 12 height 12
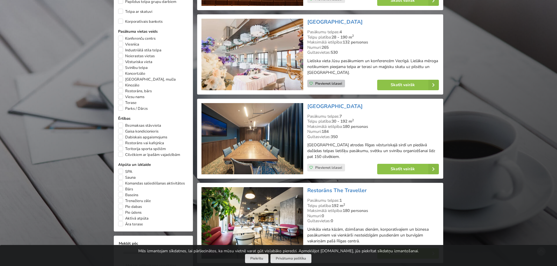
scroll to position [409, 0]
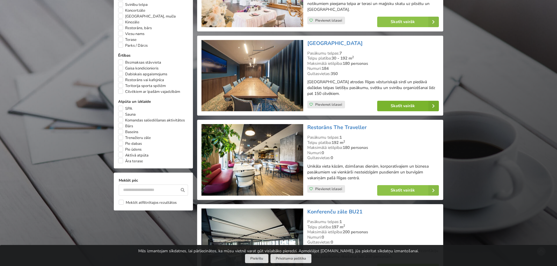
click at [389, 105] on link "Skatīt vairāk" at bounding box center [408, 106] width 62 height 11
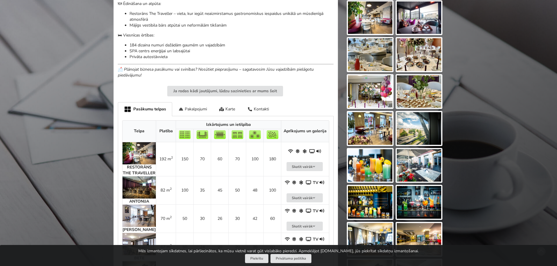
scroll to position [263, 0]
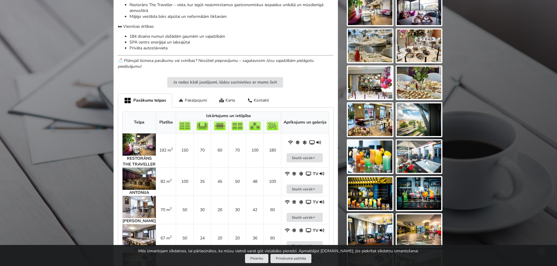
click at [149, 143] on img at bounding box center [138, 145] width 33 height 22
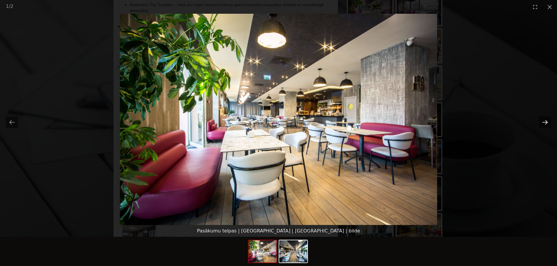
click at [547, 120] on button "Next slide" at bounding box center [545, 122] width 12 height 11
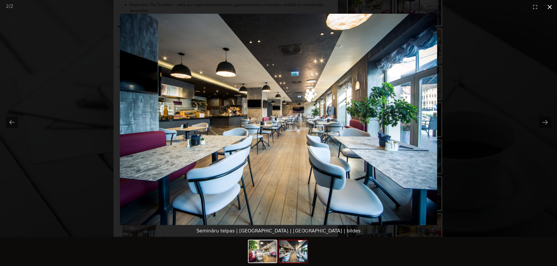
click at [550, 8] on button "Close gallery" at bounding box center [549, 7] width 15 height 14
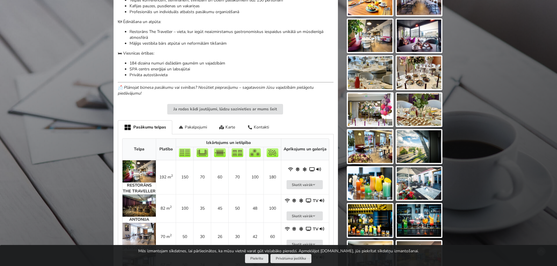
scroll to position [175, 0]
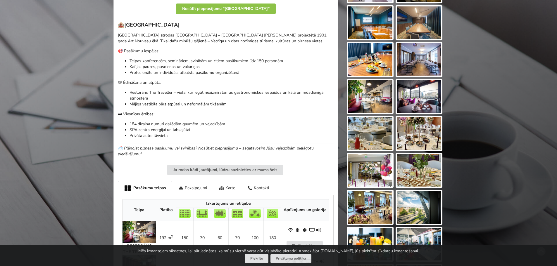
click at [232, 187] on div "Karte" at bounding box center [227, 188] width 28 height 14
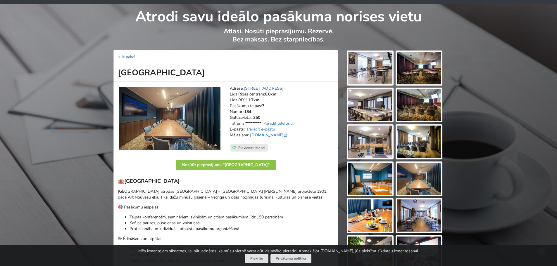
scroll to position [0, 0]
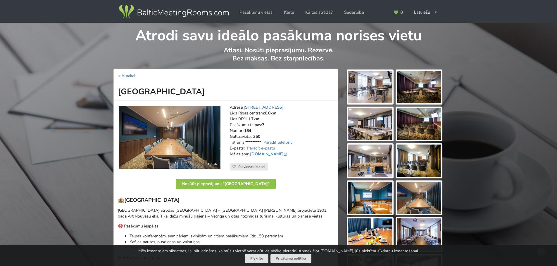
click at [377, 94] on img at bounding box center [370, 87] width 44 height 33
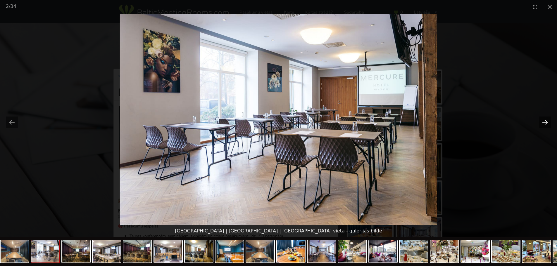
click at [539, 120] on button "Next slide" at bounding box center [545, 122] width 12 height 11
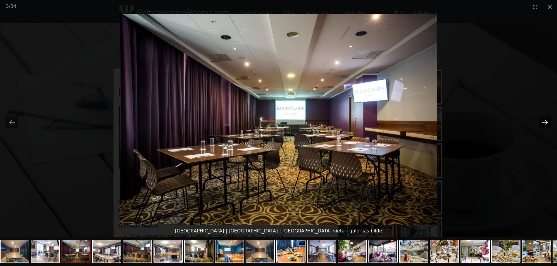
click at [539, 120] on button "Next slide" at bounding box center [545, 122] width 12 height 11
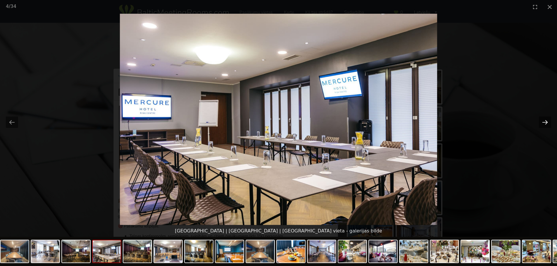
click at [539, 120] on button "Next slide" at bounding box center [545, 122] width 12 height 11
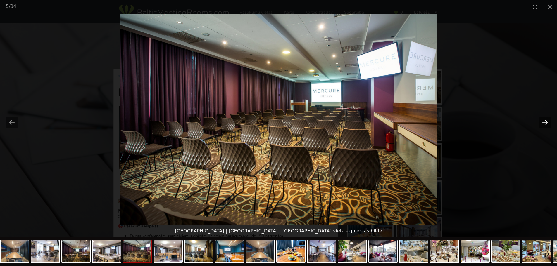
click at [539, 120] on button "Next slide" at bounding box center [545, 122] width 12 height 11
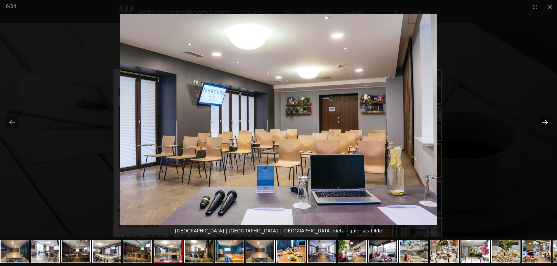
click at [539, 120] on button "Next slide" at bounding box center [545, 122] width 12 height 11
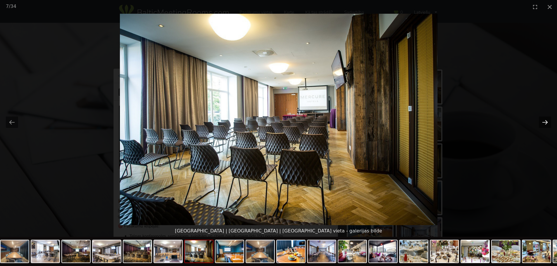
click at [539, 120] on button "Next slide" at bounding box center [545, 122] width 12 height 11
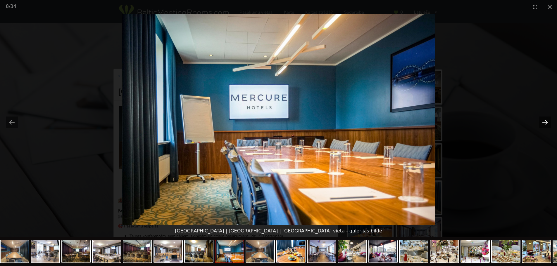
click at [539, 120] on button "Next slide" at bounding box center [545, 122] width 12 height 11
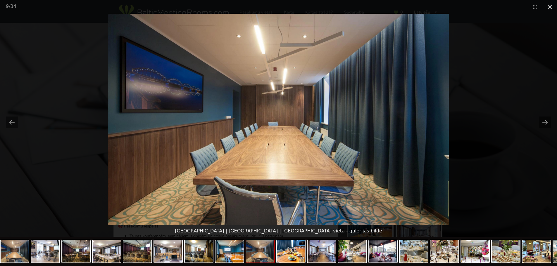
click at [547, 7] on button "Close gallery" at bounding box center [549, 7] width 15 height 14
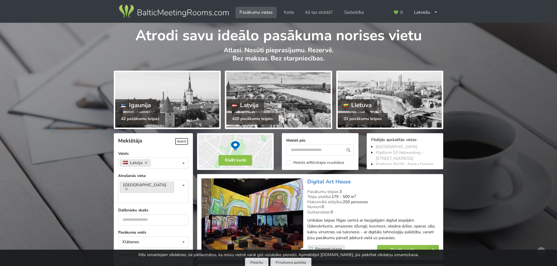
scroll to position [409, 0]
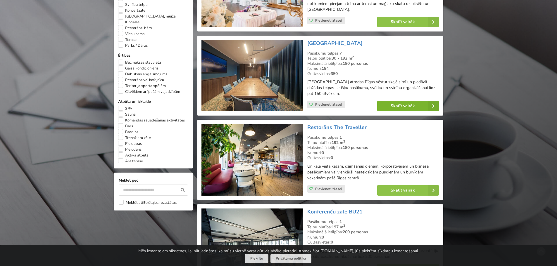
click at [398, 103] on link "Skatīt vairāk" at bounding box center [408, 106] width 62 height 11
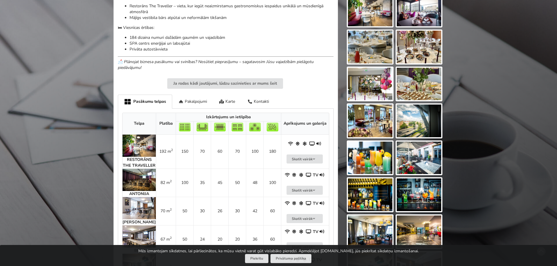
scroll to position [263, 0]
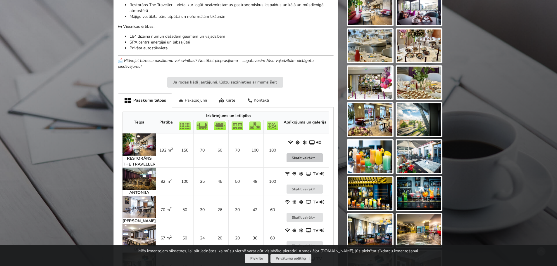
click at [296, 159] on button "Skatīt vairāk" at bounding box center [304, 157] width 36 height 9
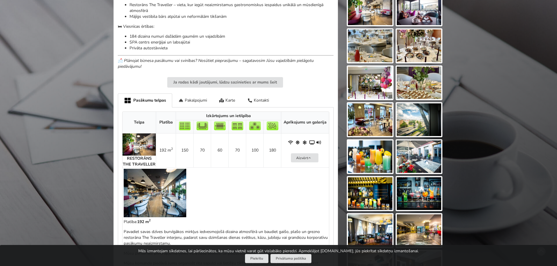
click at [153, 191] on img at bounding box center [155, 193] width 63 height 49
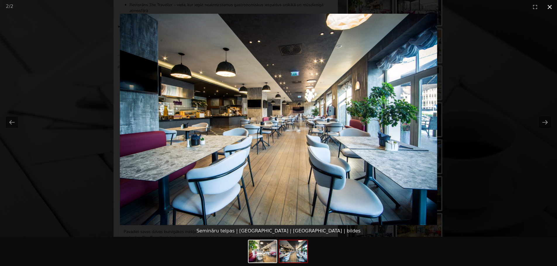
click at [551, 8] on button "Close gallery" at bounding box center [549, 7] width 15 height 14
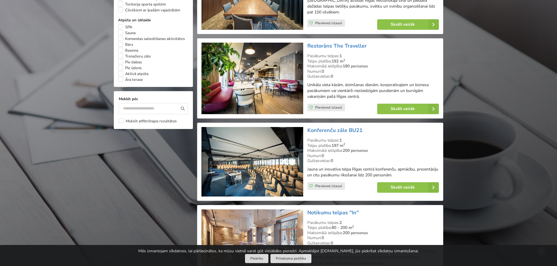
scroll to position [526, 0]
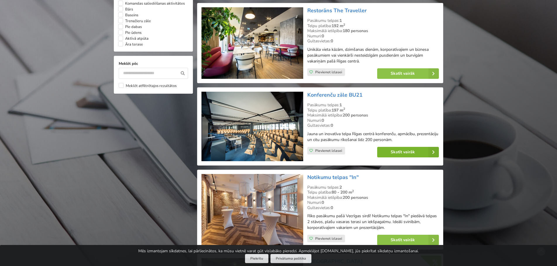
click at [393, 152] on link "Skatīt vairāk" at bounding box center [408, 152] width 62 height 11
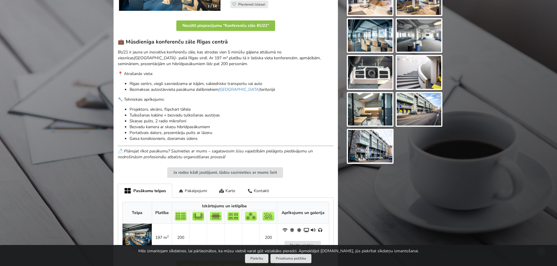
scroll to position [146, 0]
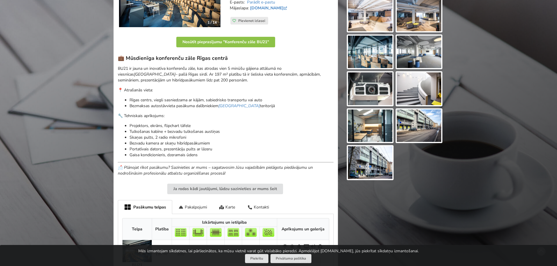
click at [351, 161] on img at bounding box center [370, 162] width 44 height 33
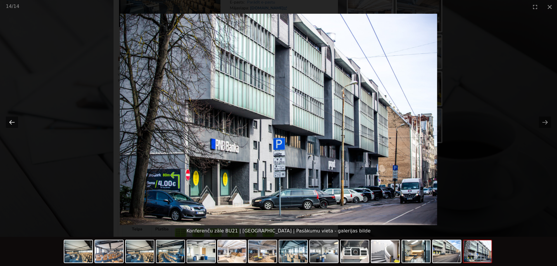
click at [11, 121] on button "Previous slide" at bounding box center [12, 122] width 12 height 11
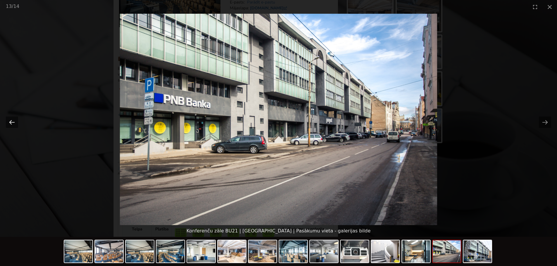
click at [11, 121] on button "Previous slide" at bounding box center [12, 122] width 12 height 11
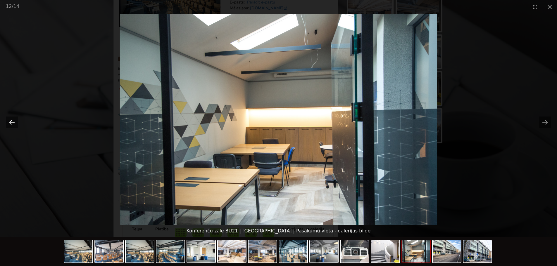
click at [11, 121] on button "Previous slide" at bounding box center [12, 122] width 12 height 11
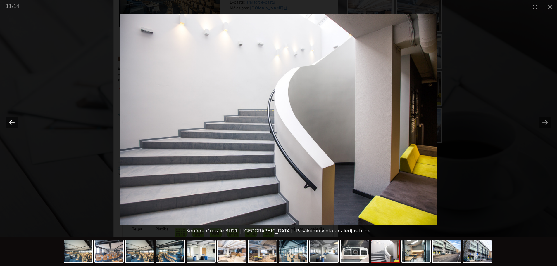
click at [11, 121] on button "Previous slide" at bounding box center [12, 122] width 12 height 11
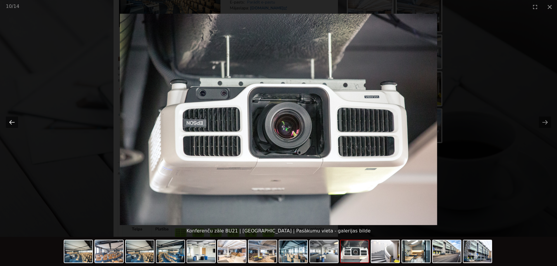
click at [11, 121] on button "Previous slide" at bounding box center [12, 122] width 12 height 11
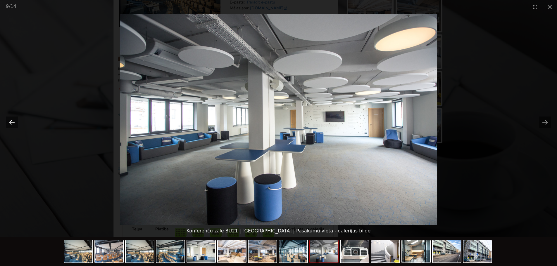
click at [11, 121] on button "Previous slide" at bounding box center [12, 122] width 12 height 11
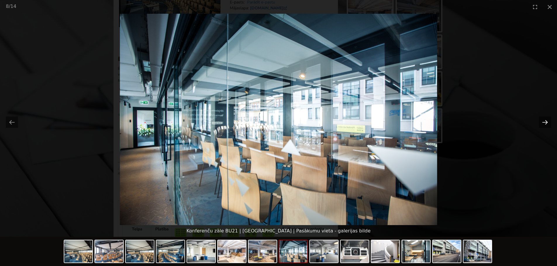
click at [546, 123] on button "Next slide" at bounding box center [545, 122] width 12 height 11
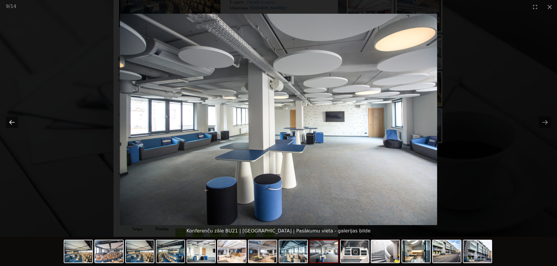
click at [11, 122] on button "Previous slide" at bounding box center [12, 122] width 12 height 11
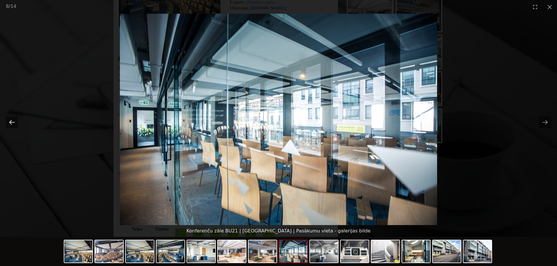
click at [11, 122] on button "Previous slide" at bounding box center [12, 122] width 12 height 11
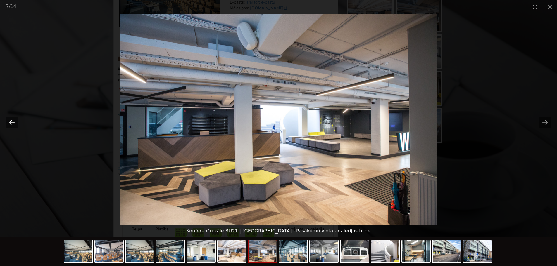
click at [11, 122] on button "Previous slide" at bounding box center [12, 122] width 12 height 11
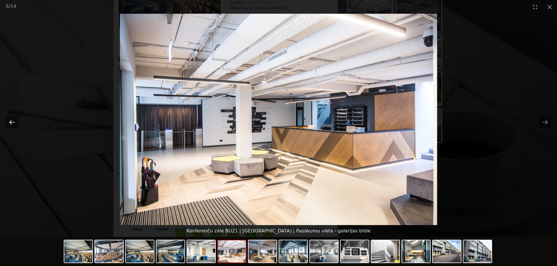
click at [11, 122] on button "Previous slide" at bounding box center [12, 122] width 12 height 11
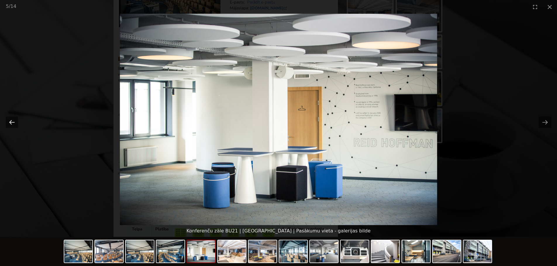
click at [11, 122] on button "Previous slide" at bounding box center [12, 122] width 12 height 11
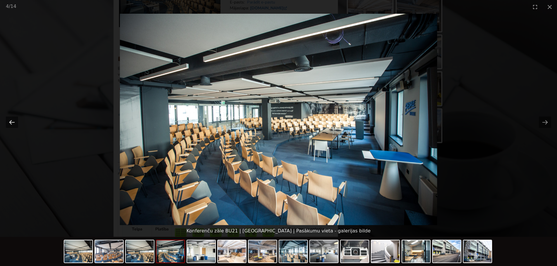
click at [11, 122] on button "Previous slide" at bounding box center [12, 122] width 12 height 11
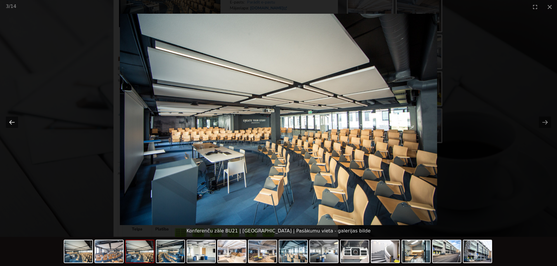
click at [11, 122] on button "Previous slide" at bounding box center [12, 122] width 12 height 11
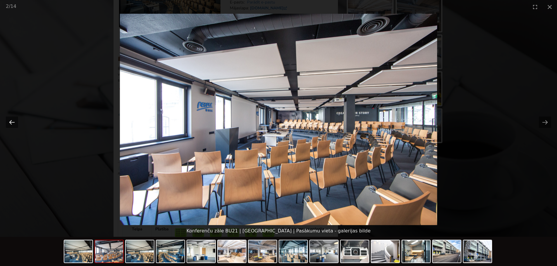
click at [11, 122] on button "Previous slide" at bounding box center [12, 122] width 12 height 11
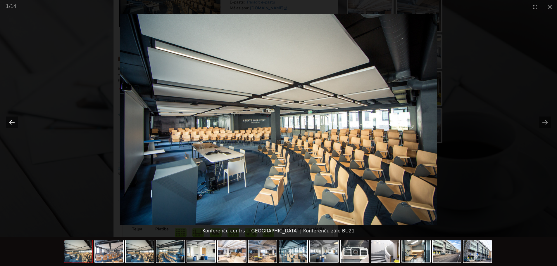
click at [11, 122] on button "Previous slide" at bounding box center [12, 122] width 12 height 11
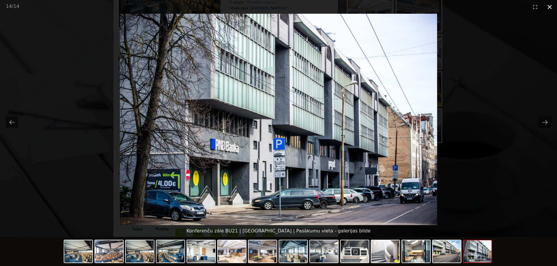
click at [550, 8] on button "Close gallery" at bounding box center [549, 7] width 15 height 14
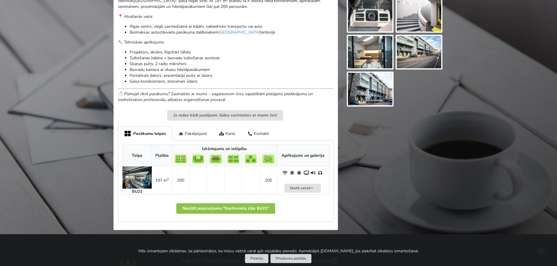
scroll to position [263, 0]
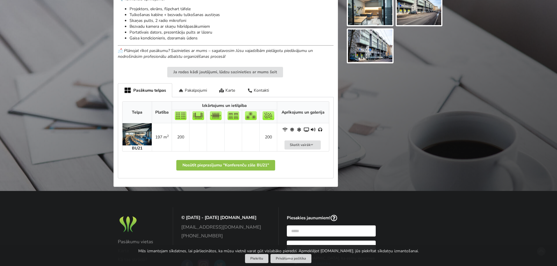
click at [141, 137] on img at bounding box center [136, 134] width 29 height 22
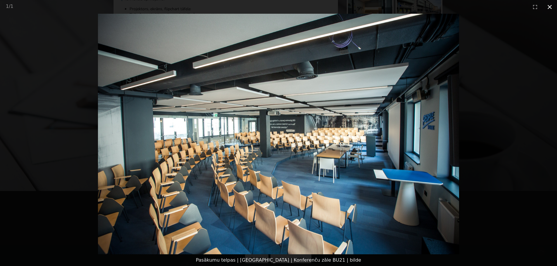
click at [547, 4] on button "Close gallery" at bounding box center [549, 7] width 15 height 14
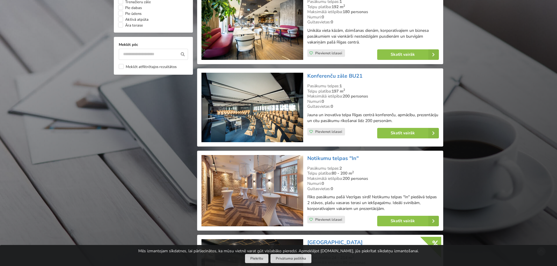
scroll to position [555, 0]
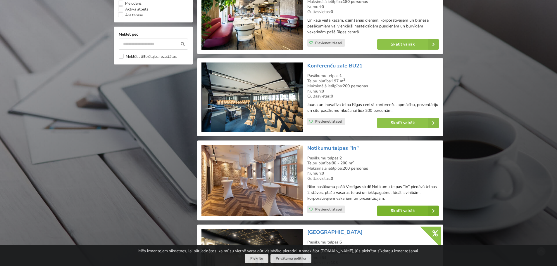
click at [391, 212] on link "Skatīt vairāk" at bounding box center [408, 211] width 62 height 11
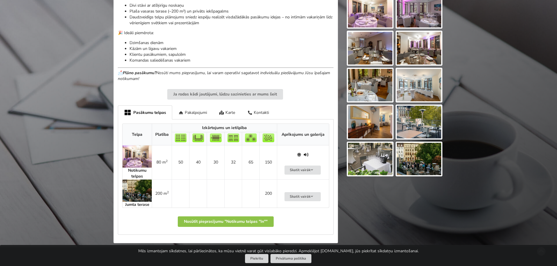
scroll to position [263, 0]
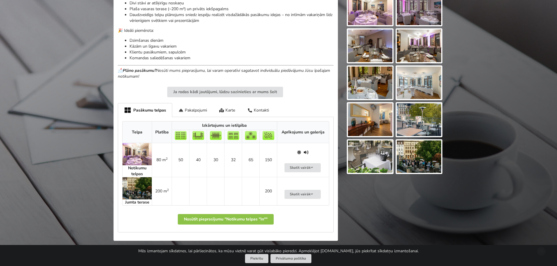
click at [137, 146] on img at bounding box center [136, 154] width 29 height 22
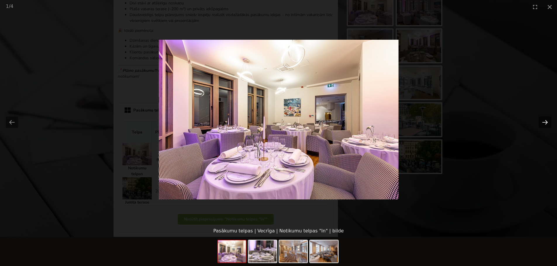
click at [544, 124] on button "Next slide" at bounding box center [545, 122] width 12 height 11
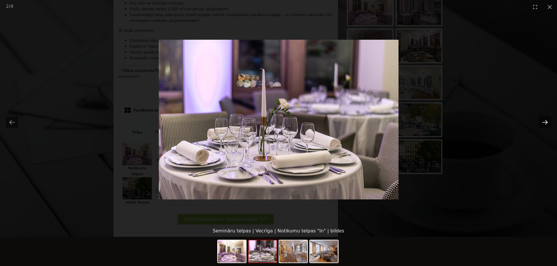
click at [544, 124] on button "Next slide" at bounding box center [545, 122] width 12 height 11
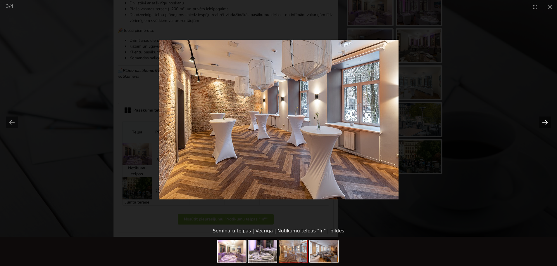
click at [544, 124] on button "Next slide" at bounding box center [545, 122] width 12 height 11
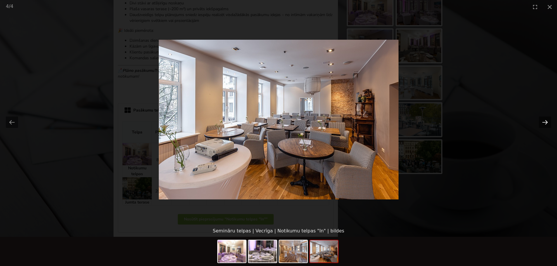
click at [544, 124] on button "Next slide" at bounding box center [545, 122] width 12 height 11
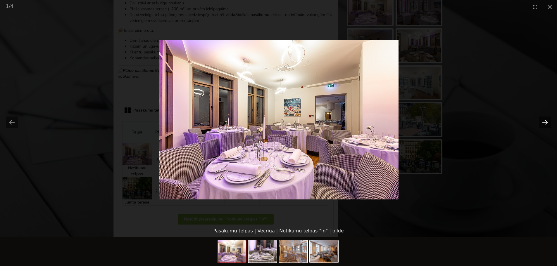
click at [544, 124] on button "Next slide" at bounding box center [545, 122] width 12 height 11
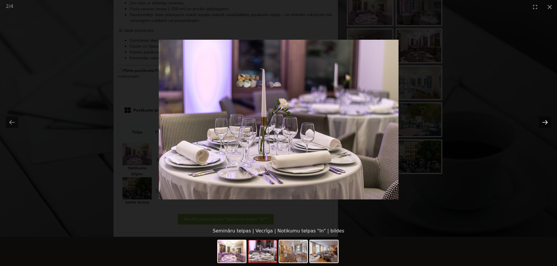
click at [544, 124] on button "Next slide" at bounding box center [545, 122] width 12 height 11
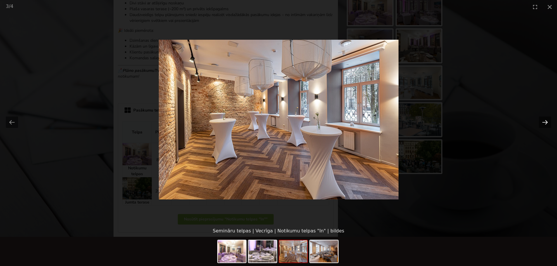
click at [544, 124] on button "Next slide" at bounding box center [545, 122] width 12 height 11
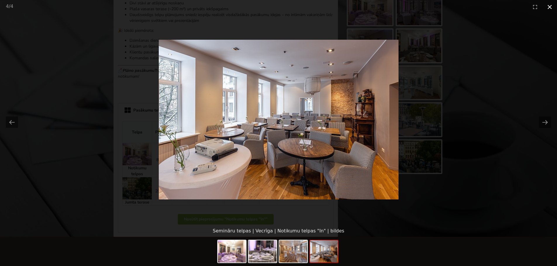
click at [548, 9] on button "Close gallery" at bounding box center [549, 7] width 15 height 14
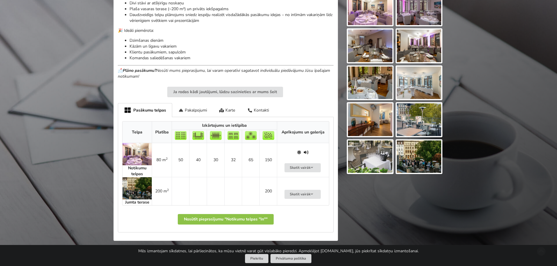
click at [409, 152] on img at bounding box center [419, 157] width 44 height 33
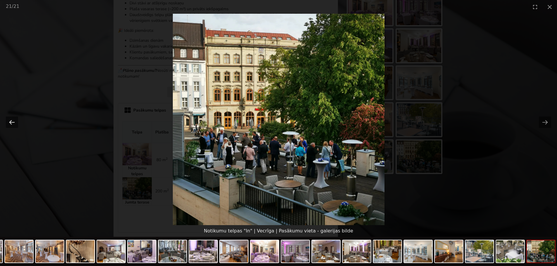
click at [13, 123] on button "Previous slide" at bounding box center [12, 122] width 12 height 11
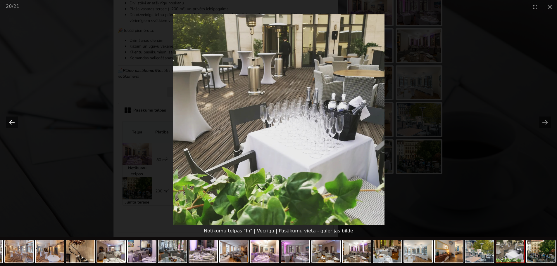
click at [13, 123] on button "Previous slide" at bounding box center [12, 122] width 12 height 11
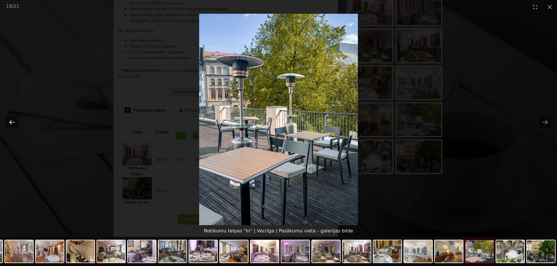
click at [13, 123] on button "Previous slide" at bounding box center [12, 122] width 12 height 11
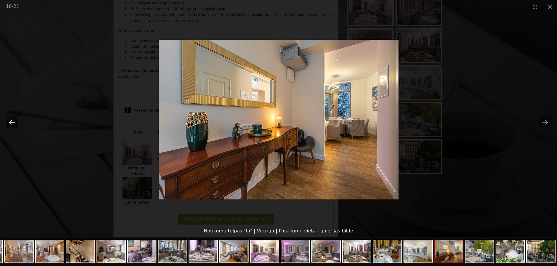
click at [13, 123] on button "Previous slide" at bounding box center [12, 122] width 12 height 11
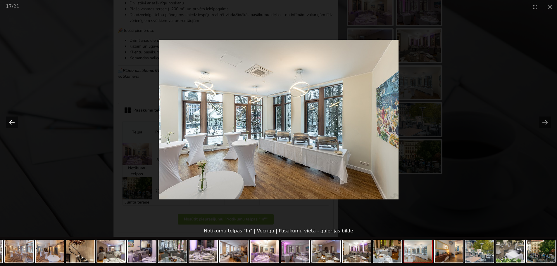
click at [13, 123] on button "Previous slide" at bounding box center [12, 122] width 12 height 11
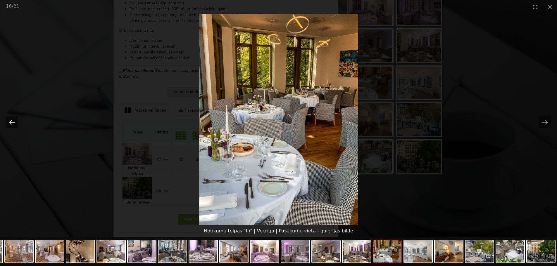
click at [13, 123] on button "Previous slide" at bounding box center [12, 122] width 12 height 11
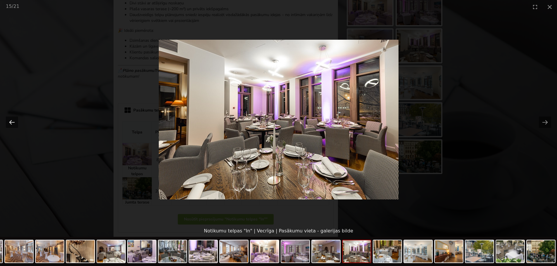
click at [13, 123] on button "Previous slide" at bounding box center [12, 122] width 12 height 11
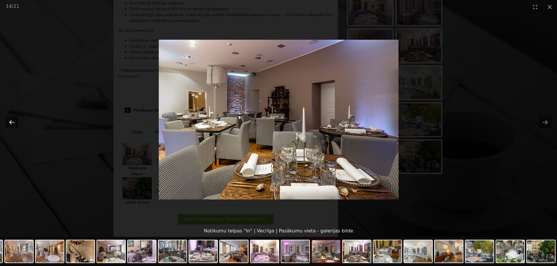
click at [13, 123] on button "Previous slide" at bounding box center [12, 122] width 12 height 11
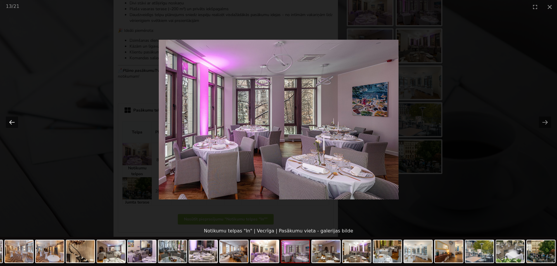
click at [13, 123] on button "Previous slide" at bounding box center [12, 122] width 12 height 11
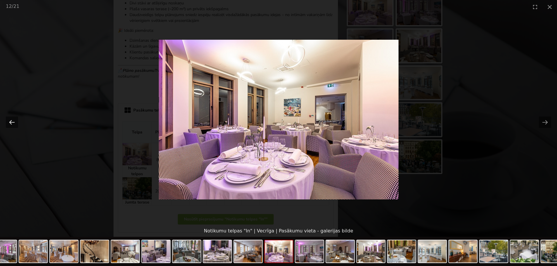
click at [13, 123] on button "Previous slide" at bounding box center [12, 122] width 12 height 11
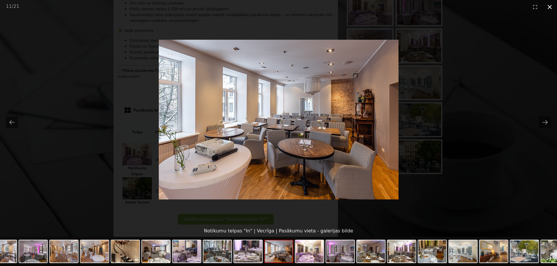
click at [548, 7] on button "Close gallery" at bounding box center [549, 7] width 15 height 14
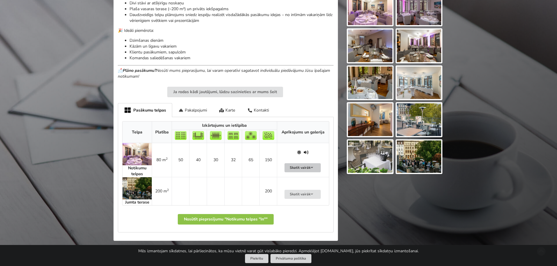
click at [290, 169] on button "Skatīt vairāk" at bounding box center [302, 167] width 36 height 9
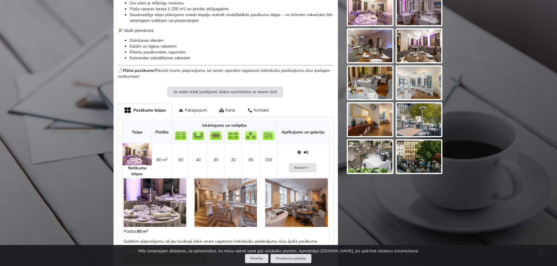
click at [285, 195] on img at bounding box center [296, 203] width 63 height 49
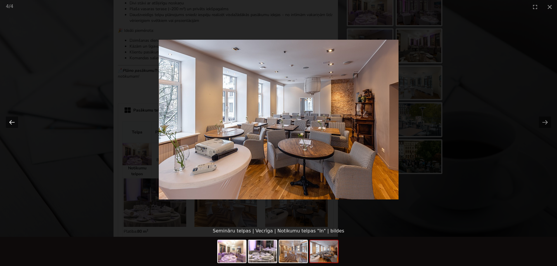
click at [9, 121] on button "Previous slide" at bounding box center [12, 122] width 12 height 11
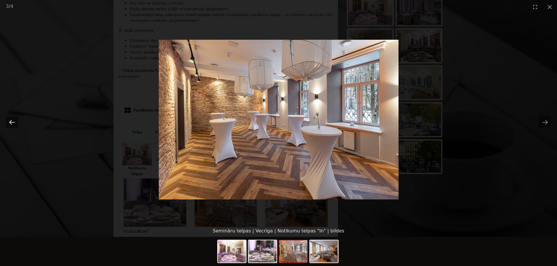
click at [9, 121] on button "Previous slide" at bounding box center [12, 122] width 12 height 11
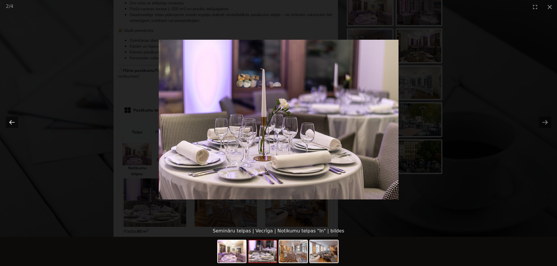
click at [9, 121] on button "Previous slide" at bounding box center [12, 122] width 12 height 11
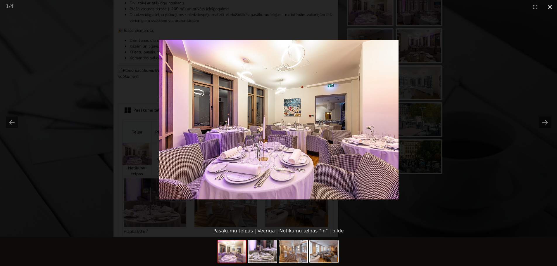
click at [549, 6] on button "Close gallery" at bounding box center [549, 7] width 15 height 14
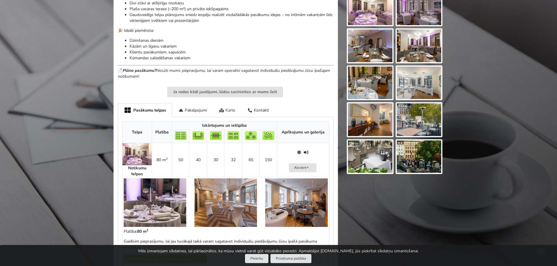
click at [234, 110] on div "Karte" at bounding box center [227, 110] width 28 height 14
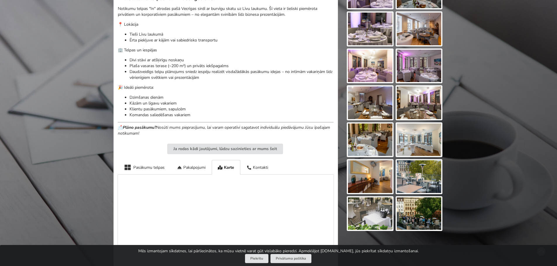
scroll to position [205, 0]
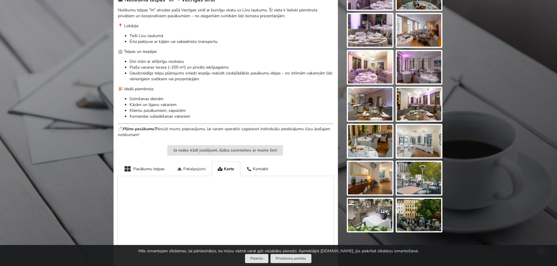
click at [202, 167] on div "Pakalpojumi" at bounding box center [191, 169] width 41 height 14
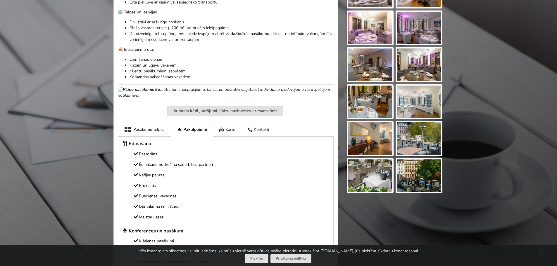
scroll to position [234, 0]
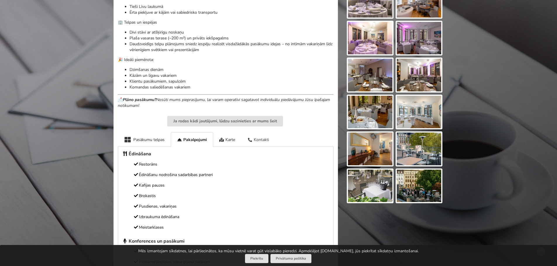
click at [265, 138] on div "Kontakti" at bounding box center [258, 139] width 34 height 14
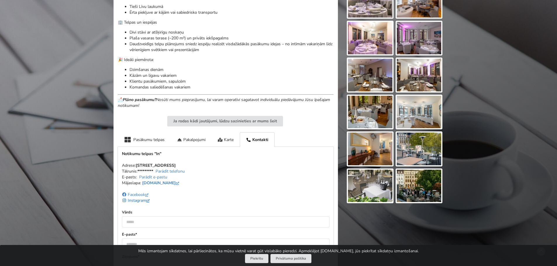
click at [141, 201] on link "Instagram" at bounding box center [136, 201] width 29 height 6
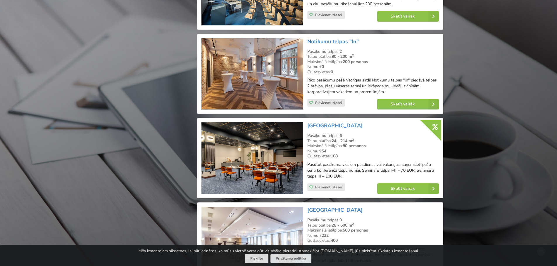
scroll to position [672, 0]
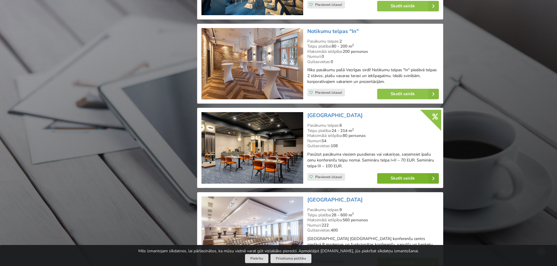
click at [401, 179] on link "Skatīt vairāk" at bounding box center [408, 178] width 62 height 11
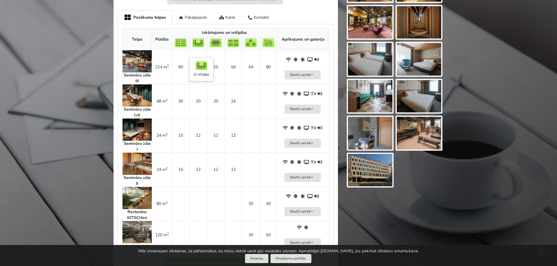
scroll to position [263, 0]
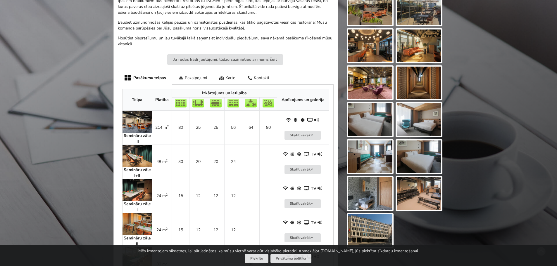
click at [137, 121] on img at bounding box center [136, 122] width 29 height 22
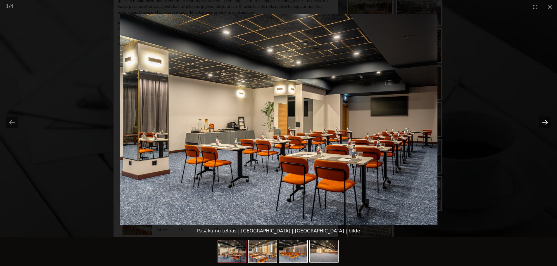
click at [546, 123] on button "Next slide" at bounding box center [545, 122] width 12 height 11
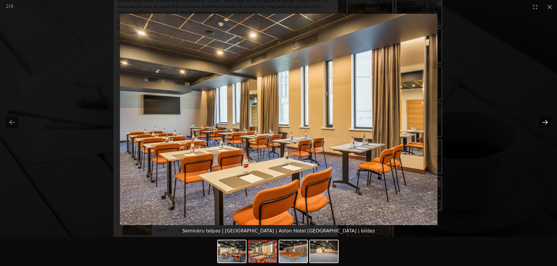
click at [546, 123] on button "Next slide" at bounding box center [545, 122] width 12 height 11
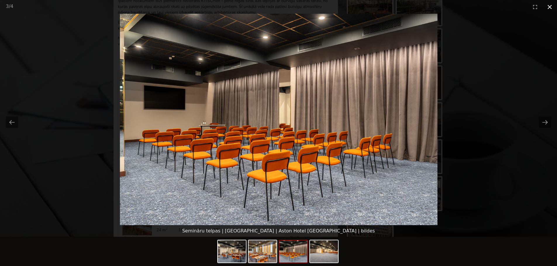
click at [548, 8] on button "Close gallery" at bounding box center [549, 7] width 15 height 14
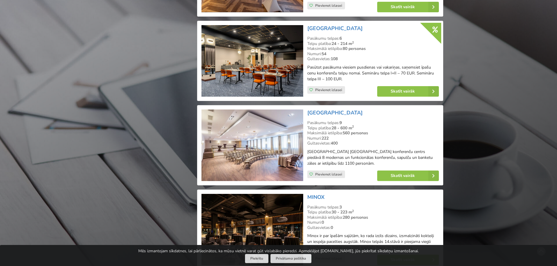
scroll to position [760, 0]
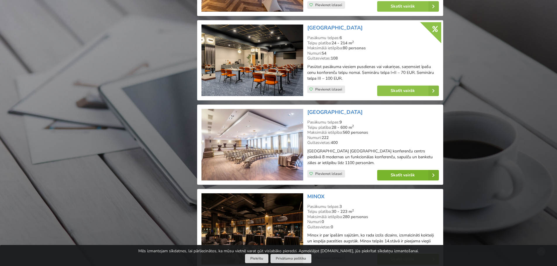
click at [392, 176] on link "Skatīt vairāk" at bounding box center [408, 175] width 62 height 11
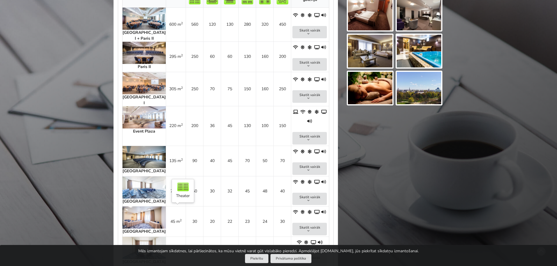
scroll to position [321, 0]
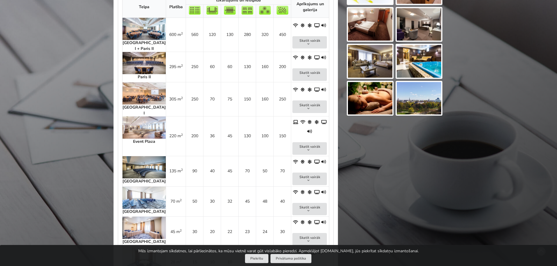
click at [141, 156] on img at bounding box center [143, 167] width 43 height 22
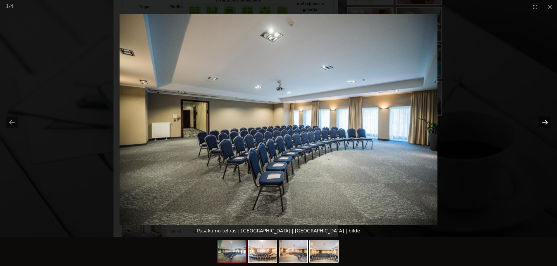
click at [542, 121] on button "Next slide" at bounding box center [545, 122] width 12 height 11
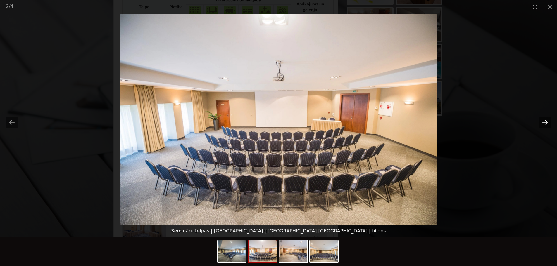
click at [542, 121] on button "Next slide" at bounding box center [545, 122] width 12 height 11
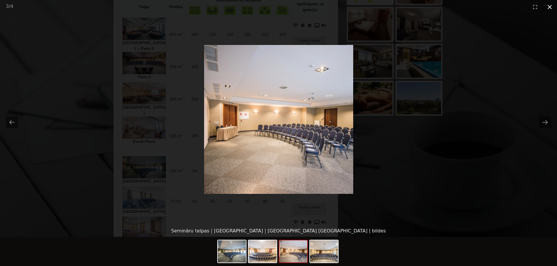
click at [548, 4] on button "Close gallery" at bounding box center [549, 7] width 15 height 14
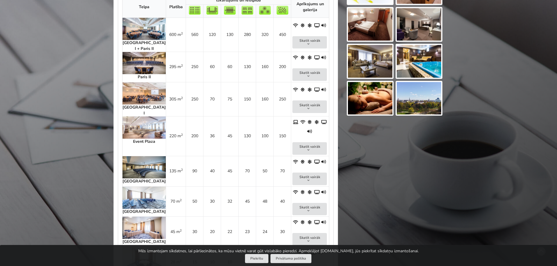
click at [143, 117] on img at bounding box center [143, 128] width 43 height 22
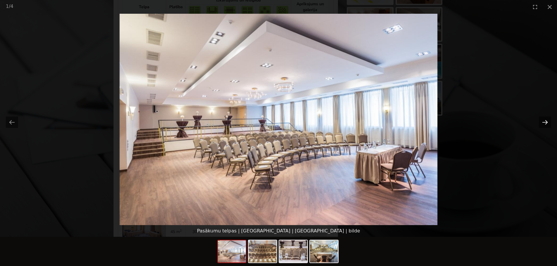
click at [541, 121] on button "Next slide" at bounding box center [545, 122] width 12 height 11
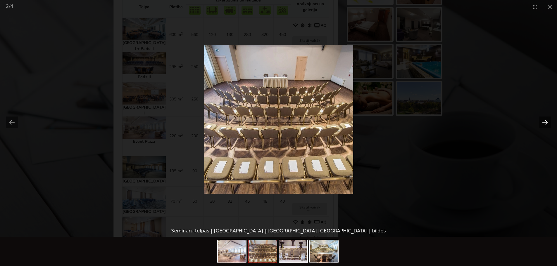
click at [541, 121] on button "Next slide" at bounding box center [545, 122] width 12 height 11
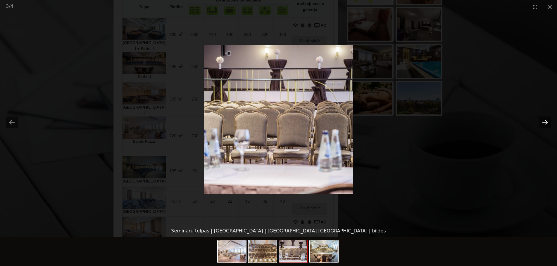
click at [541, 121] on button "Next slide" at bounding box center [545, 122] width 12 height 11
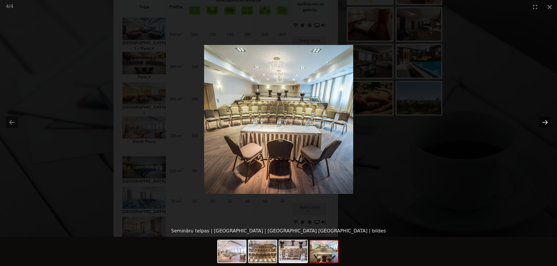
click at [541, 121] on button "Next slide" at bounding box center [545, 122] width 12 height 11
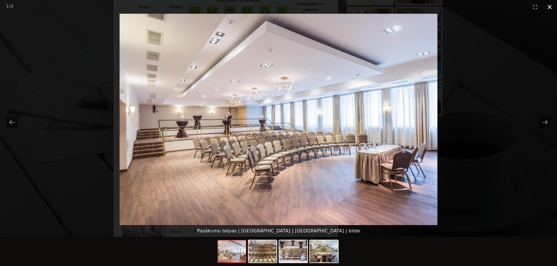
click at [547, 6] on button "Close gallery" at bounding box center [549, 7] width 15 height 14
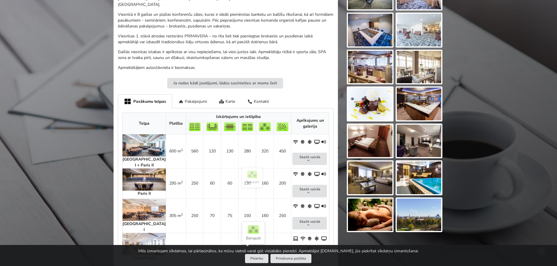
scroll to position [205, 0]
click at [237, 96] on div "Karte" at bounding box center [227, 102] width 28 height 14
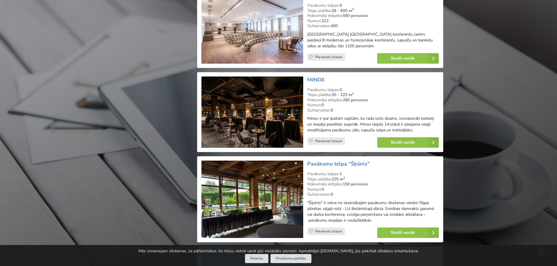
scroll to position [906, 0]
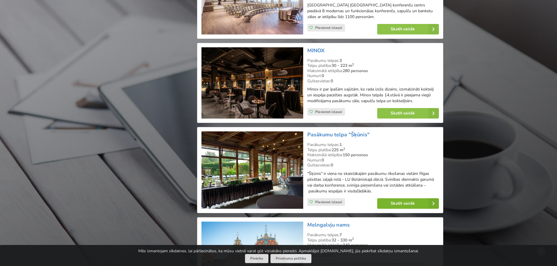
click at [400, 203] on link "Skatīt vairāk" at bounding box center [408, 203] width 62 height 11
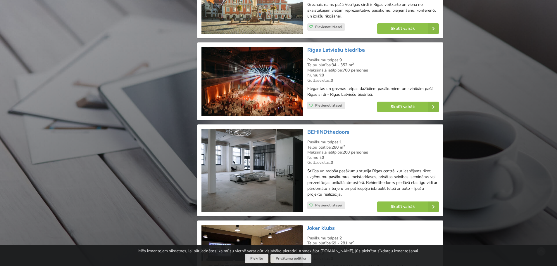
scroll to position [1169, 0]
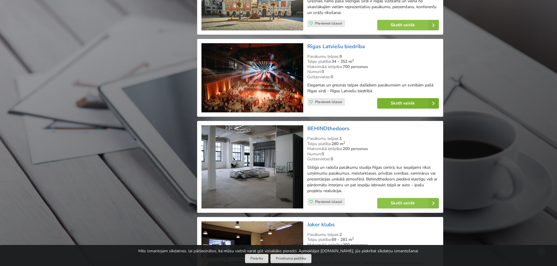
click at [383, 103] on link "Skatīt vairāk" at bounding box center [408, 103] width 62 height 11
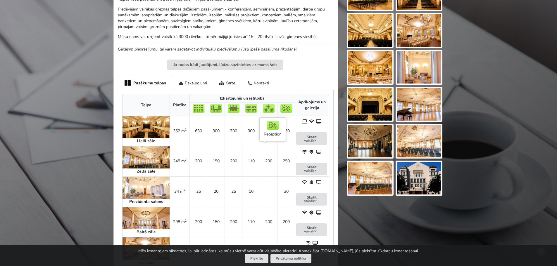
scroll to position [234, 0]
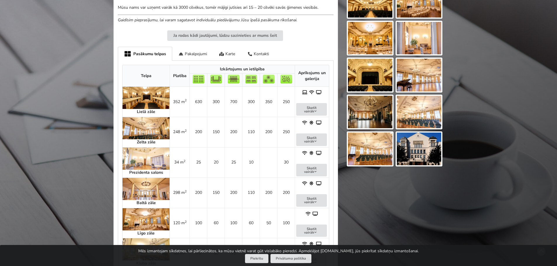
click at [136, 193] on img at bounding box center [145, 189] width 47 height 22
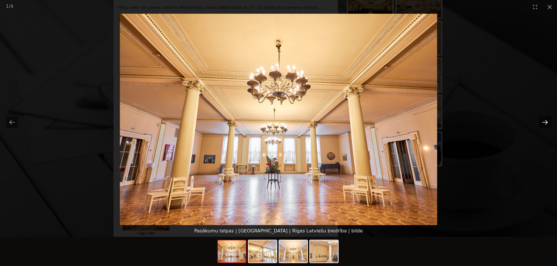
click at [543, 124] on button "Next slide" at bounding box center [545, 122] width 12 height 11
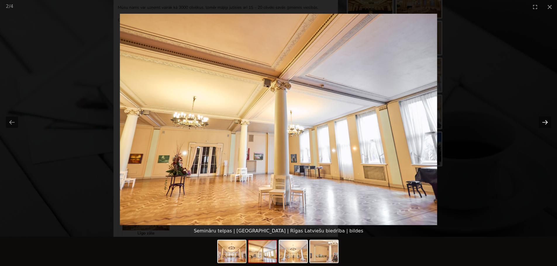
click at [543, 124] on button "Next slide" at bounding box center [545, 122] width 12 height 11
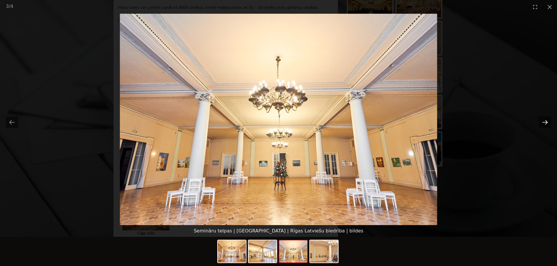
click at [543, 124] on button "Next slide" at bounding box center [545, 122] width 12 height 11
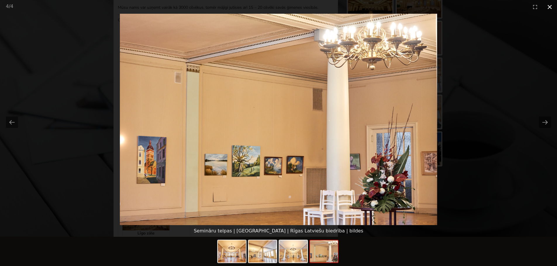
click at [549, 6] on button "Close gallery" at bounding box center [549, 7] width 15 height 14
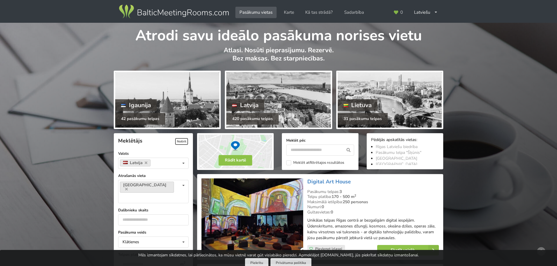
scroll to position [1169, 0]
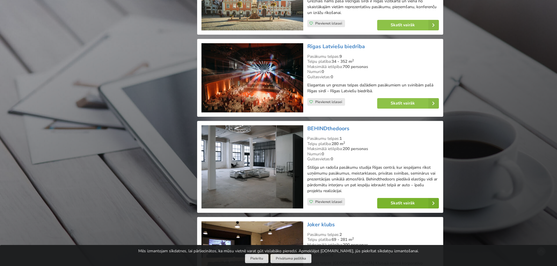
click at [402, 199] on link "Skatīt vairāk" at bounding box center [408, 203] width 62 height 11
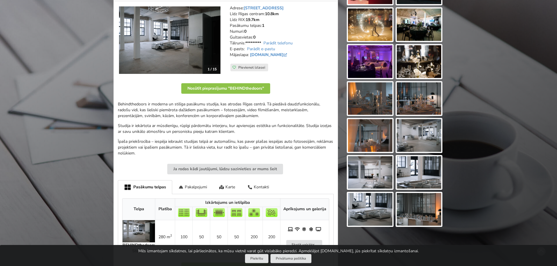
scroll to position [117, 0]
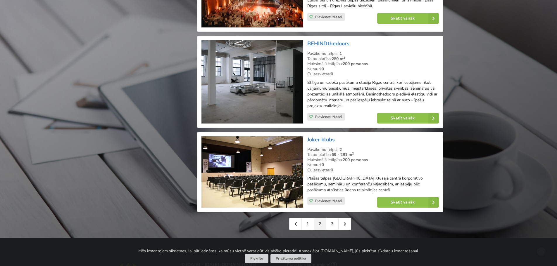
scroll to position [1256, 0]
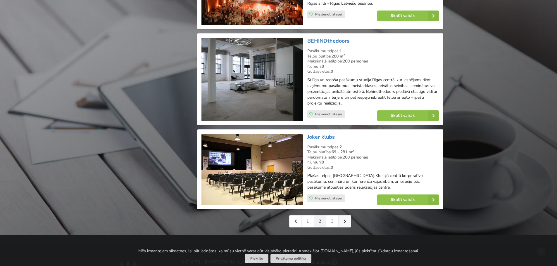
click at [344, 219] on icon at bounding box center [344, 221] width 3 height 4
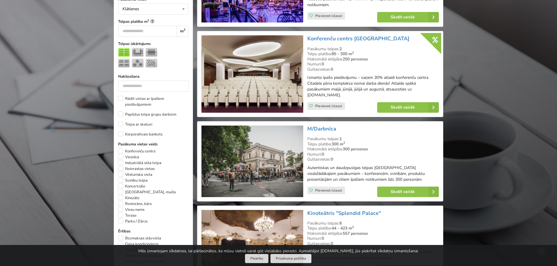
scroll to position [234, 0]
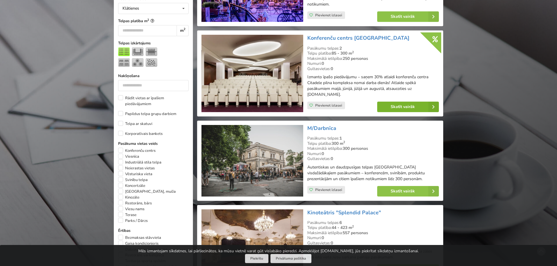
click at [391, 108] on link "Skatīt vairāk" at bounding box center [408, 107] width 62 height 11
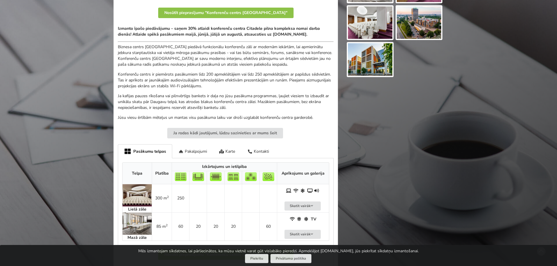
scroll to position [205, 0]
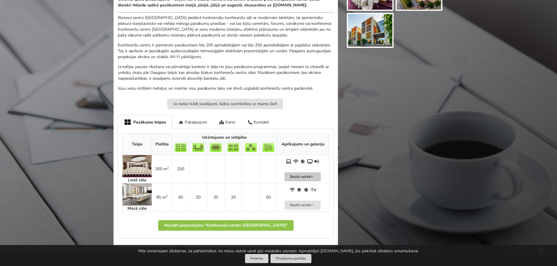
click at [300, 176] on button "Skatīt vairāk" at bounding box center [302, 176] width 36 height 9
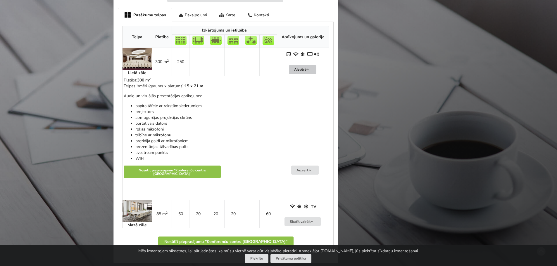
scroll to position [321, 0]
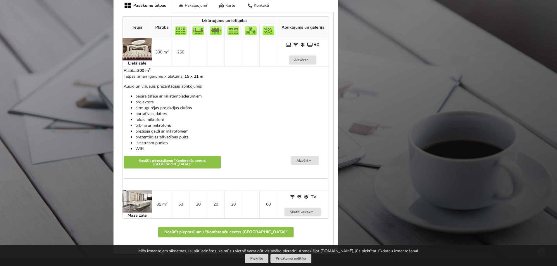
click at [133, 45] on img at bounding box center [136, 49] width 29 height 22
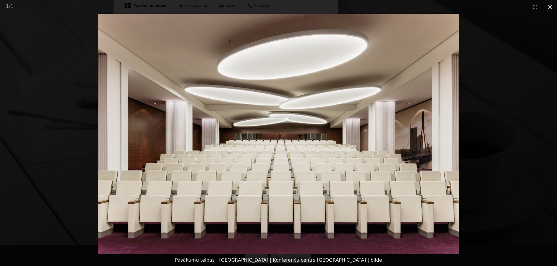
click at [548, 8] on button "Close gallery" at bounding box center [549, 7] width 15 height 14
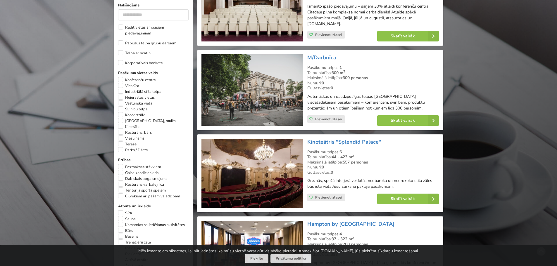
scroll to position [321, 0]
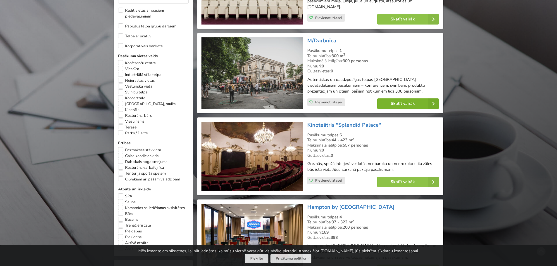
click at [396, 103] on link "Skatīt vairāk" at bounding box center [408, 103] width 62 height 11
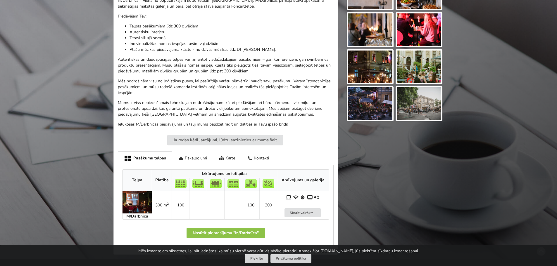
scroll to position [234, 0]
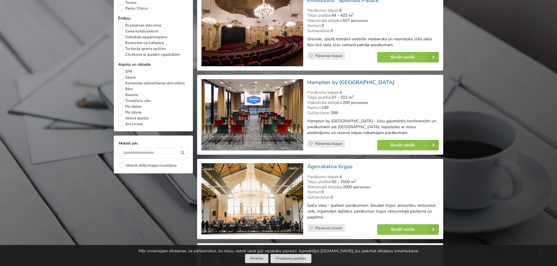
scroll to position [497, 0]
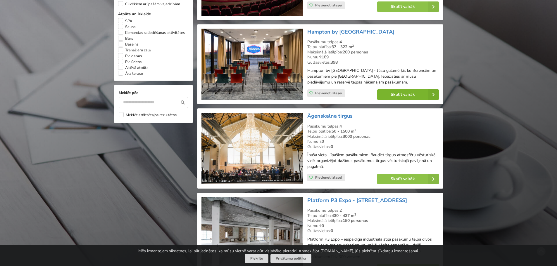
click at [392, 96] on link "Skatīt vairāk" at bounding box center [408, 94] width 62 height 11
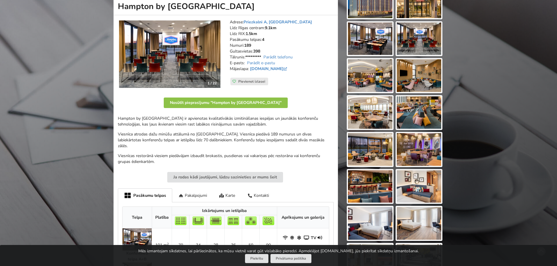
scroll to position [88, 0]
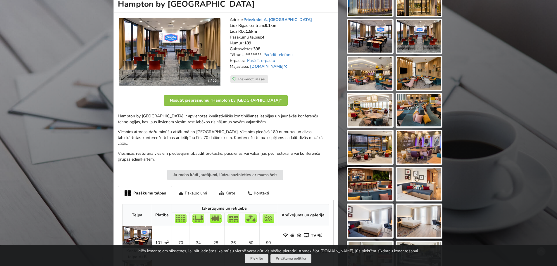
click at [227, 186] on div "Karte" at bounding box center [227, 193] width 28 height 14
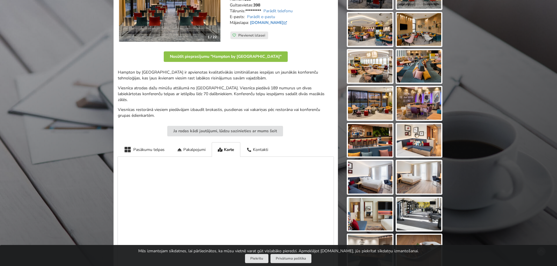
scroll to position [146, 0]
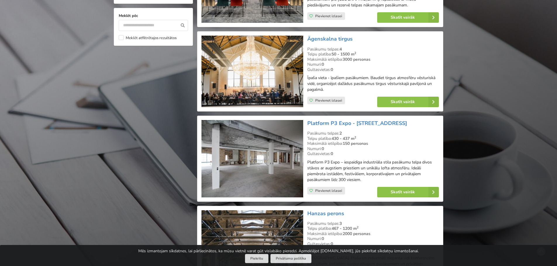
scroll to position [584, 0]
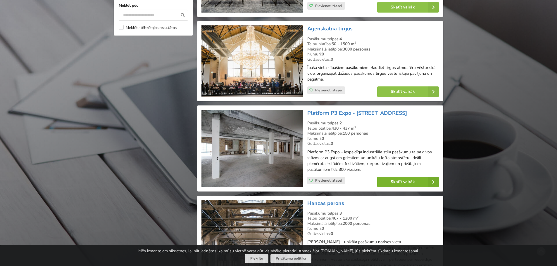
click at [390, 183] on link "Skatīt vairāk" at bounding box center [408, 182] width 62 height 11
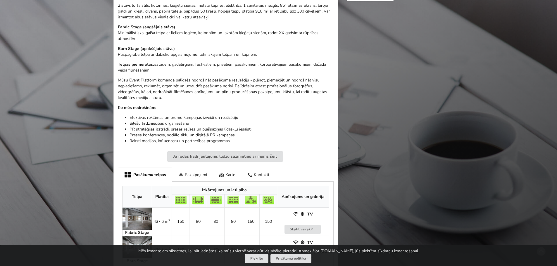
scroll to position [263, 0]
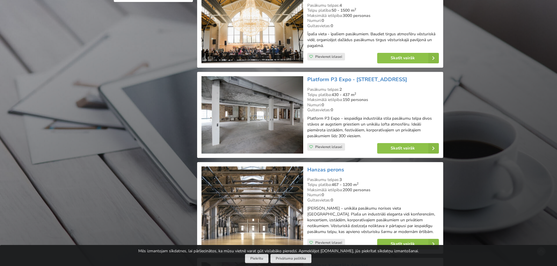
scroll to position [672, 0]
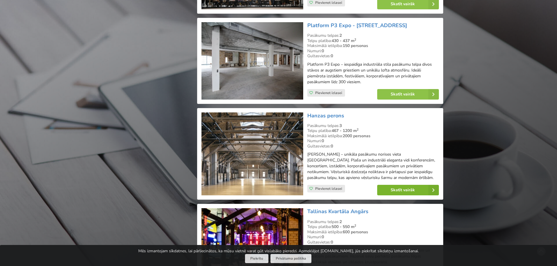
click at [401, 189] on link "Skatīt vairāk" at bounding box center [408, 190] width 62 height 11
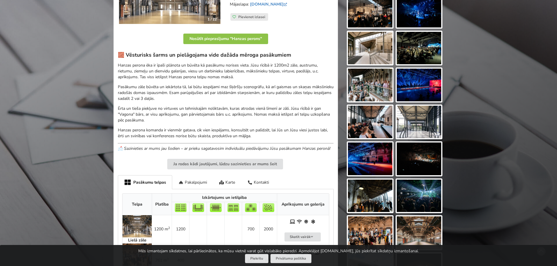
scroll to position [234, 0]
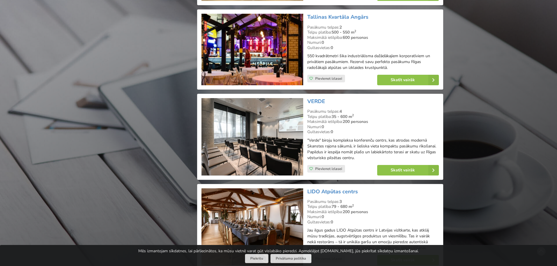
scroll to position [876, 0]
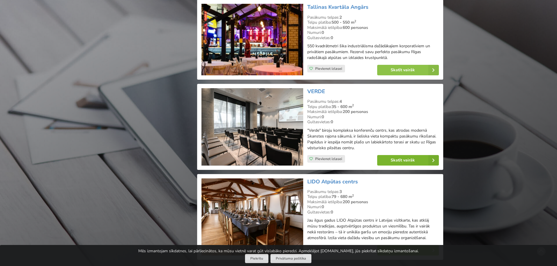
click at [396, 161] on link "Skatīt vairāk" at bounding box center [408, 160] width 62 height 11
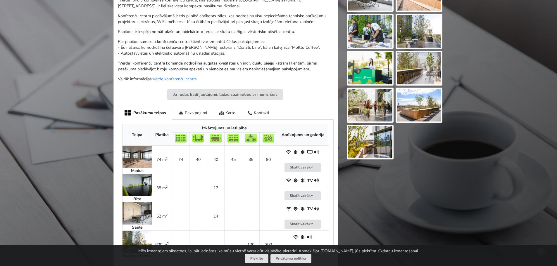
scroll to position [263, 0]
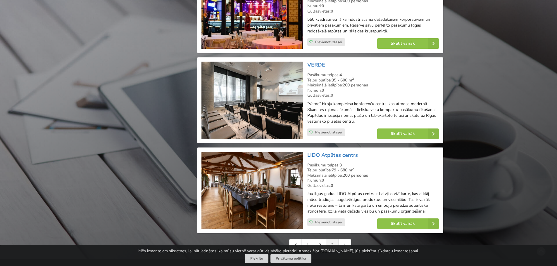
scroll to position [964, 0]
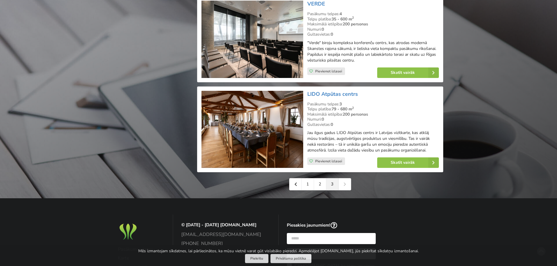
click at [347, 182] on div "1 2 3" at bounding box center [320, 184] width 62 height 12
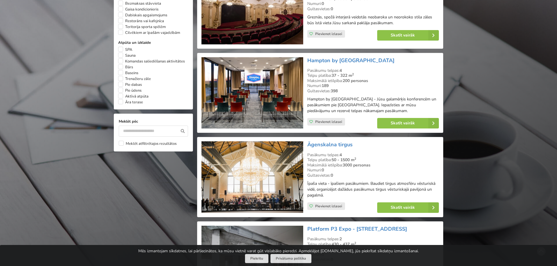
scroll to position [467, 0]
